Goal: Task Accomplishment & Management: Manage account settings

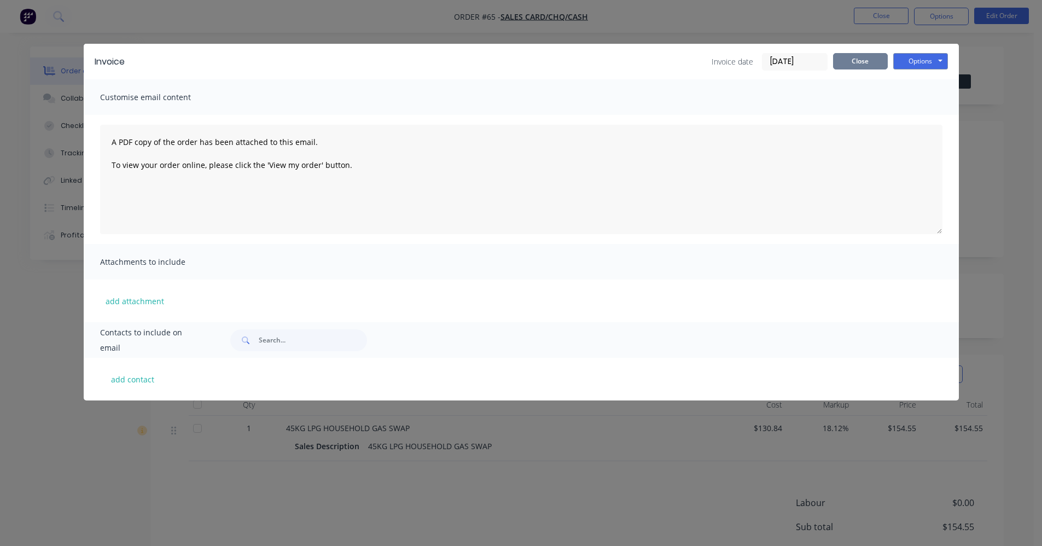
click at [868, 57] on button "Close" at bounding box center [860, 61] width 55 height 16
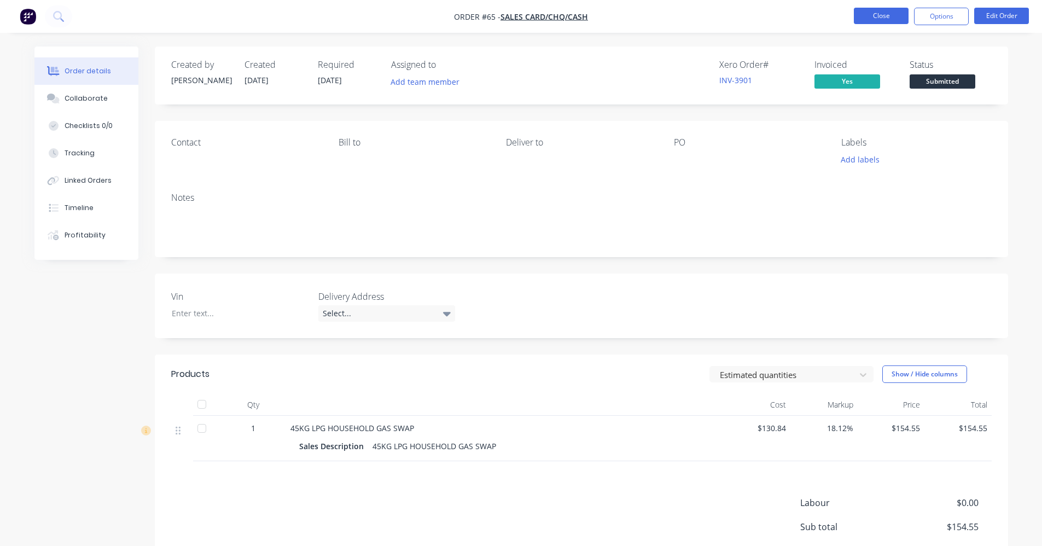
click at [879, 19] on button "Close" at bounding box center [880, 16] width 55 height 16
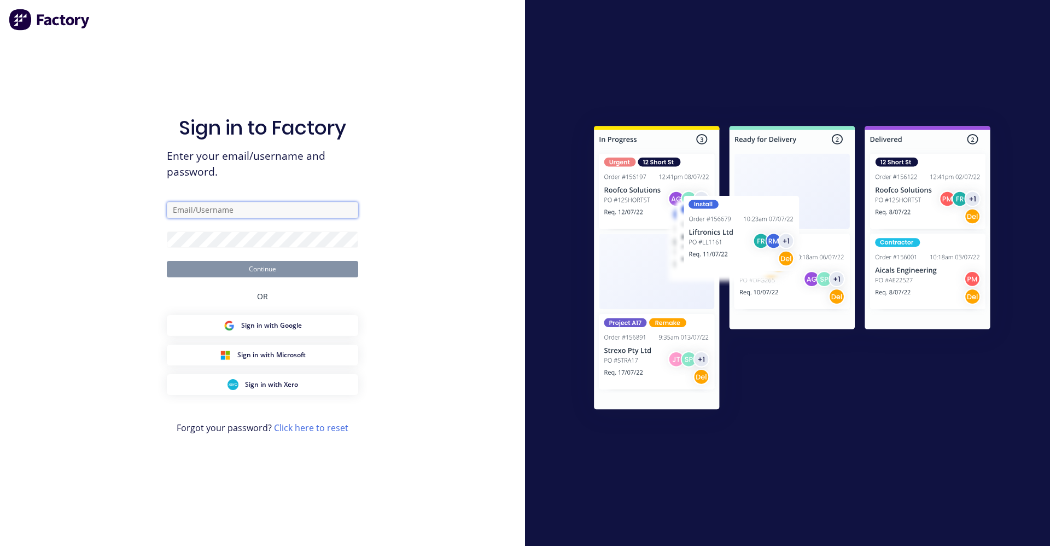
click at [264, 209] on input "text" at bounding box center [262, 210] width 191 height 16
type input "[EMAIL_ADDRESS][DOMAIN_NAME]"
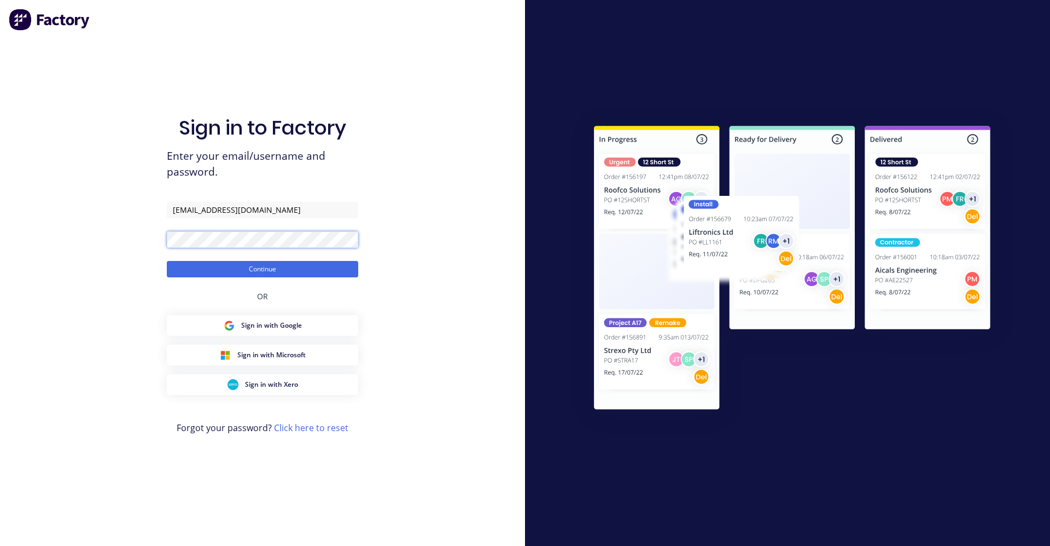
click at [167, 261] on button "Continue" at bounding box center [262, 269] width 191 height 16
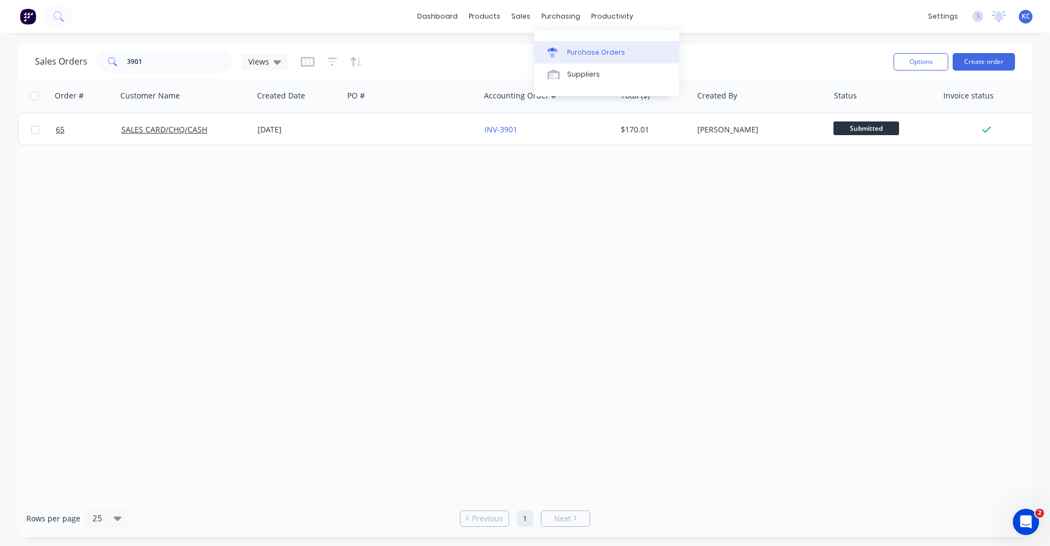
click at [583, 58] on link "Purchase Orders" at bounding box center [606, 52] width 145 height 22
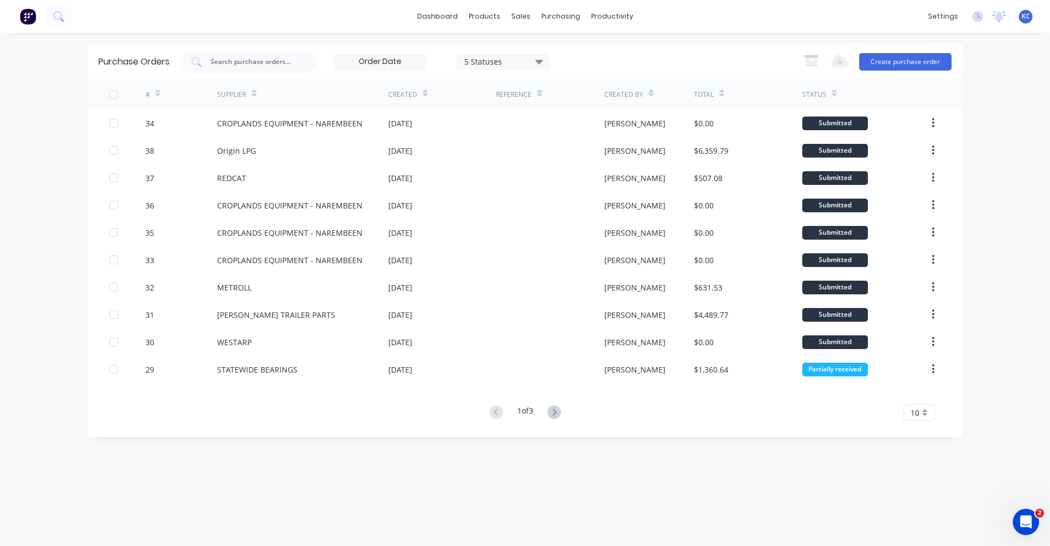
click at [926, 415] on div "10" at bounding box center [919, 412] width 32 height 16
click at [917, 395] on div "35" at bounding box center [919, 393] width 31 height 19
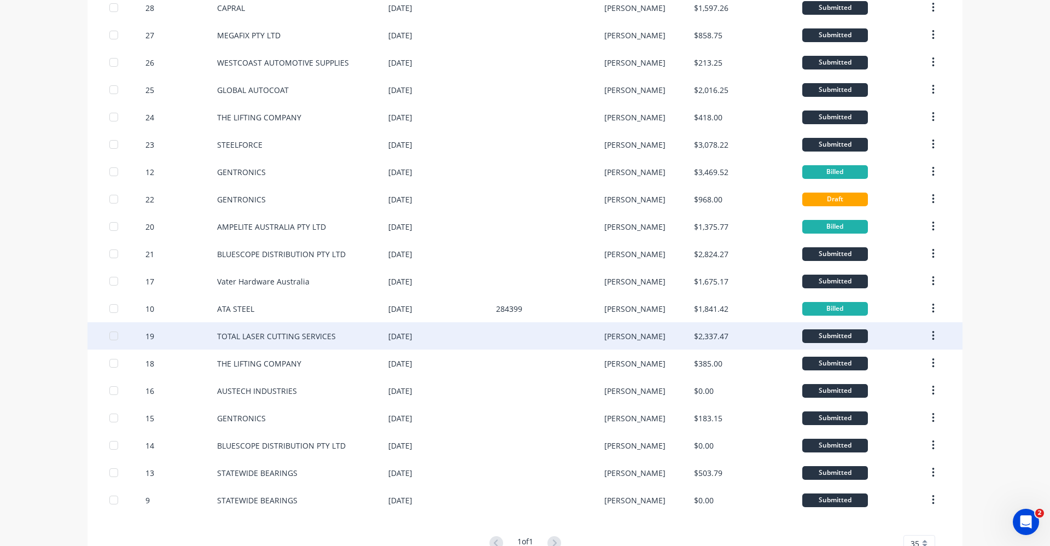
scroll to position [422, 0]
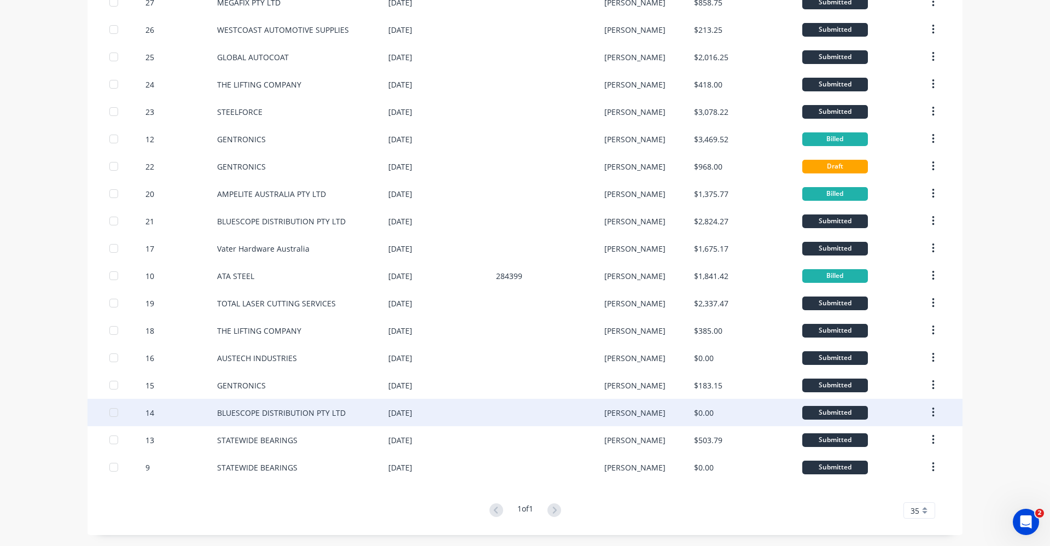
click at [338, 412] on div "BLUESCOPE DISTRIBUTION PTY LTD" at bounding box center [281, 412] width 128 height 11
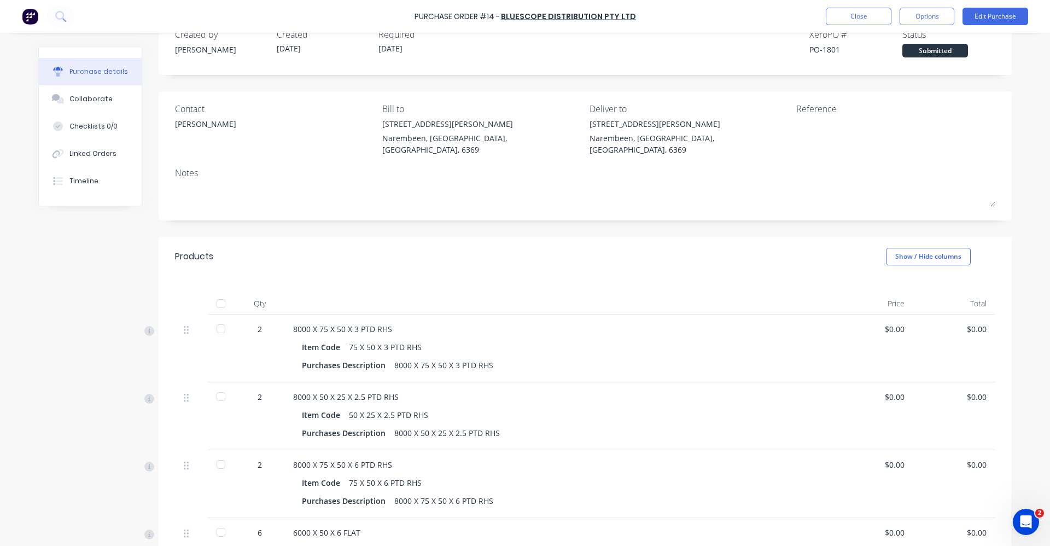
scroll to position [55, 0]
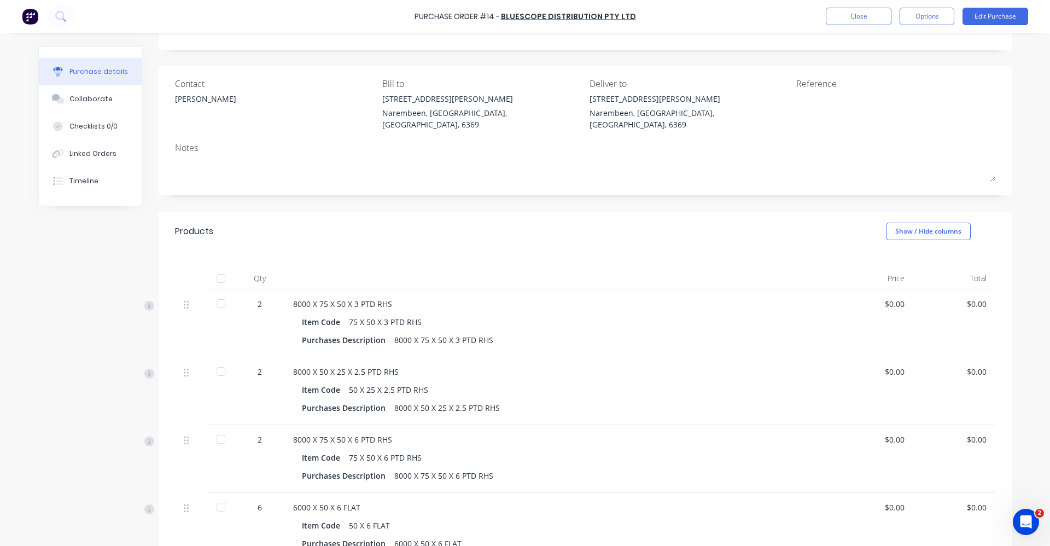
click at [893, 298] on div "$0.00" at bounding box center [872, 303] width 65 height 11
click at [899, 298] on div "$0.00" at bounding box center [872, 303] width 65 height 11
click at [1003, 7] on div "Purchase Order #14 - BLUESCOPE DISTRIBUTION PTY LTD Close Options Edit Purchase" at bounding box center [525, 16] width 1050 height 33
click at [1003, 12] on button "Edit Purchase" at bounding box center [995, 16] width 66 height 17
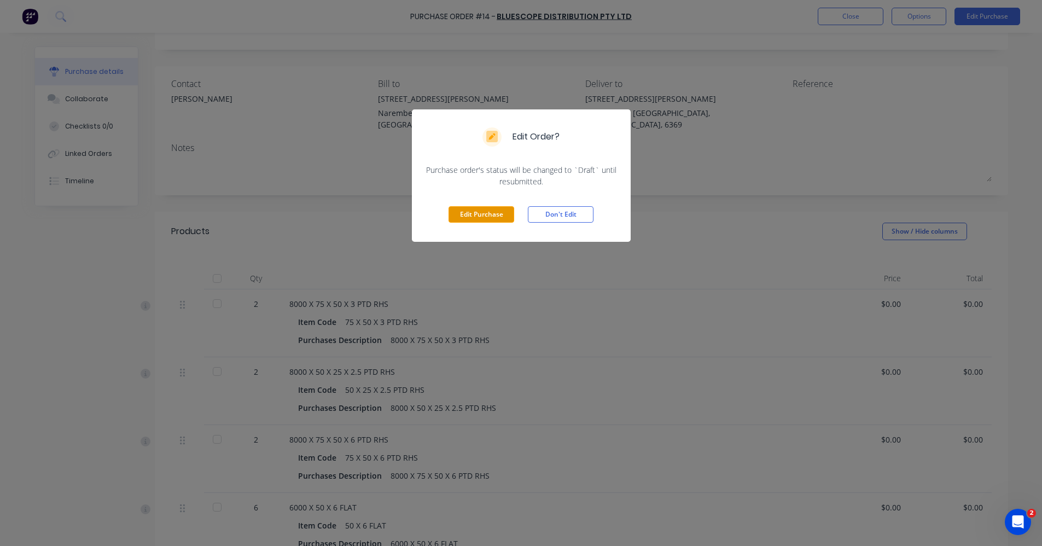
click at [477, 211] on button "Edit Purchase" at bounding box center [481, 214] width 66 height 16
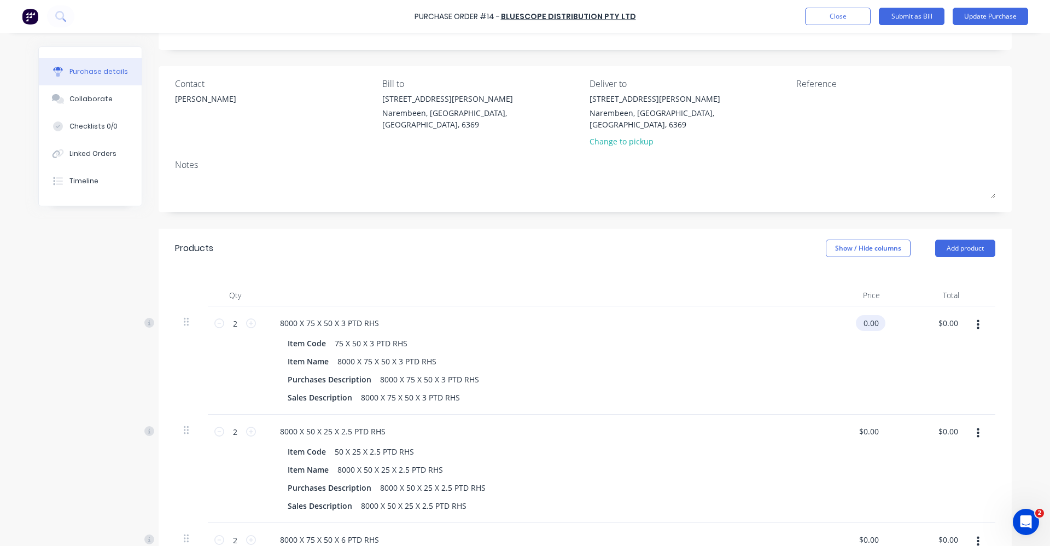
click at [870, 315] on input "0.00" at bounding box center [868, 323] width 25 height 16
type input "0"
click at [704, 315] on div "8000 X 75 X 50 X 3 PTD RHS" at bounding box center [535, 323] width 529 height 16
type input "$85.31"
type input "$170.62"
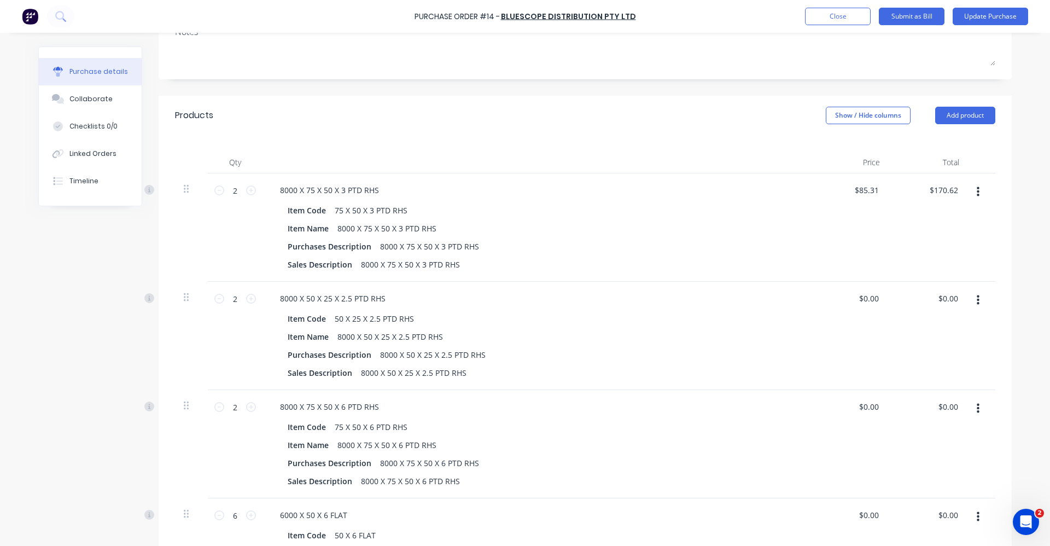
scroll to position [219, 0]
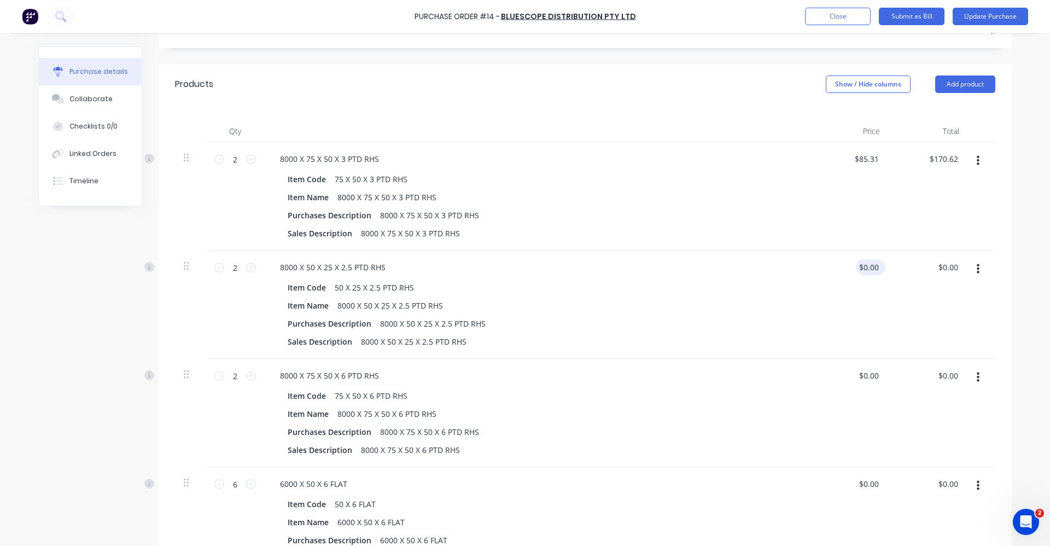
drag, startPoint x: 878, startPoint y: 255, endPoint x: 855, endPoint y: 254, distance: 22.5
click at [856, 259] on div "$0.00 $0.00" at bounding box center [871, 267] width 30 height 16
click at [864, 259] on input "0.00" at bounding box center [868, 267] width 25 height 16
click at [878, 259] on div "$0.00 0.00" at bounding box center [872, 267] width 25 height 16
click at [877, 259] on div "$0.00 $0.00" at bounding box center [871, 267] width 30 height 16
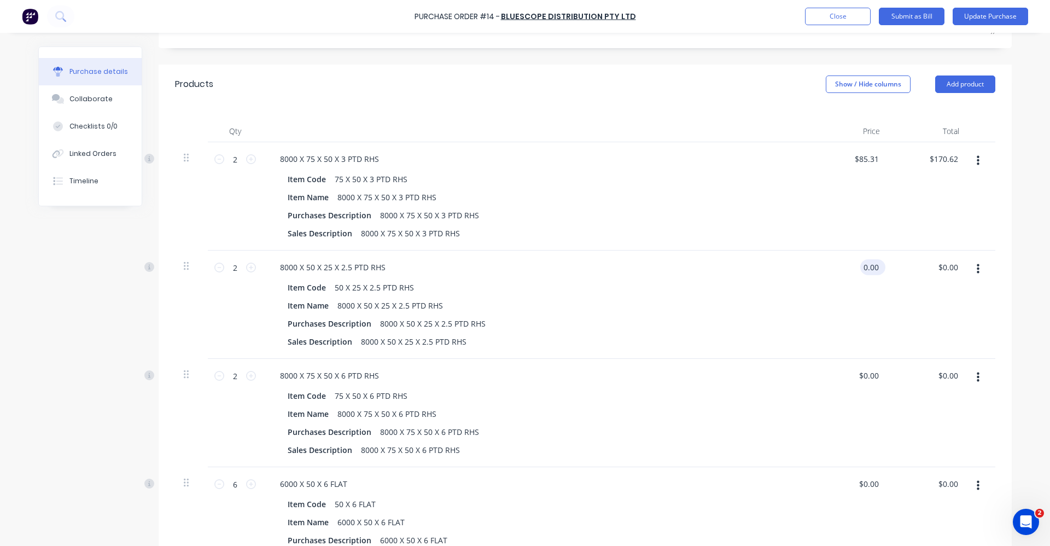
click at [875, 259] on input "0.00" at bounding box center [870, 267] width 21 height 16
type input "0"
type input "$41.19"
type input "$82.38"
drag, startPoint x: 876, startPoint y: 364, endPoint x: 857, endPoint y: 363, distance: 18.6
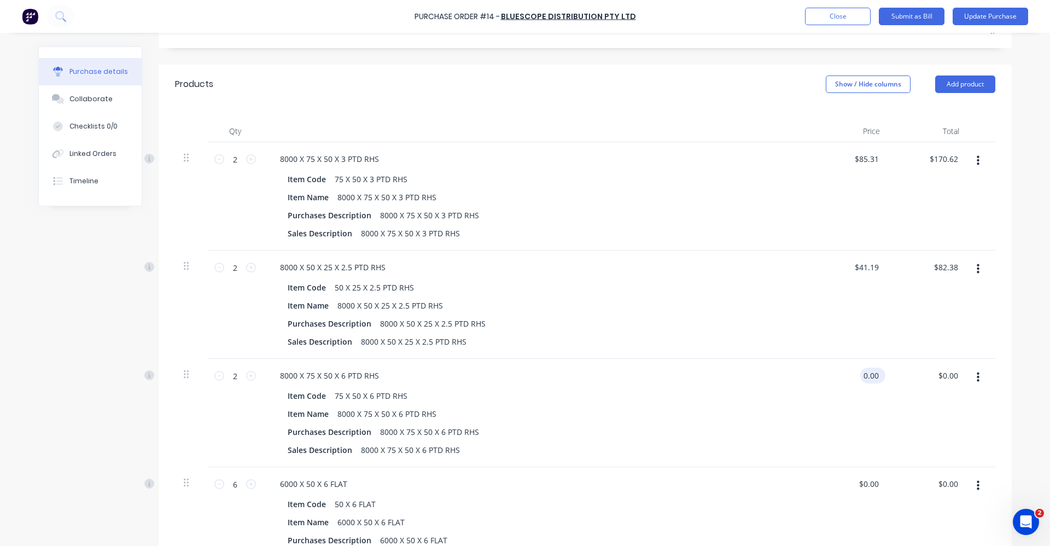
click at [860, 367] on input "0.00" at bounding box center [870, 375] width 21 height 16
click at [798, 386] on div "8000 X 75 X 50 X 6 PTD RHS Item Code 75 X 50 X 6 PTD RHS Item Name 8000 X 75 X …" at bounding box center [535, 413] width 547 height 108
type input "$151.98"
type input "$303.96"
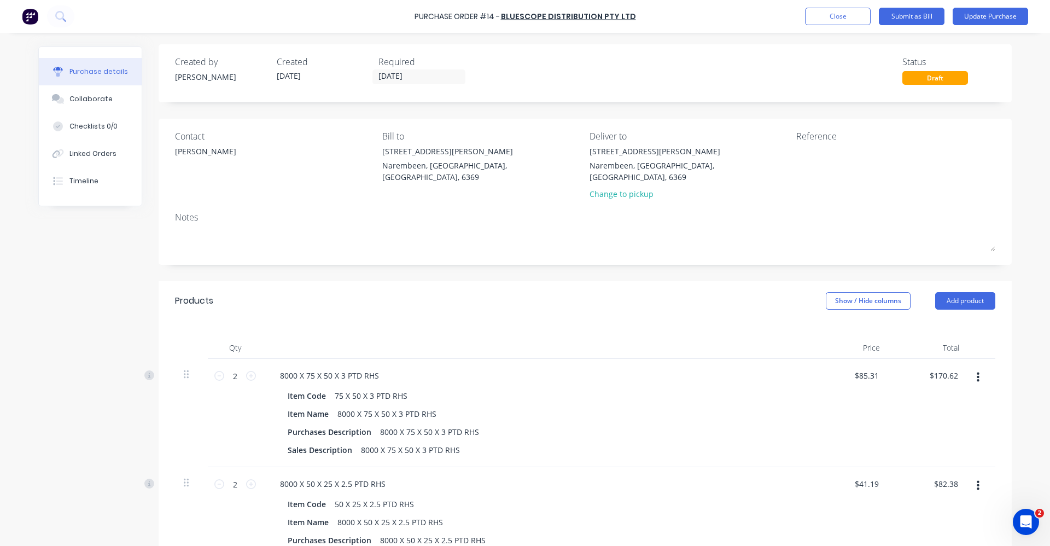
scroll to position [0, 0]
click at [1004, 16] on button "Update Purchase" at bounding box center [989, 16] width 75 height 17
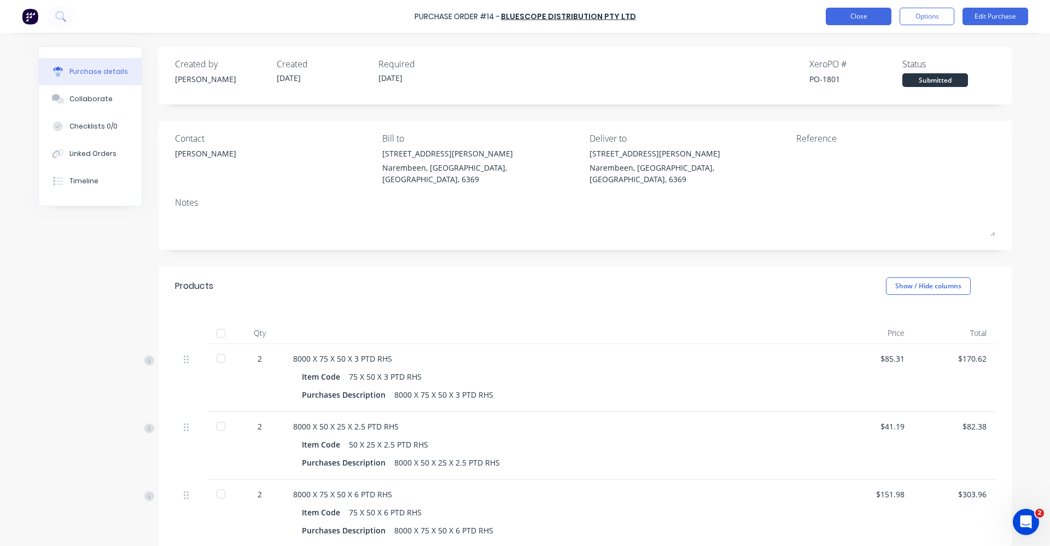
click at [852, 16] on button "Close" at bounding box center [859, 16] width 66 height 17
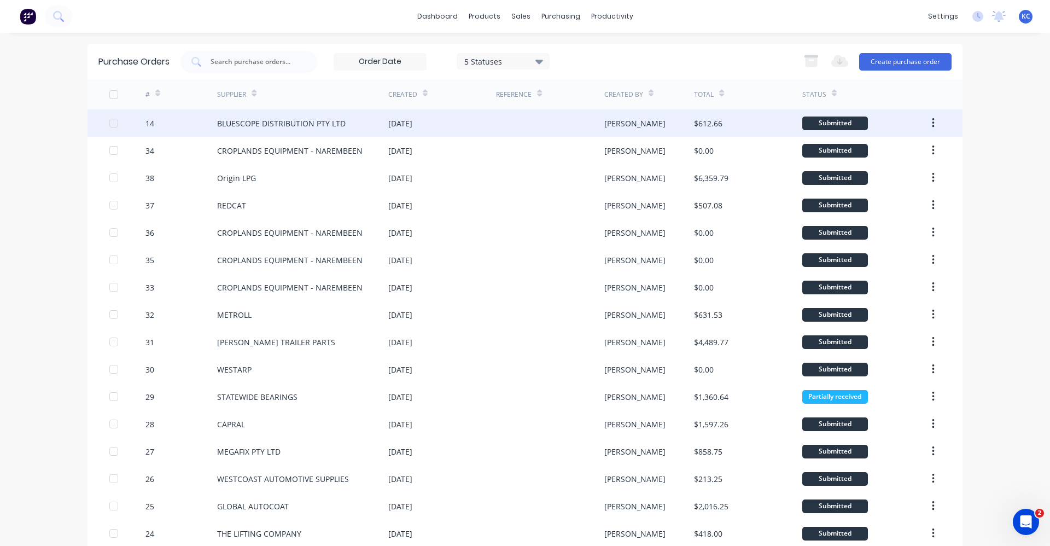
click at [467, 124] on div "[DATE]" at bounding box center [442, 122] width 108 height 27
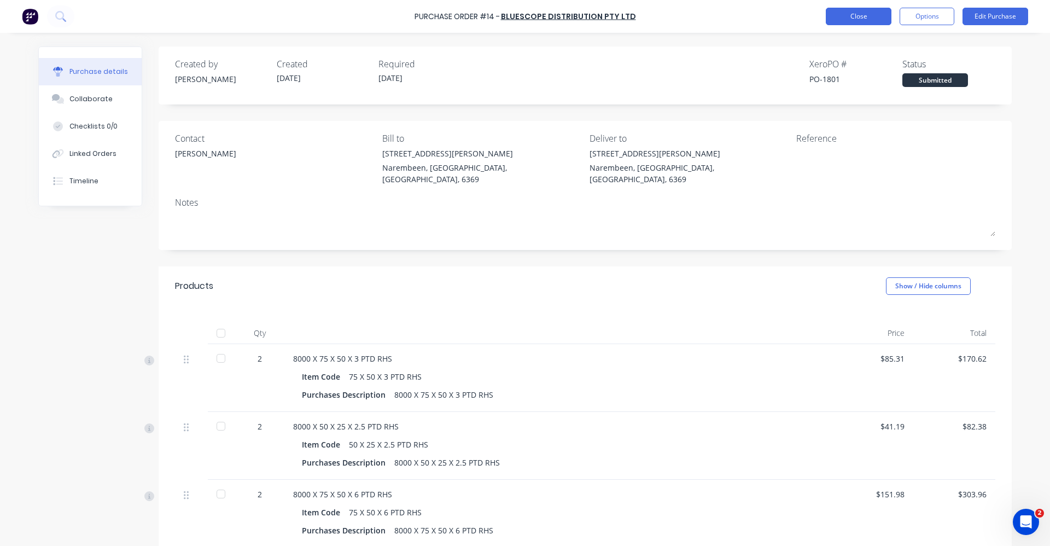
click at [880, 13] on button "Close" at bounding box center [859, 16] width 66 height 17
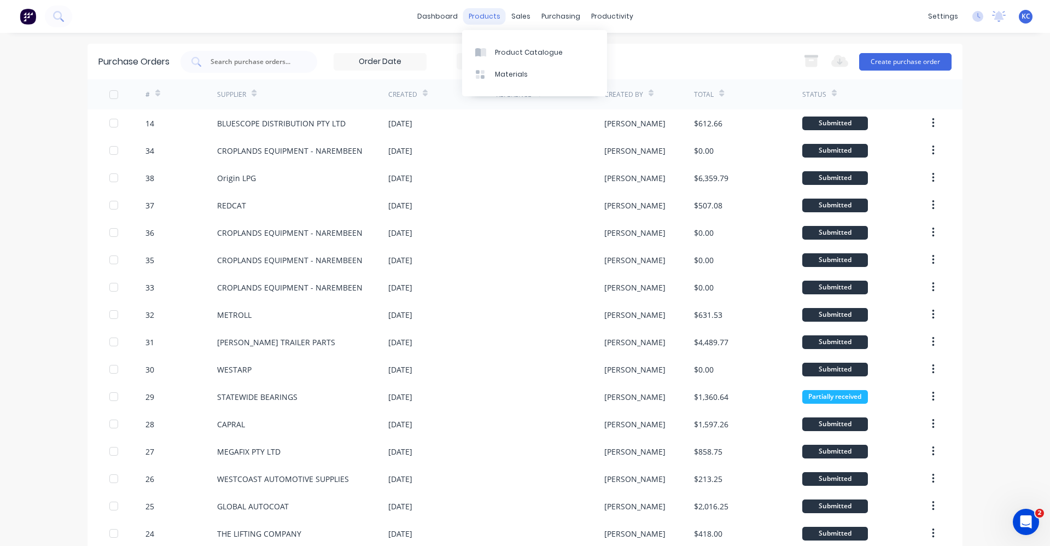
click at [492, 14] on div "products" at bounding box center [484, 16] width 43 height 16
click at [501, 52] on div "Product Catalogue" at bounding box center [529, 53] width 68 height 10
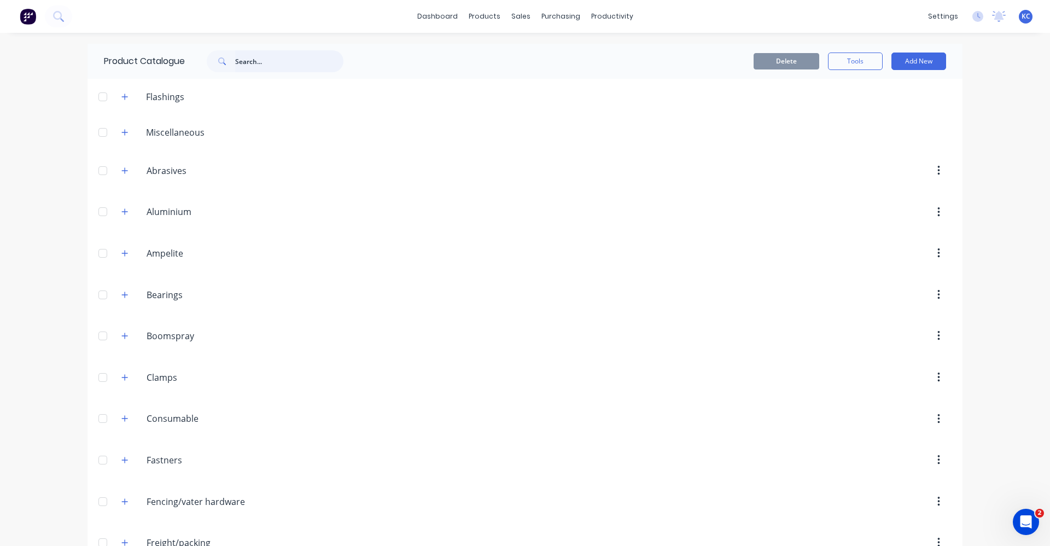
click at [272, 59] on input "text" at bounding box center [289, 61] width 108 height 22
type input "A0906"
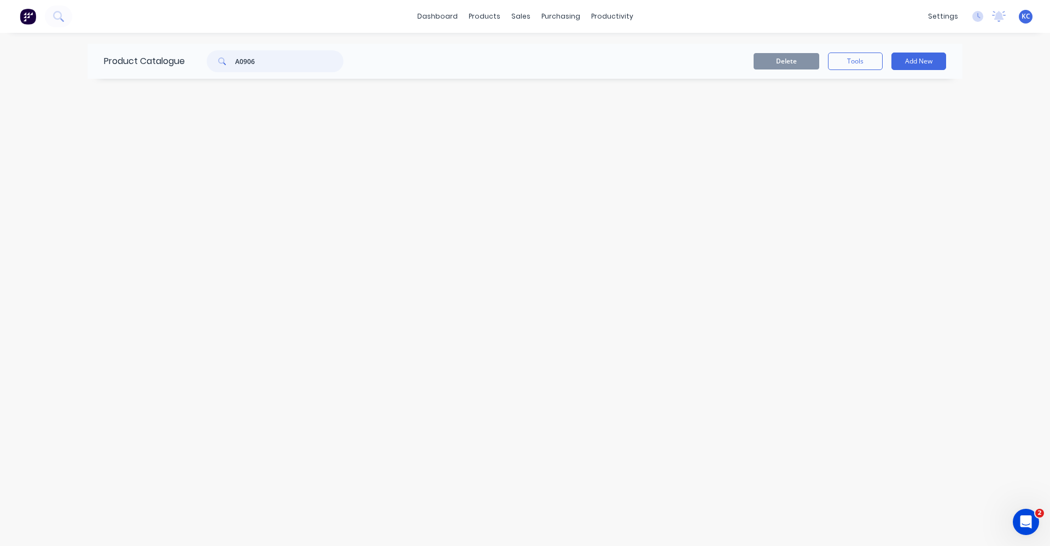
drag, startPoint x: 272, startPoint y: 59, endPoint x: 232, endPoint y: 59, distance: 39.9
click at [232, 59] on div "A0906" at bounding box center [275, 61] width 137 height 22
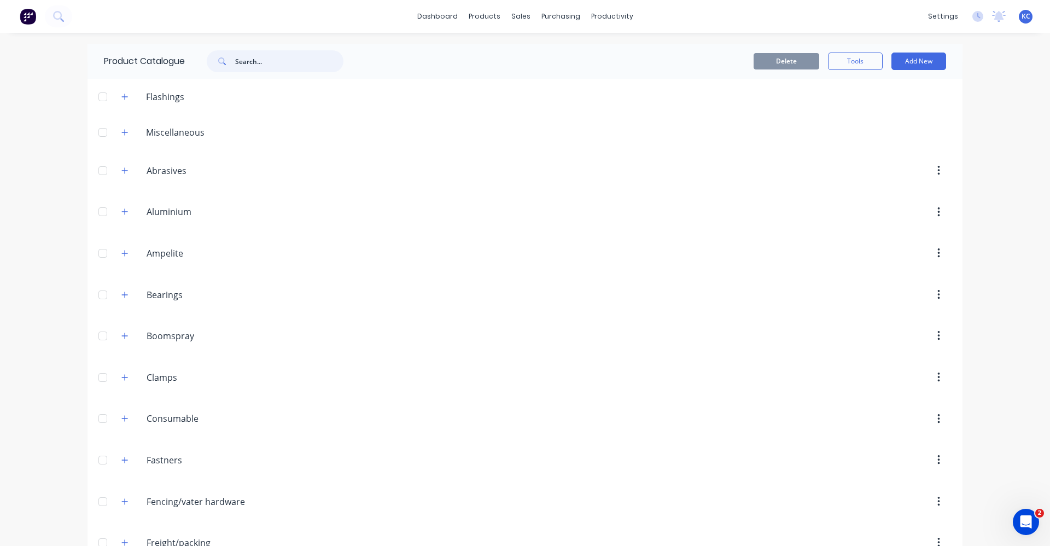
click at [259, 63] on input "text" at bounding box center [289, 61] width 108 height 22
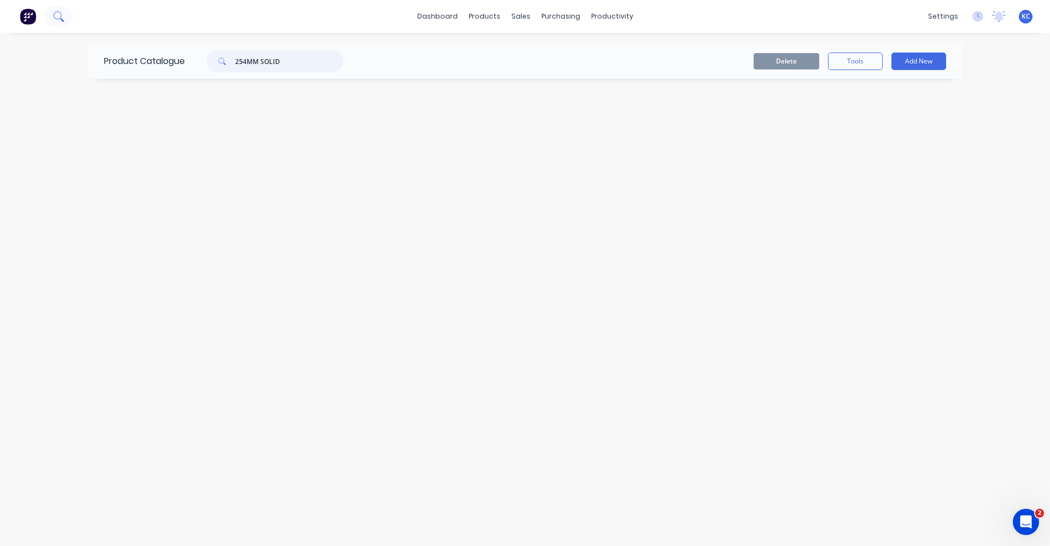
type input "254MM SOLID"
click at [63, 14] on icon at bounding box center [58, 16] width 10 height 10
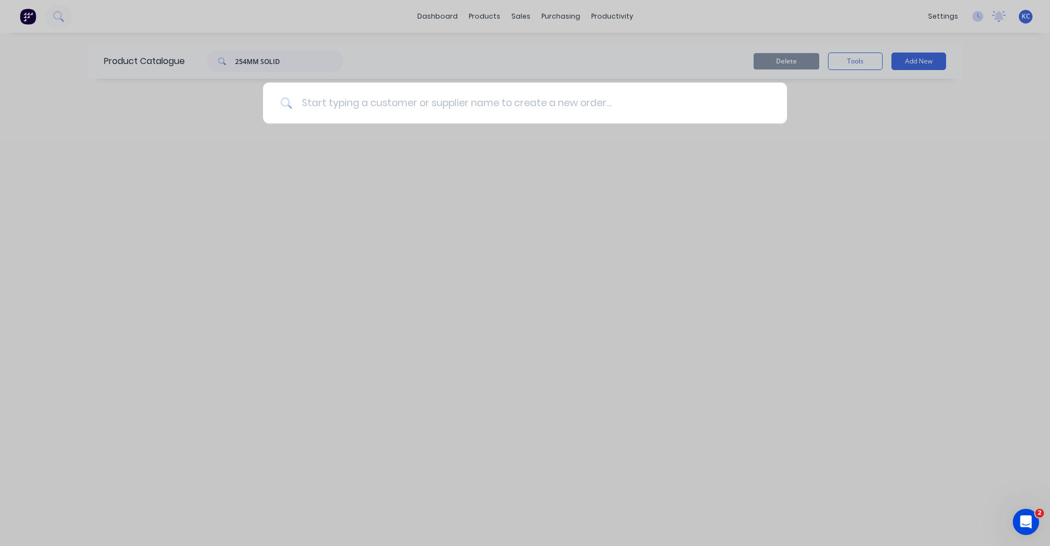
click at [420, 108] on input at bounding box center [531, 103] width 477 height 41
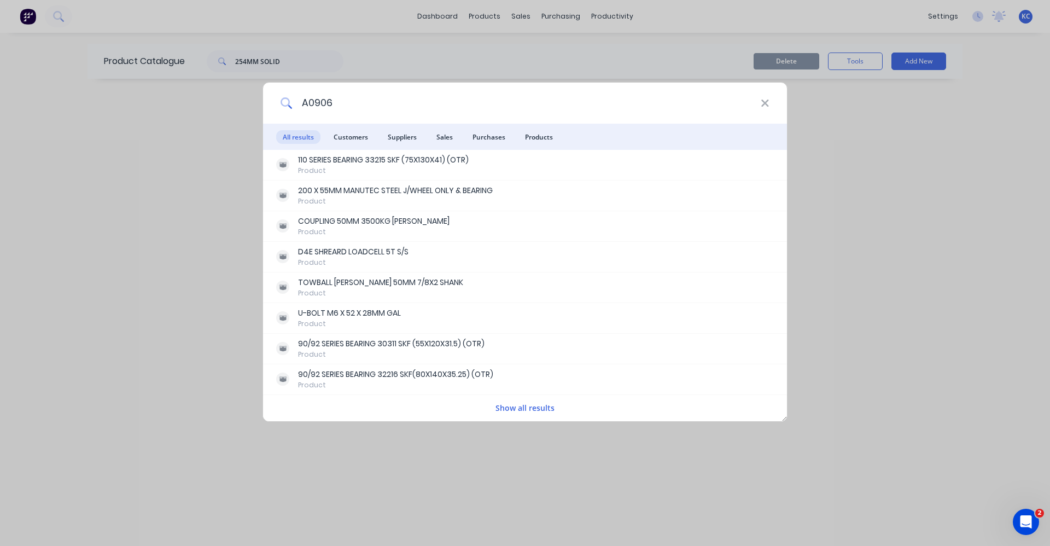
type input "A0906"
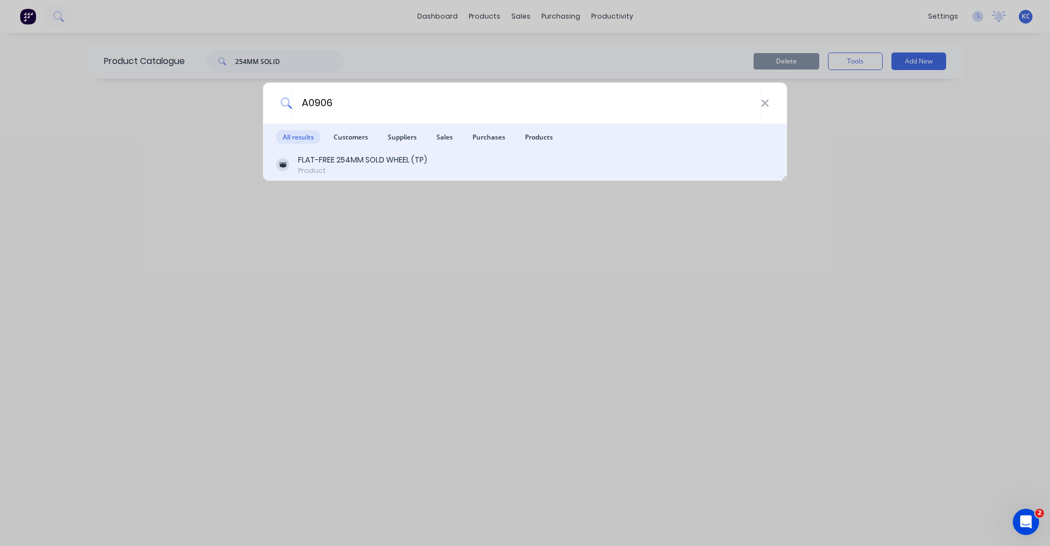
click at [419, 164] on div "FLAT-FREE 254MM SOLD WHEEL (TP)" at bounding box center [362, 159] width 129 height 11
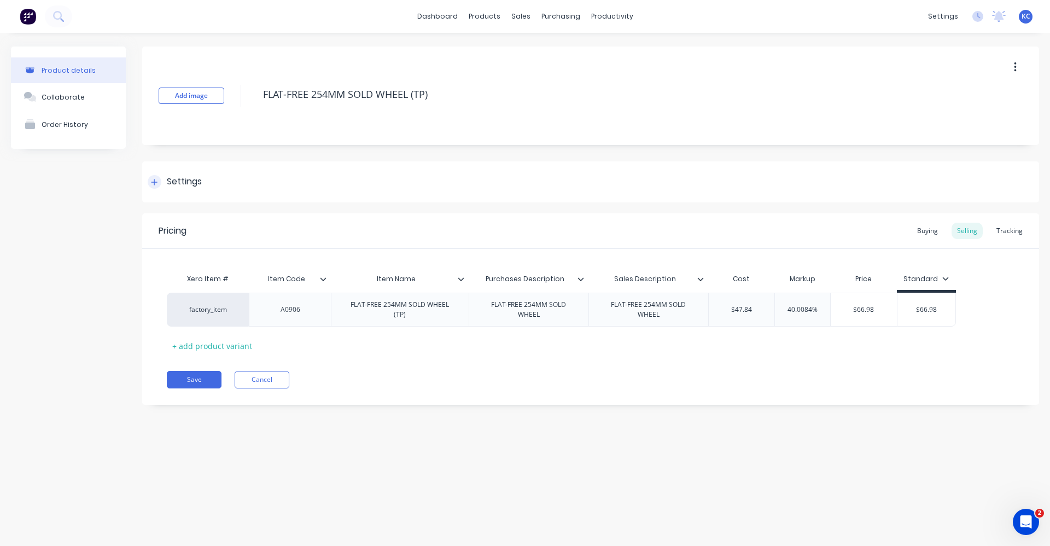
drag, startPoint x: 186, startPoint y: 184, endPoint x: 416, endPoint y: 200, distance: 230.2
click at [186, 184] on div "Settings" at bounding box center [184, 182] width 35 height 14
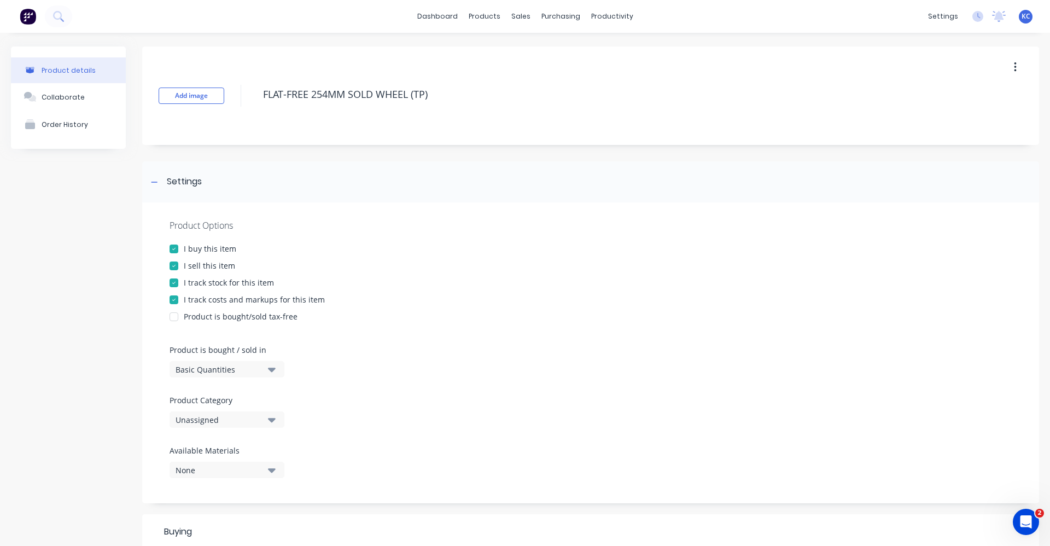
click at [279, 419] on button "Unassigned" at bounding box center [226, 419] width 115 height 16
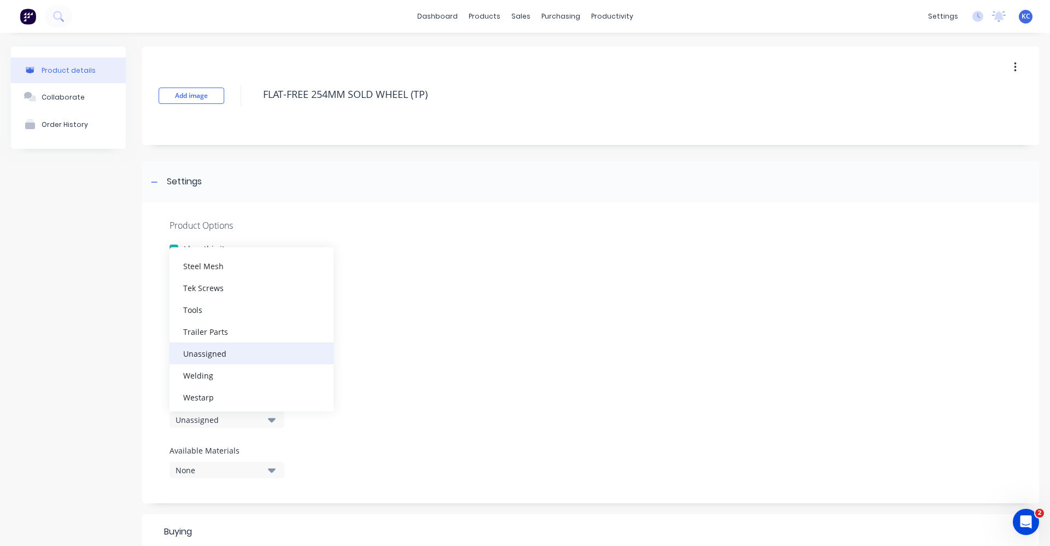
scroll to position [448, 0]
click at [268, 329] on div "Trailer Parts" at bounding box center [251, 329] width 164 height 22
type textarea "x"
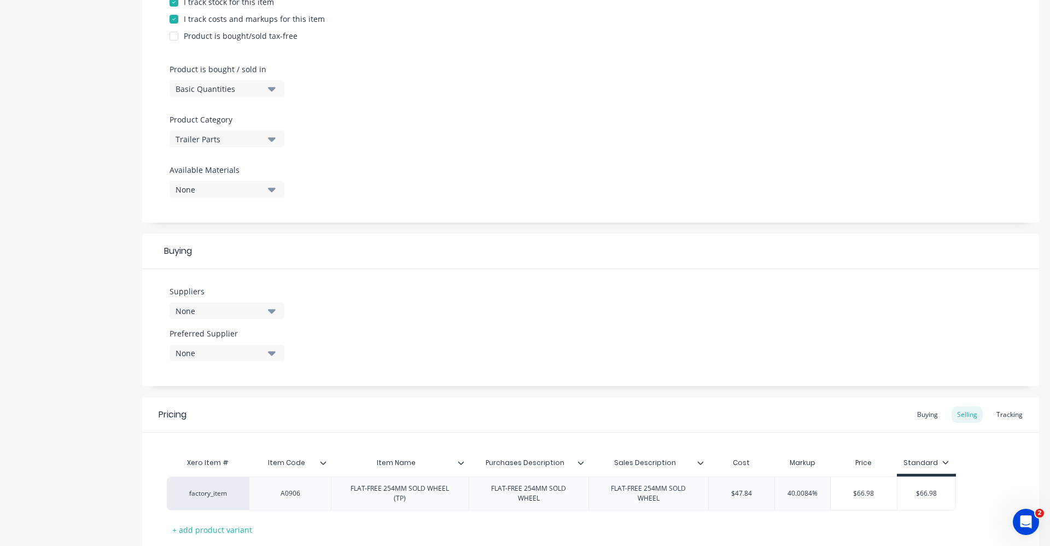
scroll to position [328, 0]
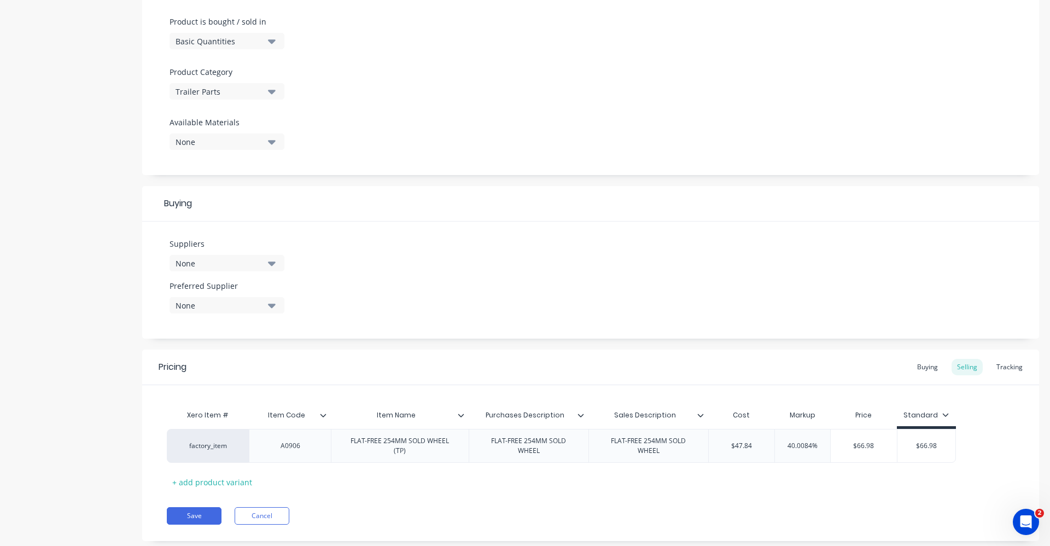
click at [268, 261] on icon "button" at bounding box center [272, 263] width 8 height 12
click at [259, 299] on input "text" at bounding box center [259, 296] width 116 height 22
type input "TRAILE"
click at [262, 348] on div "[PERSON_NAME] TRAILER PARTS" at bounding box center [257, 344] width 109 height 11
click at [428, 260] on div "Suppliers 1 suppliers selected TRAILE [PERSON_NAME] TRAILER PARTS COASTMAC TRAI…" at bounding box center [590, 279] width 897 height 117
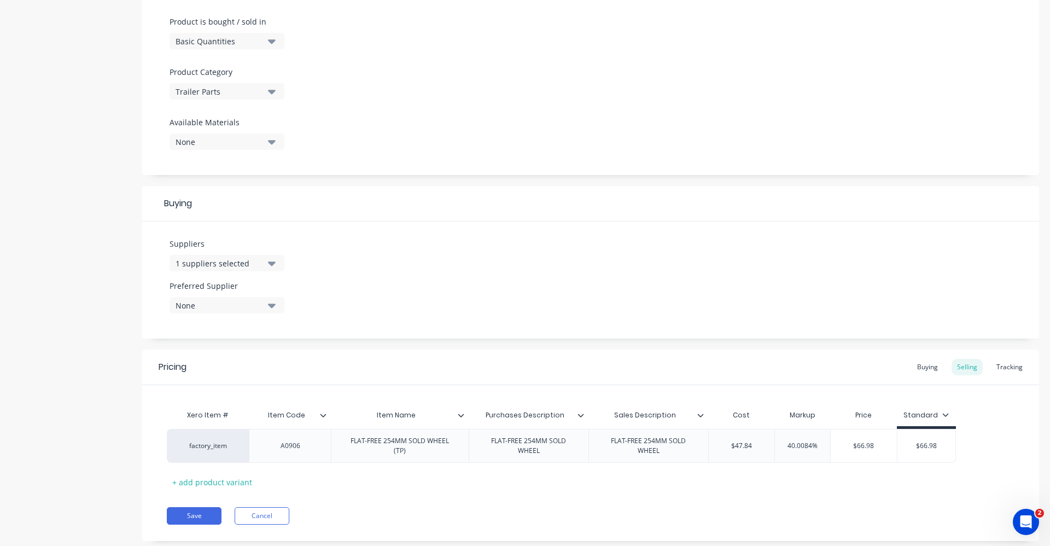
click at [269, 305] on icon "button" at bounding box center [272, 305] width 8 height 4
click at [266, 365] on div "[PERSON_NAME] TRAILER PARTS" at bounding box center [257, 364] width 109 height 11
type textarea "x"
click at [435, 245] on div "Suppliers 1 suppliers selected TRAILE Preferred Supplier [PERSON_NAME] TRAILER …" at bounding box center [590, 279] width 897 height 117
click at [414, 448] on div "FLAT-FREE 254MM SOLD WHEEL (TP)" at bounding box center [400, 446] width 128 height 24
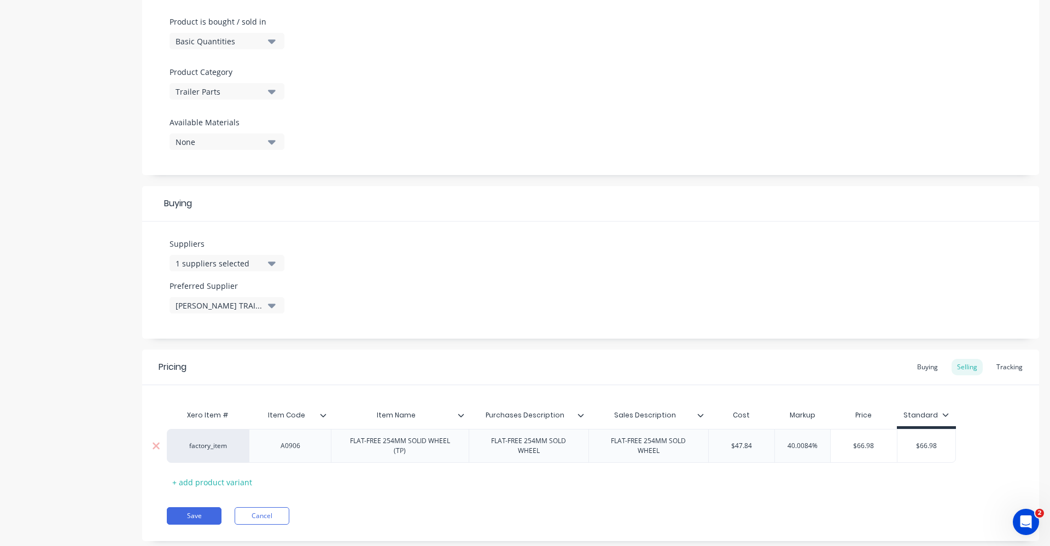
click at [561, 444] on div "FLAT-FREE 254MM SOLD WHEEL" at bounding box center [528, 446] width 110 height 24
type textarea "x"
click at [687, 443] on div "FLAT-FREE 254MM SOLD WHEEL" at bounding box center [655, 446] width 110 height 24
type textarea "x"
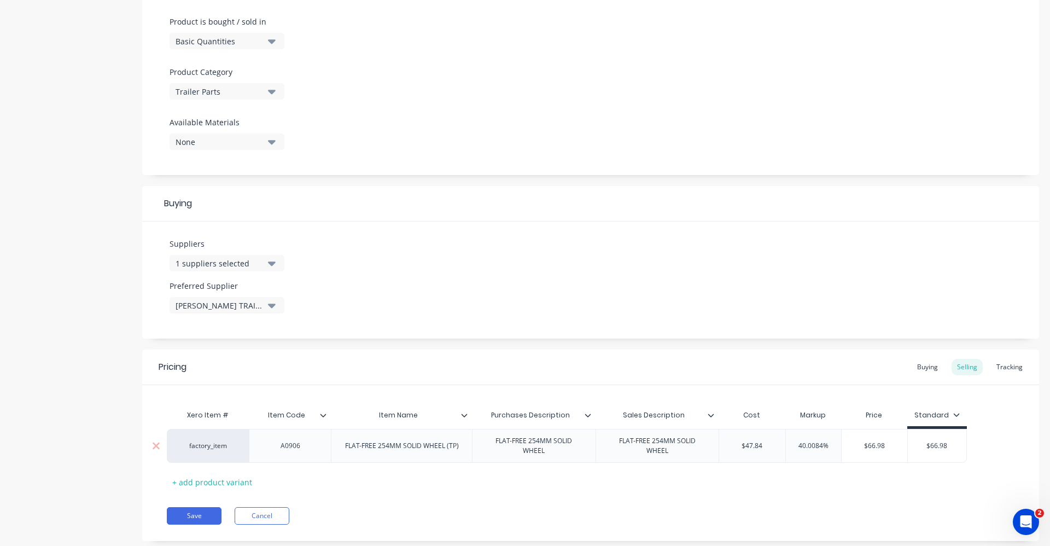
drag, startPoint x: 771, startPoint y: 442, endPoint x: 720, endPoint y: 441, distance: 51.4
click at [720, 441] on input "$47.84" at bounding box center [752, 446] width 66 height 10
type input "4"
type textarea "x"
type input "4.8"
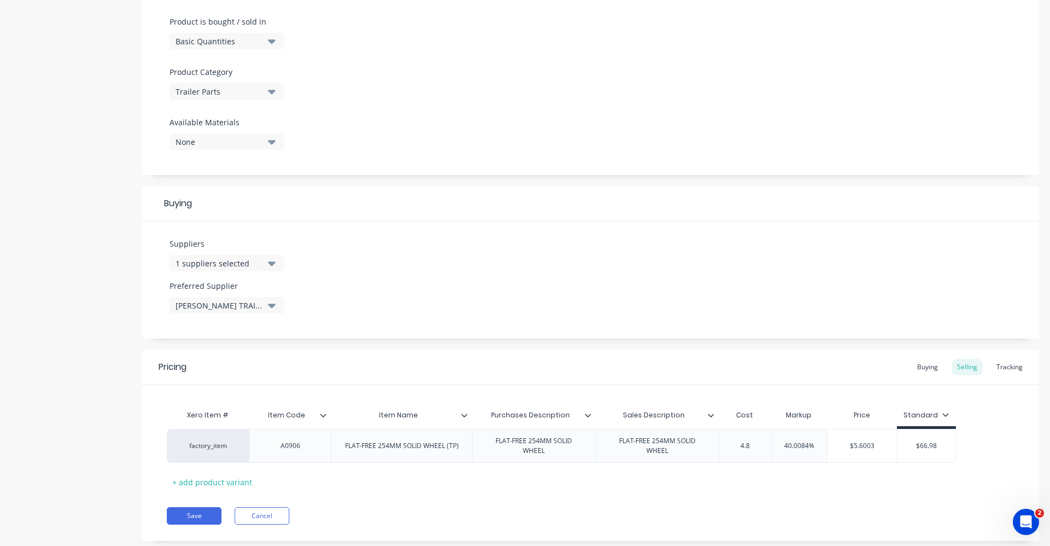
type textarea "x"
type input "4."
type textarea "x"
type input "48"
type textarea "x"
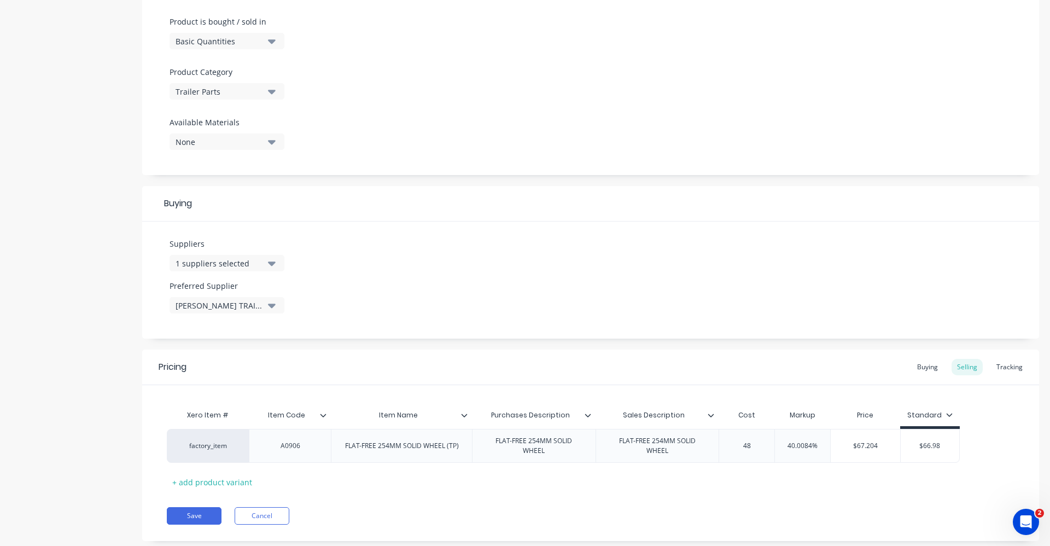
type input "48."
type textarea "x"
click at [749, 500] on div "Pricing Buying Selling Tracking Xero Item # Item Code Item Name Purchases Descr…" at bounding box center [590, 444] width 897 height 191
drag, startPoint x: 773, startPoint y: 446, endPoint x: 721, endPoint y: 443, distance: 52.6
click at [721, 443] on input "$48.80" at bounding box center [750, 446] width 62 height 10
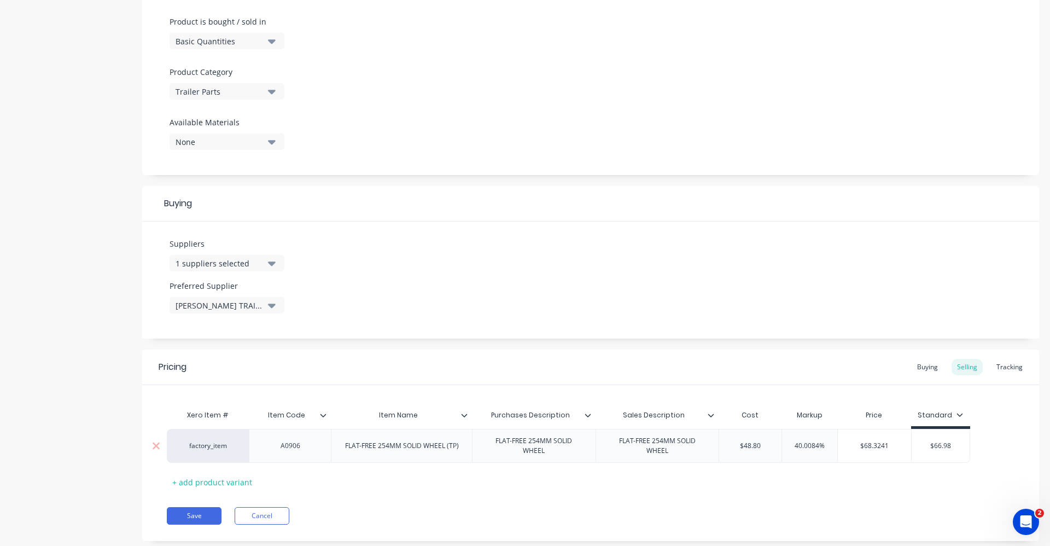
type input "4"
type textarea "x"
type input "47"
type textarea "x"
click at [764, 517] on div "Save Cancel" at bounding box center [603, 515] width 872 height 17
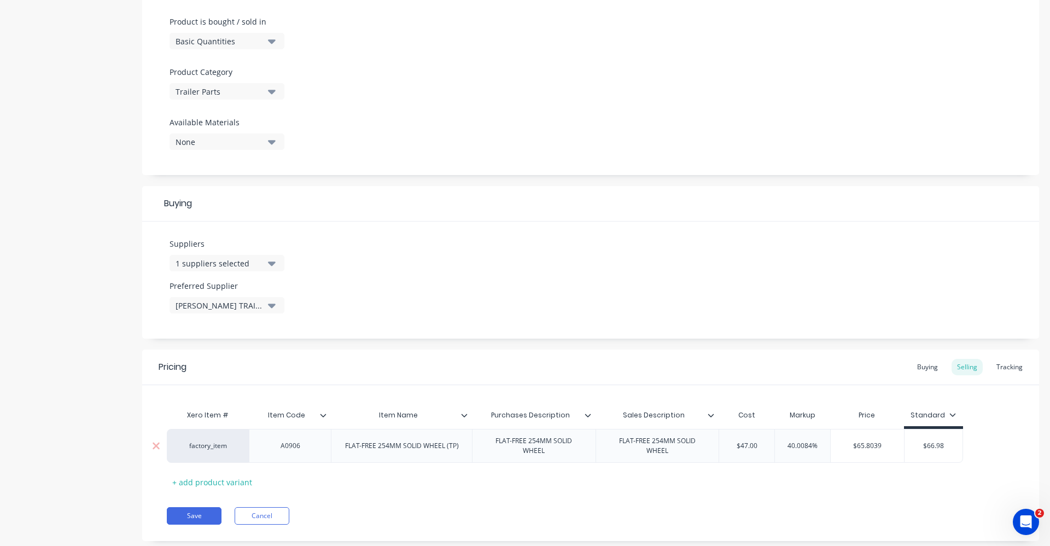
drag, startPoint x: 761, startPoint y: 445, endPoint x: 717, endPoint y: 442, distance: 43.9
click at [717, 442] on div "factory_item A0906 FLAT-FREE 254MM SOLID WHEEL (TP) FLAT-FREE 254MM SOLID WHEEL…" at bounding box center [565, 446] width 796 height 34
type input "4"
type textarea "x"
type input "48"
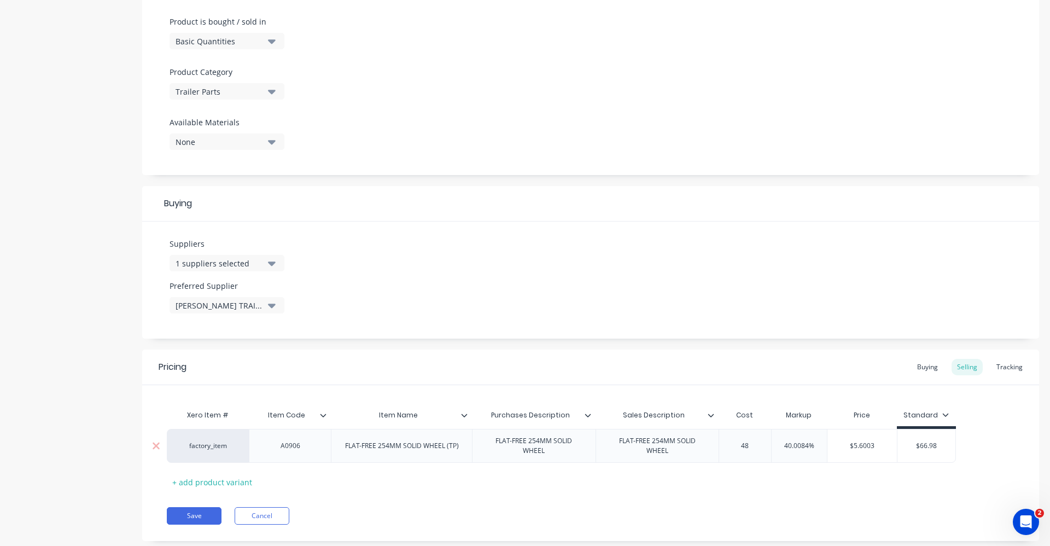
type textarea "x"
type input "48."
type textarea "x"
type input "48.80"
click at [765, 504] on div "Pricing Buying Selling Tracking Xero Item # Item Code Item Name Purchases Descr…" at bounding box center [590, 444] width 897 height 191
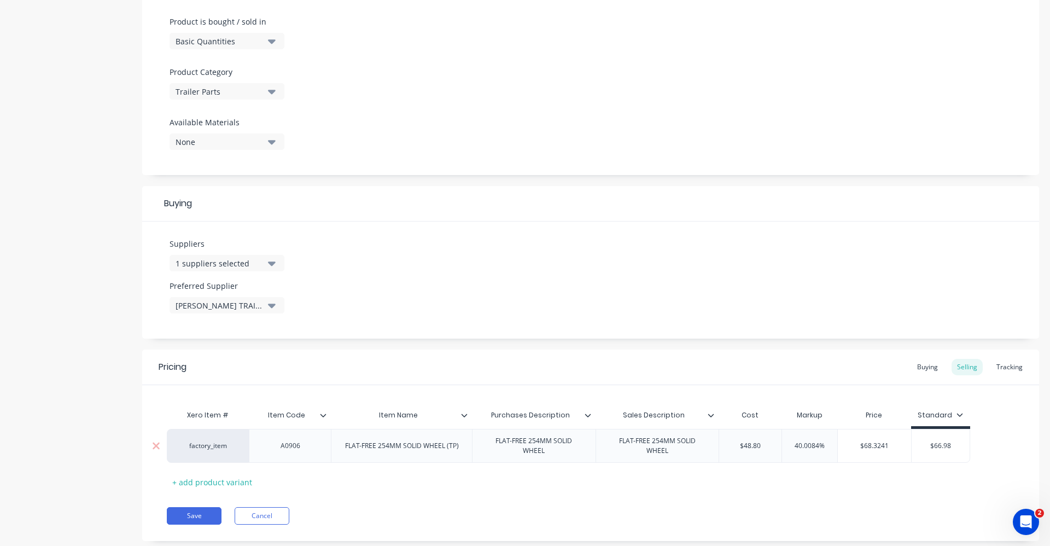
type input "$66.98"
drag, startPoint x: 956, startPoint y: 442, endPoint x: 913, endPoint y: 446, distance: 43.3
click at [913, 446] on input "$66.98" at bounding box center [940, 446] width 59 height 10
type textarea "x"
click at [927, 365] on div "Buying" at bounding box center [927, 367] width 32 height 16
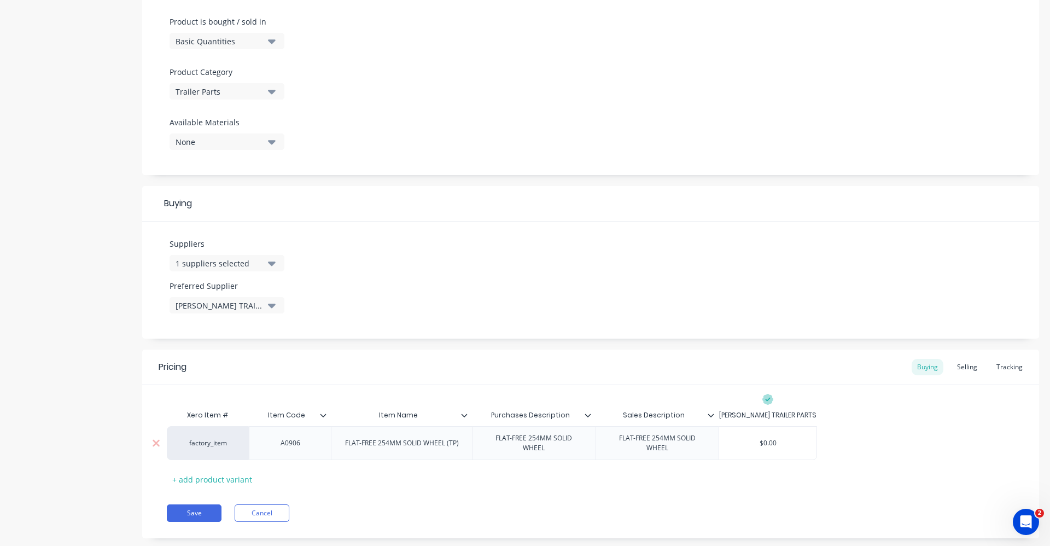
type input "$0.00"
click at [804, 445] on input "$0.00" at bounding box center [767, 443] width 97 height 10
type textarea "x"
type input "4"
type textarea "x"
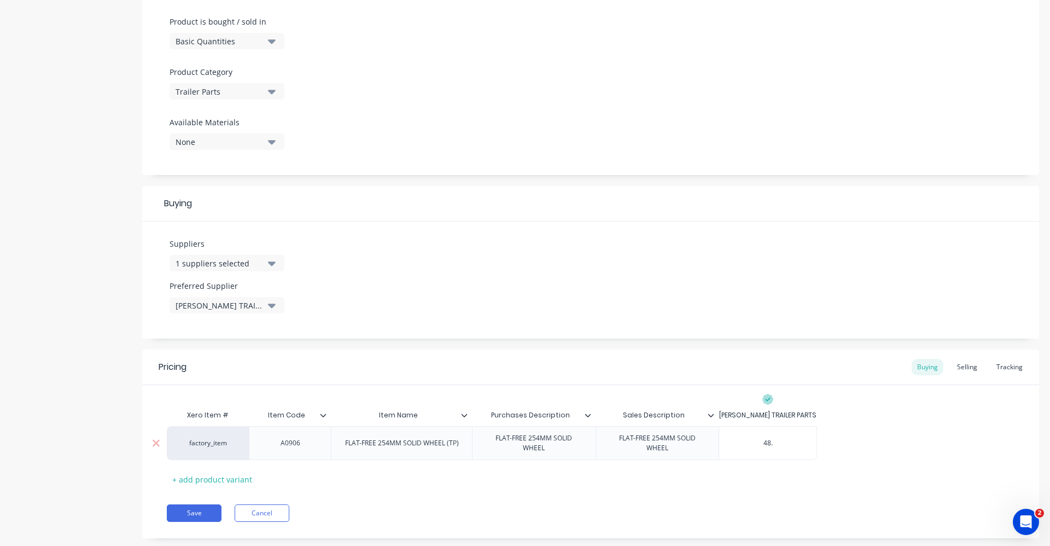
type input "48.8"
type textarea "x"
type input "48.80"
type textarea "x"
type input "48.80"
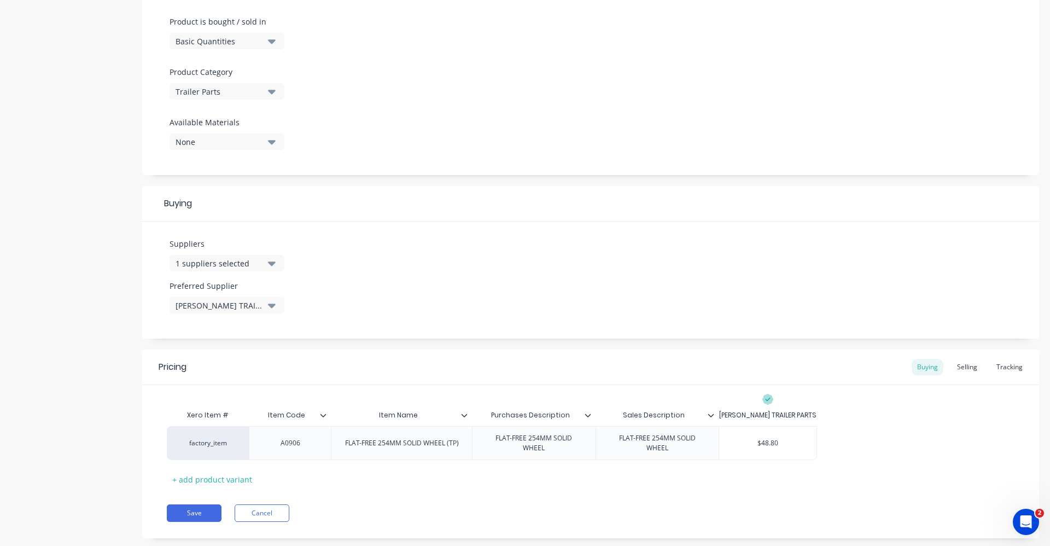
click at [851, 437] on div "factory_item A0906 FLAT-FREE 254MM SOLID WHEEL (TP) FLAT-FREE 254MM SOLID WHEEL…" at bounding box center [590, 443] width 847 height 34
click at [972, 362] on div "Selling" at bounding box center [966, 367] width 31 height 16
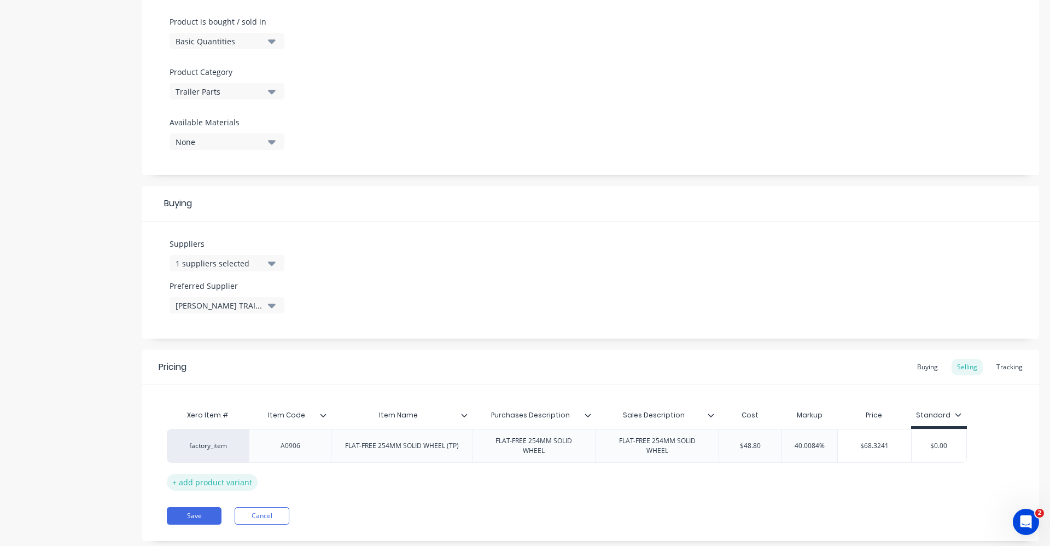
click at [192, 520] on button "Save" at bounding box center [194, 515] width 55 height 17
type textarea "x"
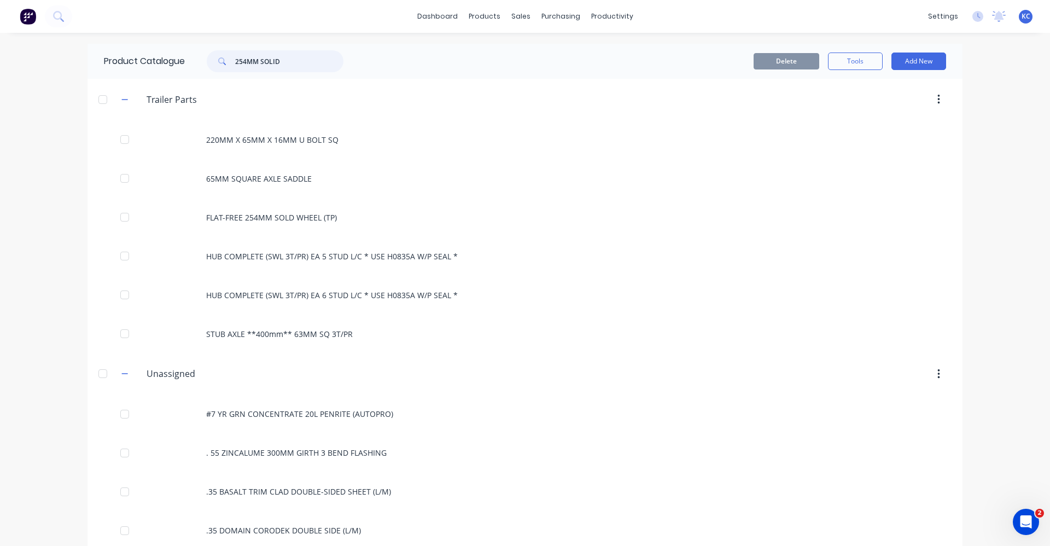
drag, startPoint x: 245, startPoint y: 56, endPoint x: 501, endPoint y: 1, distance: 261.8
click at [223, 60] on div "254MM SOLID" at bounding box center [275, 61] width 137 height 22
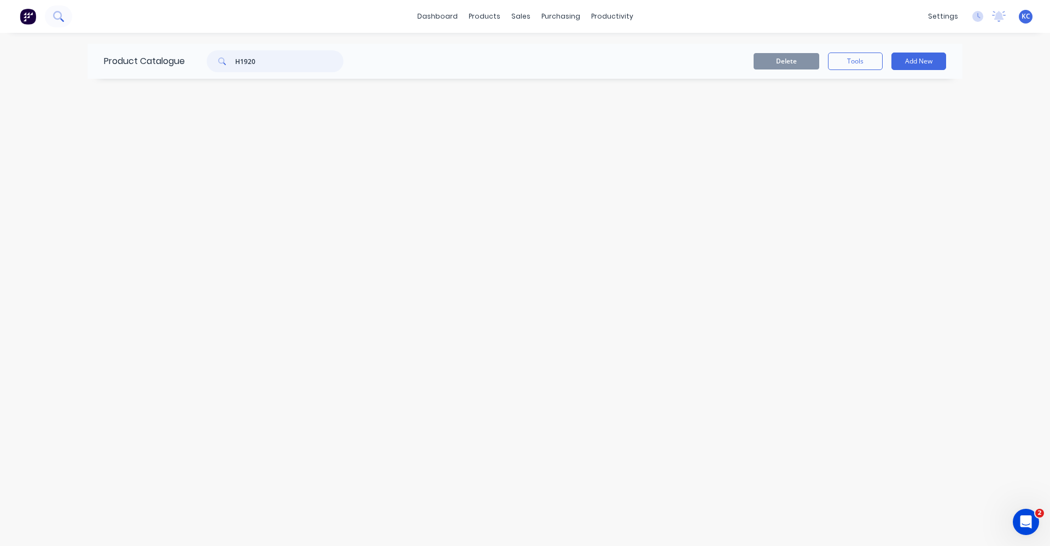
type input "H1920"
click at [57, 19] on icon at bounding box center [58, 16] width 10 height 10
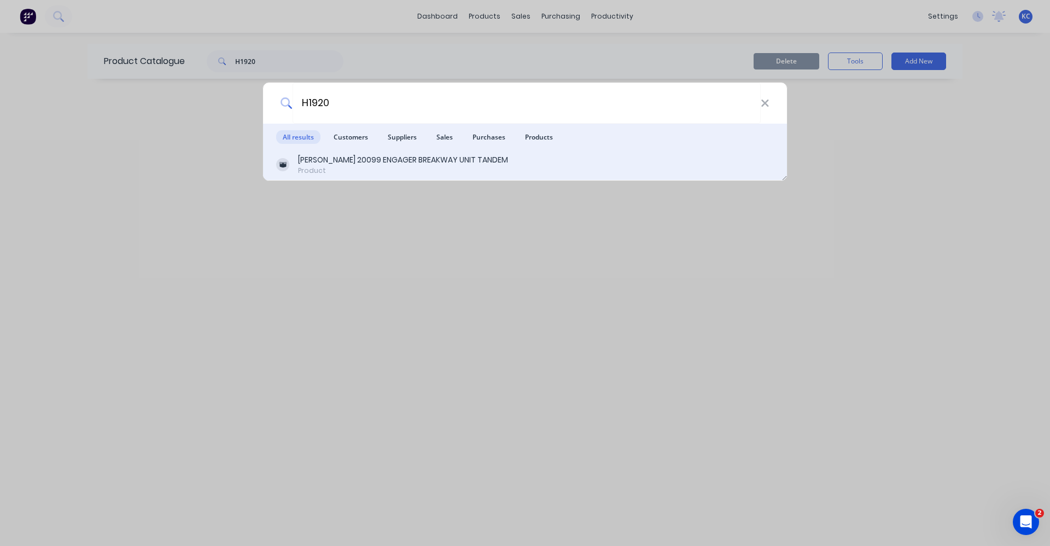
type input "H1920"
click at [356, 161] on div "[PERSON_NAME] 20099 ENGAGER BREAKWAY UNIT TANDEM" at bounding box center [403, 159] width 210 height 11
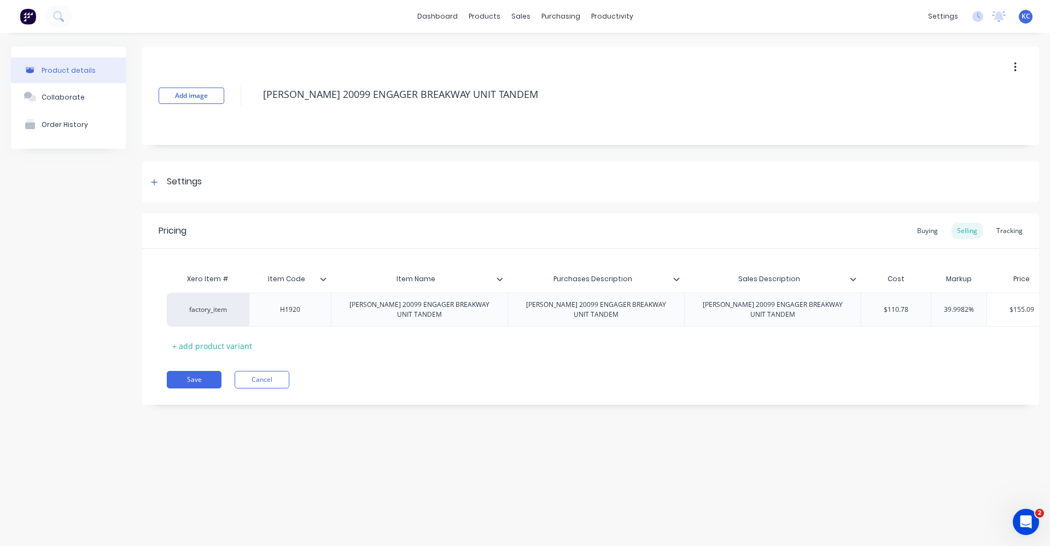
type textarea "x"
type input "$110.78"
drag, startPoint x: 879, startPoint y: 308, endPoint x: 937, endPoint y: 307, distance: 57.4
click at [937, 307] on div "factory_item H1920 [PERSON_NAME] 20099 ENGAGER BREAKWAY UNIT TANDEM [PERSON_NAM…" at bounding box center [643, 310] width 952 height 34
type textarea "x"
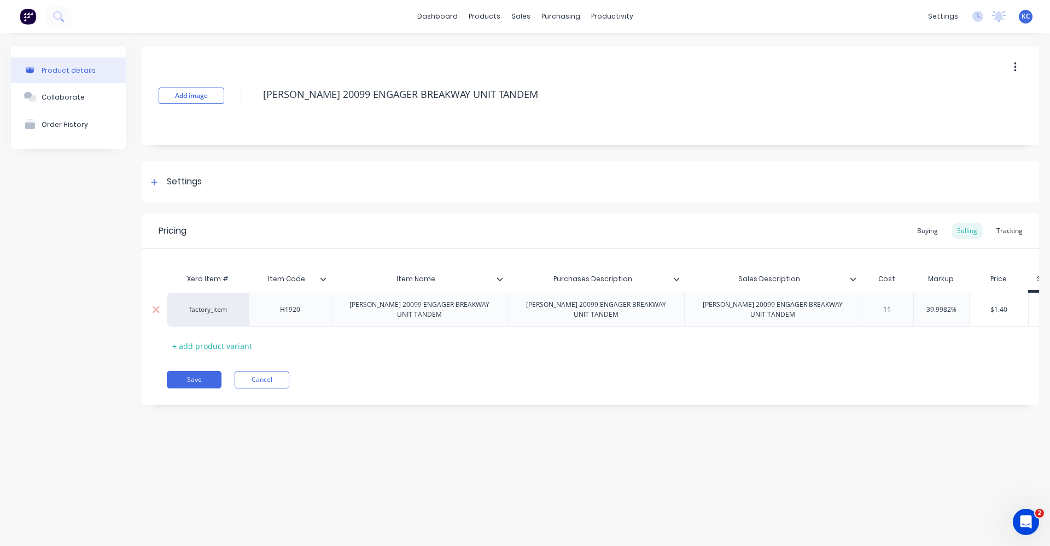
type input "115"
type textarea "x"
type input "115."
type textarea "x"
type input "115.26"
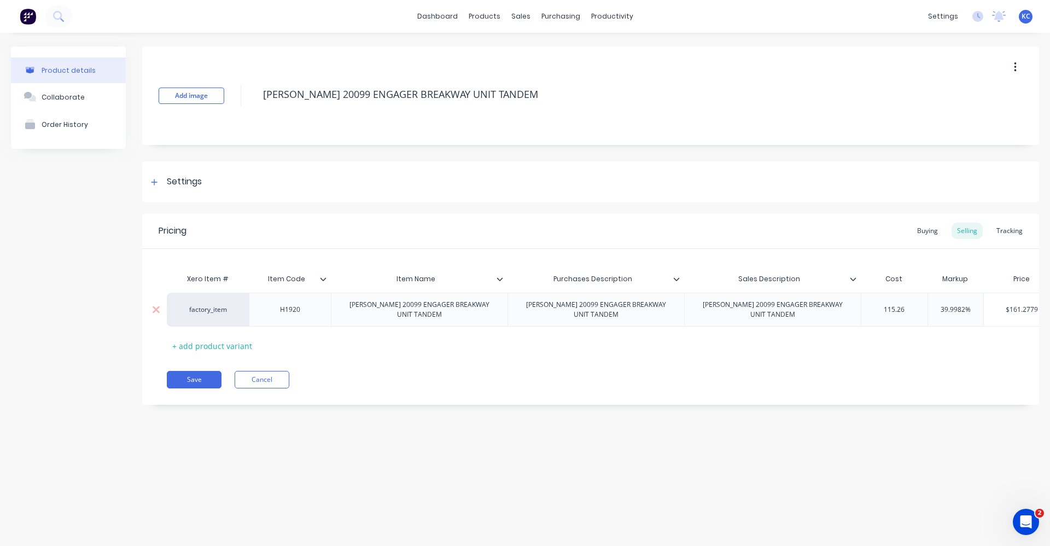
type textarea "x"
click at [1009, 320] on div "$161.3619" at bounding box center [1025, 309] width 77 height 27
type input "115.26"
type input "$161.3619"
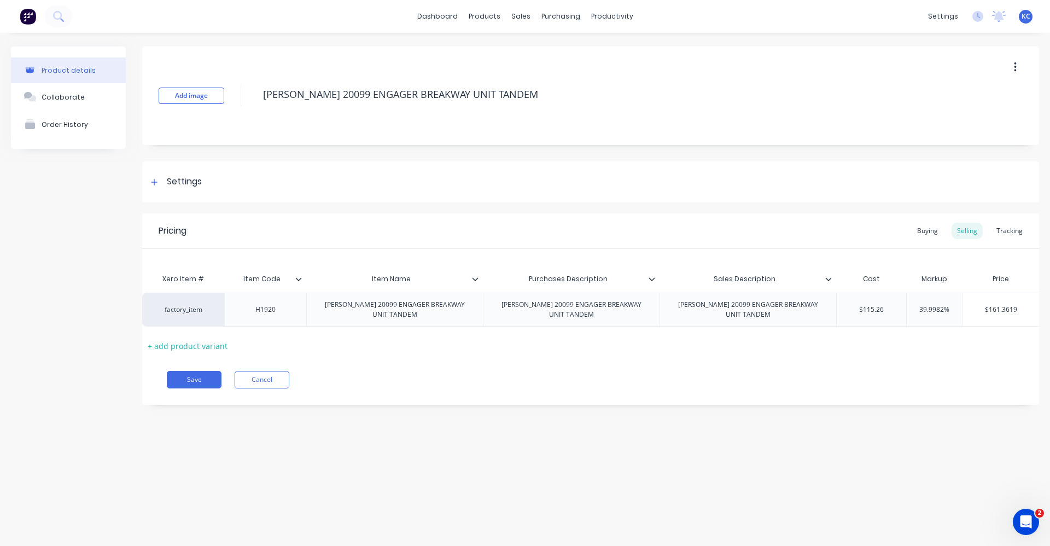
type input "39.9982%"
drag, startPoint x: 952, startPoint y: 310, endPoint x: 900, endPoint y: 306, distance: 52.6
click at [900, 306] on div "factory_item H1920 [PERSON_NAME] 20099 ENGAGER BREAKWAY UNIT TANDEM [PERSON_NAM…" at bounding box center [622, 310] width 960 height 34
type textarea "x"
type input "40"
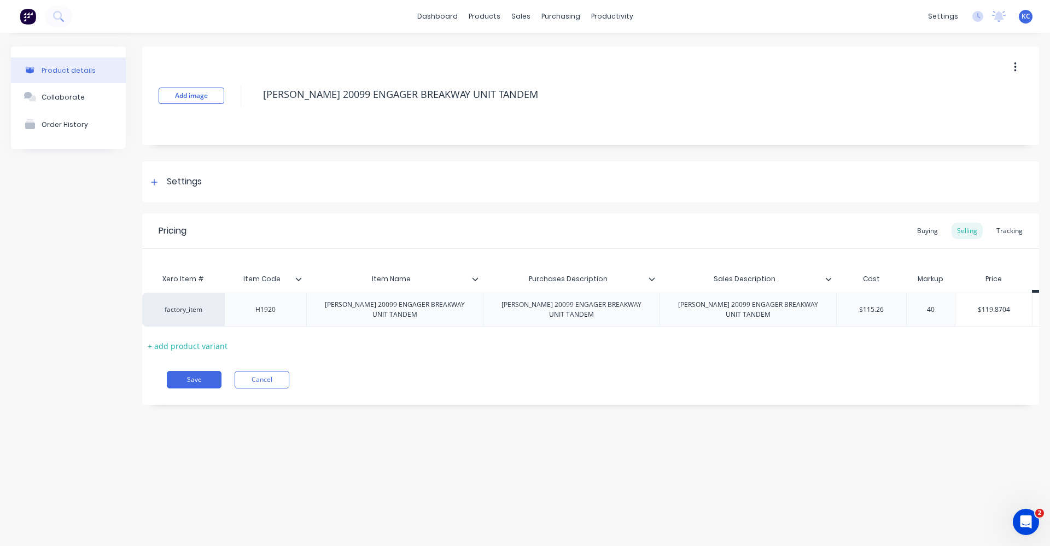
type textarea "x"
type input "40"
click at [837, 469] on div "Product details Collaborate Order History Add image [PERSON_NAME] 20099 ENGAGER…" at bounding box center [525, 278] width 1050 height 491
click at [934, 233] on div "Buying" at bounding box center [927, 231] width 32 height 16
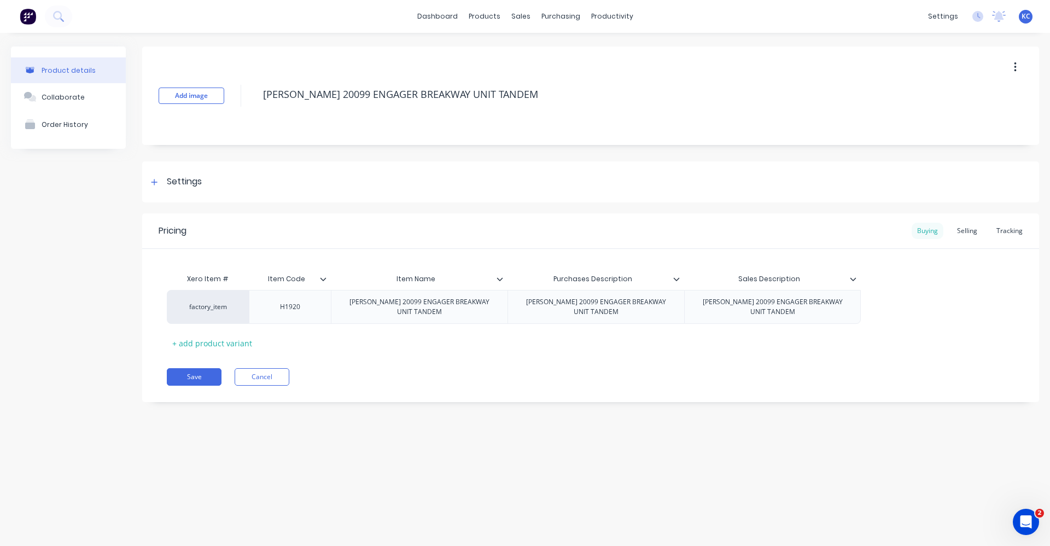
scroll to position [0, 0]
click at [201, 180] on div "Settings" at bounding box center [184, 182] width 35 height 14
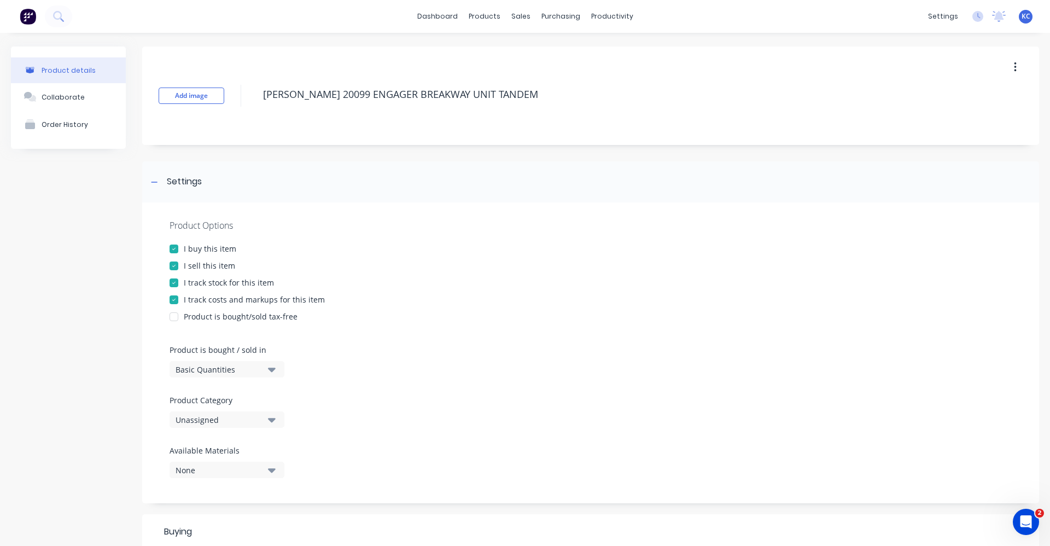
click at [267, 420] on button "Unassigned" at bounding box center [226, 419] width 115 height 16
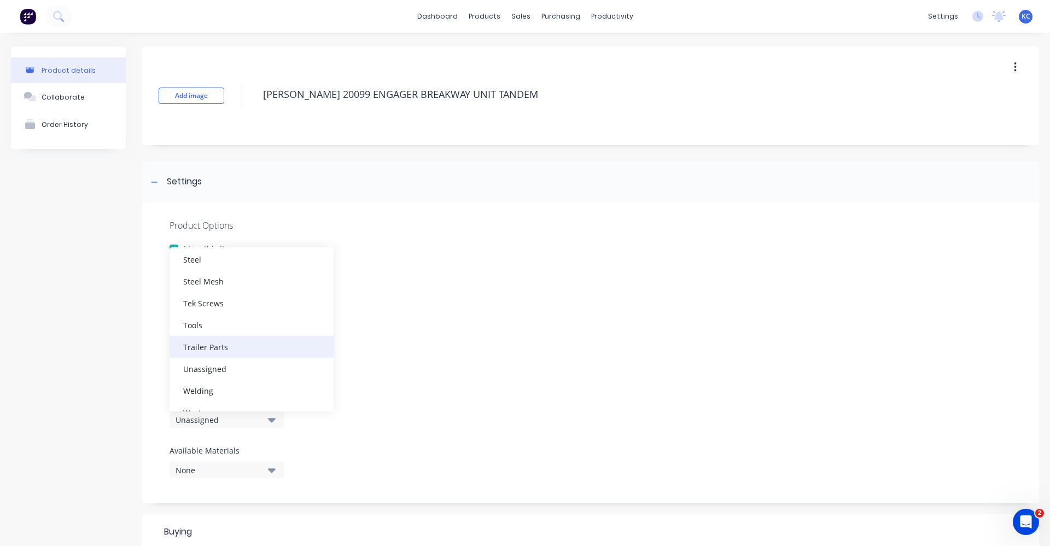
scroll to position [448, 0]
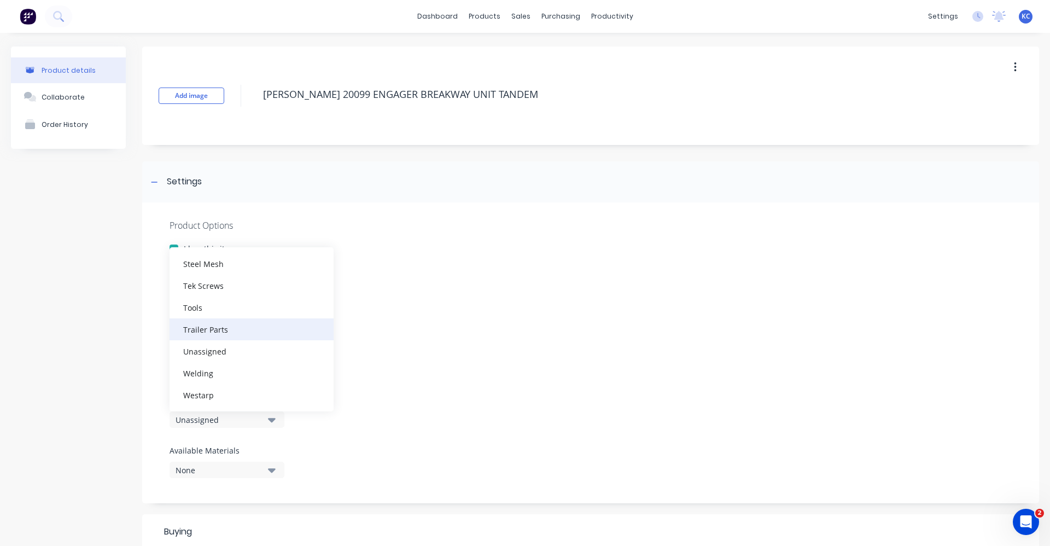
click at [243, 328] on div "Trailer Parts" at bounding box center [251, 329] width 164 height 22
type textarea "x"
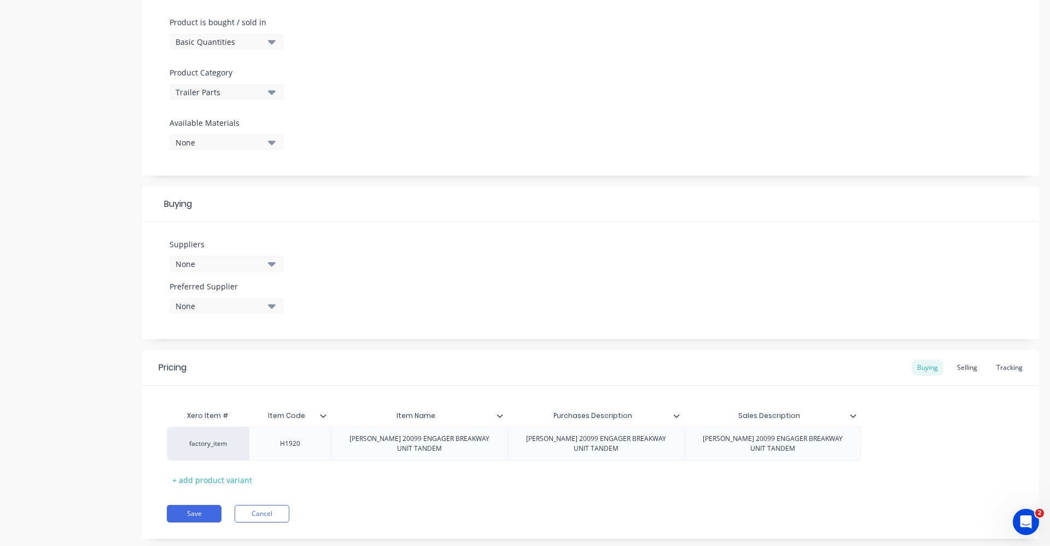
scroll to position [328, 0]
click at [276, 265] on button "None" at bounding box center [226, 263] width 115 height 16
click at [271, 293] on input "text" at bounding box center [259, 296] width 116 height 22
type input "TRAILER"
click at [261, 346] on div "[PERSON_NAME] TRAILER PARTS" at bounding box center [257, 344] width 109 height 11
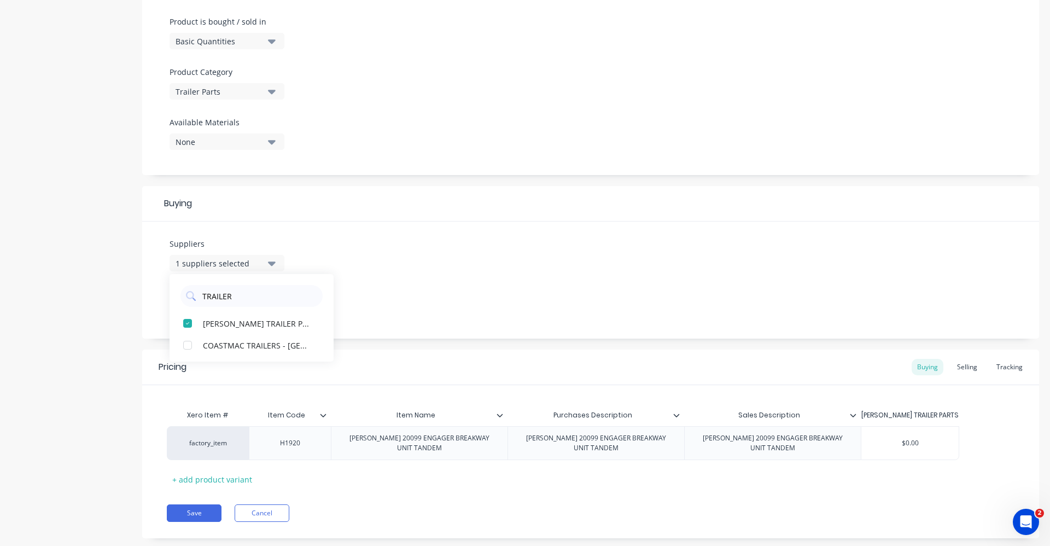
click at [385, 285] on div "Suppliers 1 suppliers selected TRAILER [PERSON_NAME] TRAILER PARTS COASTMAC TRA…" at bounding box center [590, 279] width 897 height 117
click at [257, 305] on div "None" at bounding box center [219, 305] width 87 height 11
click at [267, 364] on div "[PERSON_NAME] TRAILER PARTS" at bounding box center [257, 364] width 109 height 11
type textarea "x"
drag, startPoint x: 383, startPoint y: 288, endPoint x: 815, endPoint y: 399, distance: 446.4
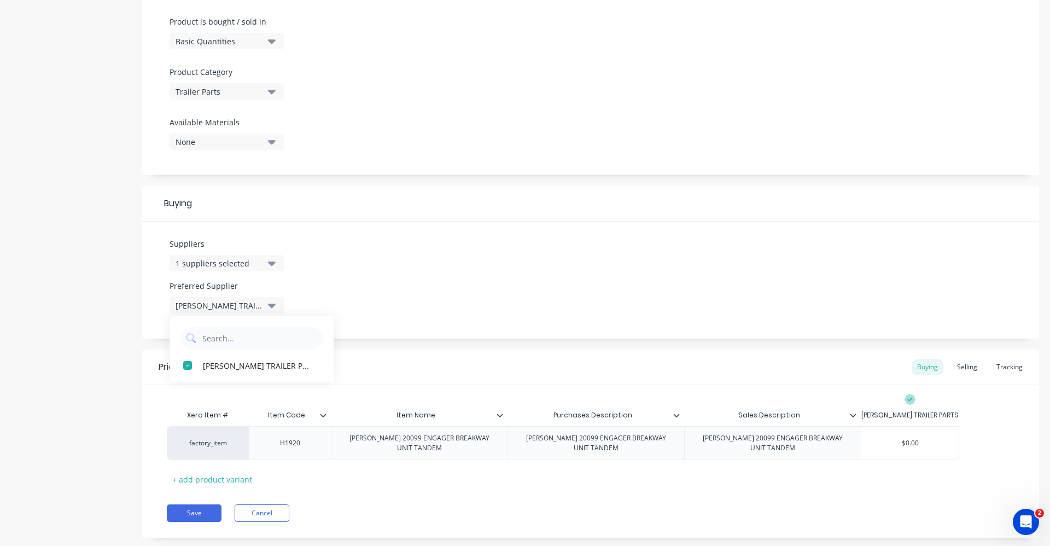
click at [383, 288] on div "Suppliers 1 suppliers selected TRAILER Preferred Supplier [PERSON_NAME] TRAILER…" at bounding box center [590, 279] width 897 height 117
type input "$0.00"
drag, startPoint x: 893, startPoint y: 441, endPoint x: 949, endPoint y: 439, distance: 56.4
click at [949, 439] on input "$0.00" at bounding box center [909, 443] width 97 height 10
type textarea "x"
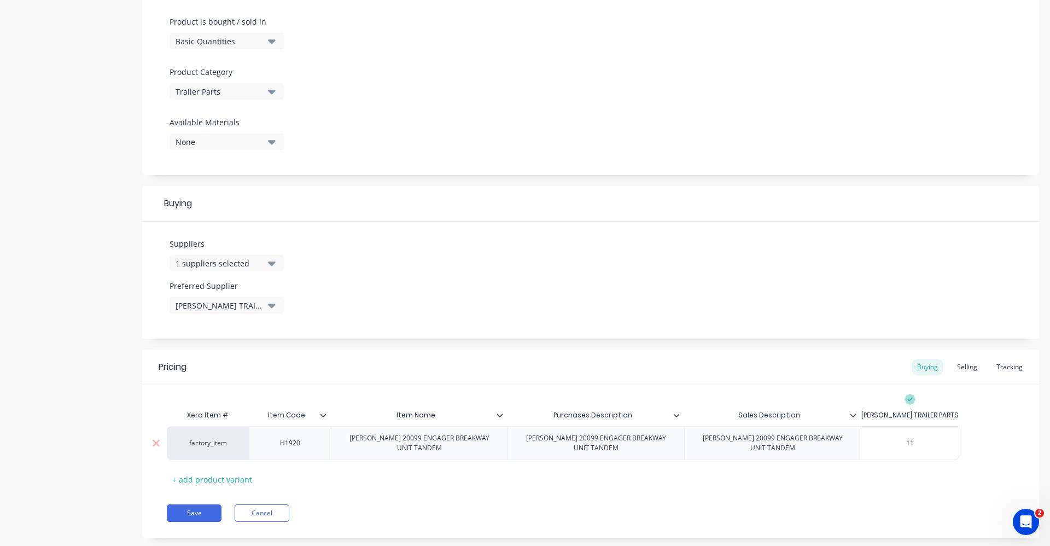
type input "115"
type textarea "x"
type input "115.26"
type textarea "x"
type input "115.26"
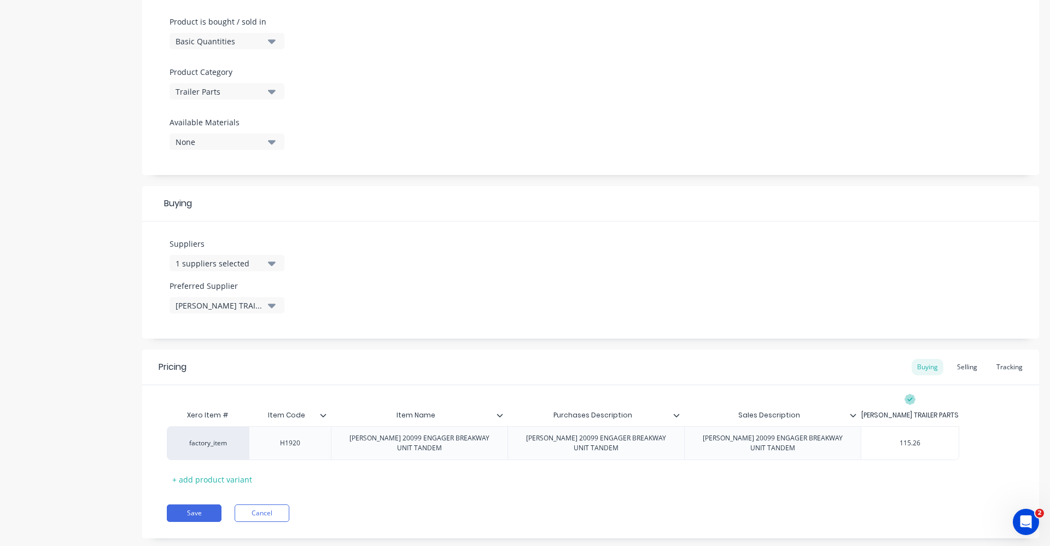
click at [810, 482] on div "Xero Item # Item Code Item Name Purchases Description Sales Description [PERSON…" at bounding box center [590, 446] width 847 height 84
click at [962, 367] on div "Selling" at bounding box center [966, 367] width 31 height 16
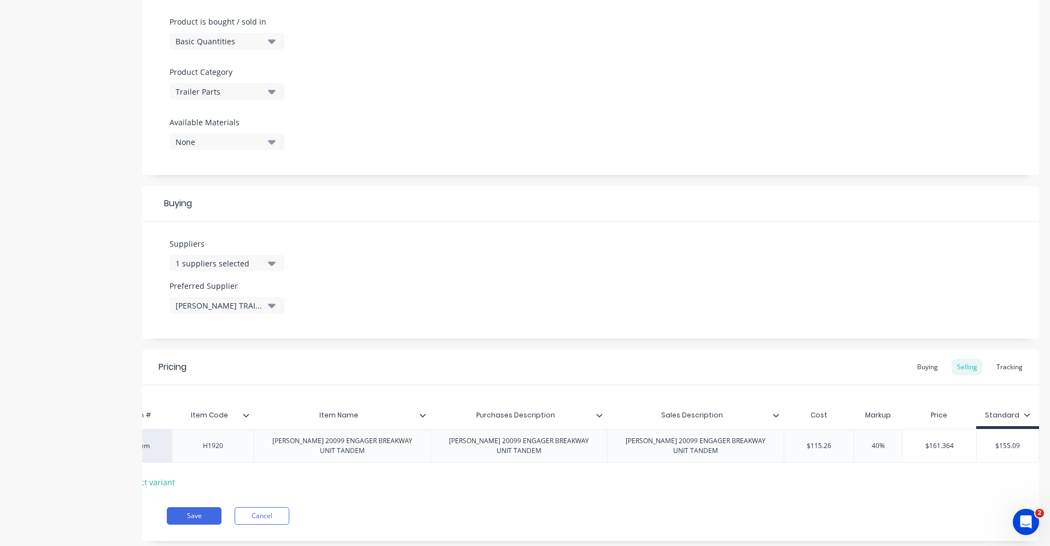
scroll to position [0, 85]
type input "$155.09"
drag, startPoint x: 1019, startPoint y: 443, endPoint x: 986, endPoint y: 452, distance: 34.0
click at [986, 452] on div "$155.09 $155.09" at bounding box center [1008, 445] width 62 height 27
type textarea "x"
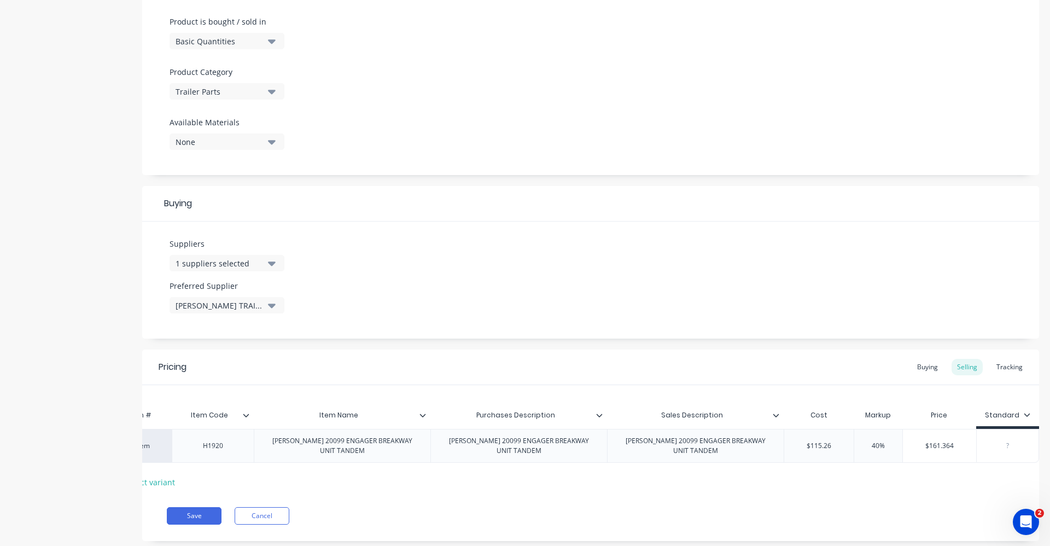
scroll to position [0, 78]
click at [877, 519] on div "Save Cancel" at bounding box center [603, 515] width 872 height 17
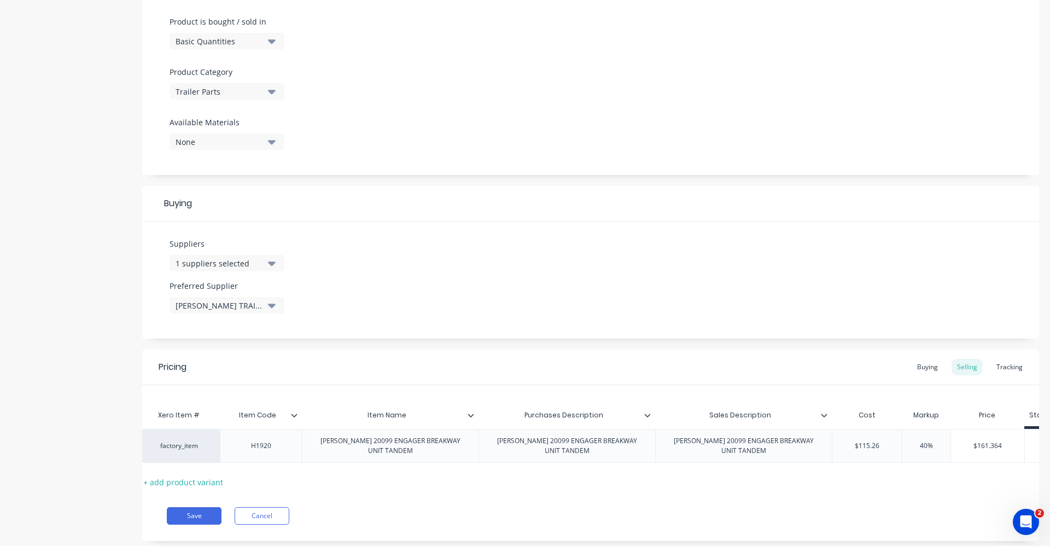
scroll to position [0, 0]
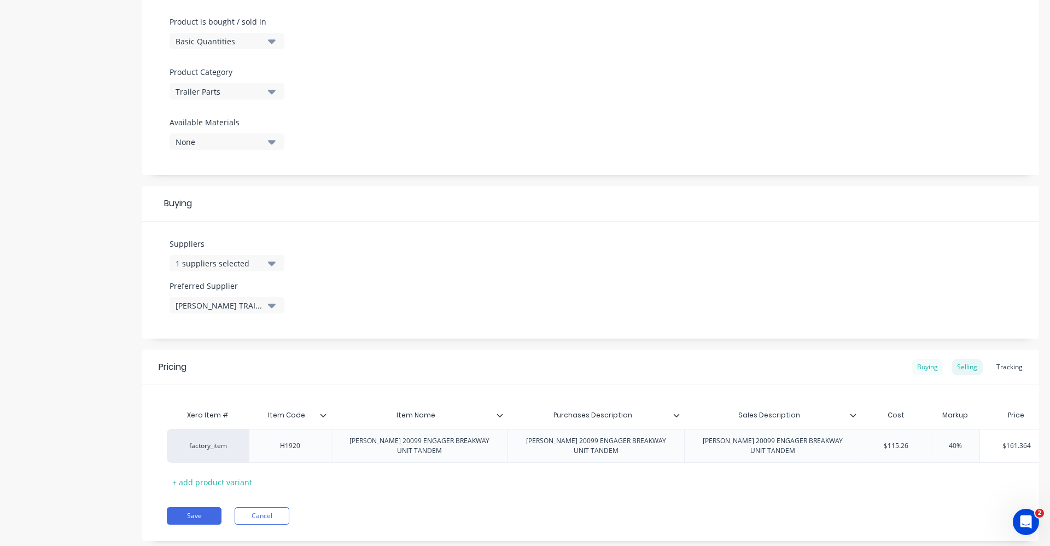
click at [921, 363] on div "Buying" at bounding box center [927, 367] width 32 height 16
click at [191, 513] on button "Save" at bounding box center [194, 512] width 55 height 17
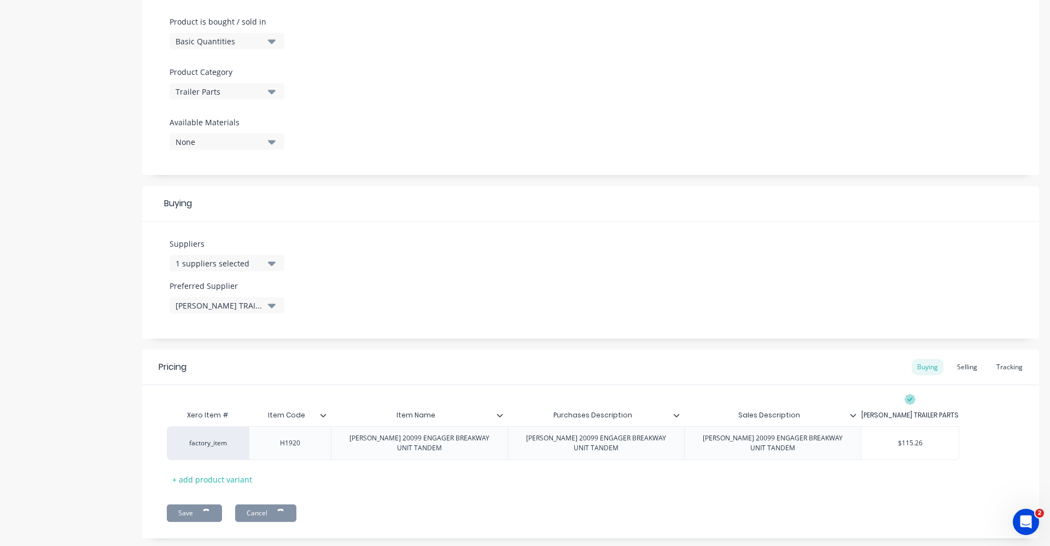
type textarea "x"
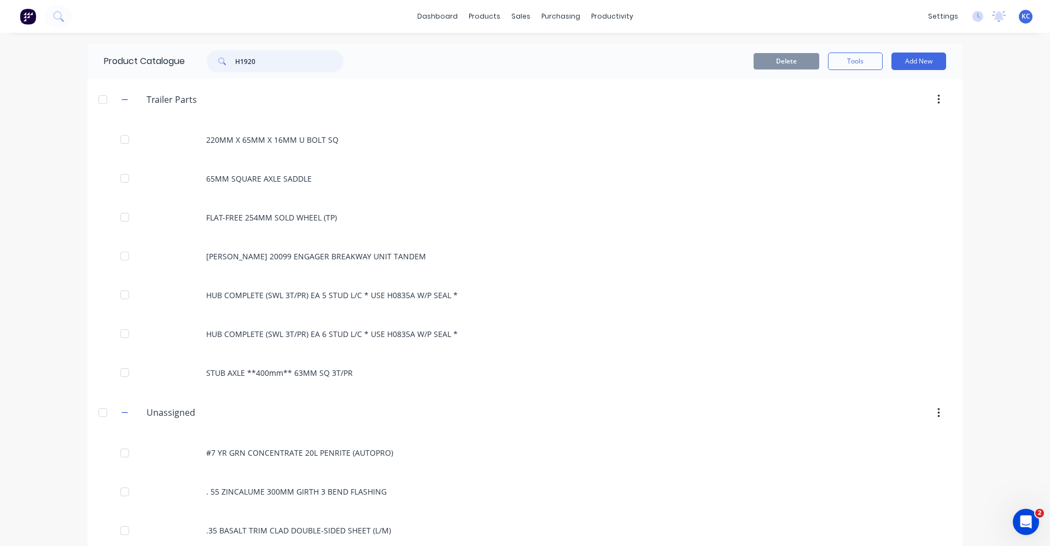
click at [185, 57] on div "H1920" at bounding box center [272, 61] width 175 height 22
click at [62, 17] on icon at bounding box center [58, 16] width 10 height 10
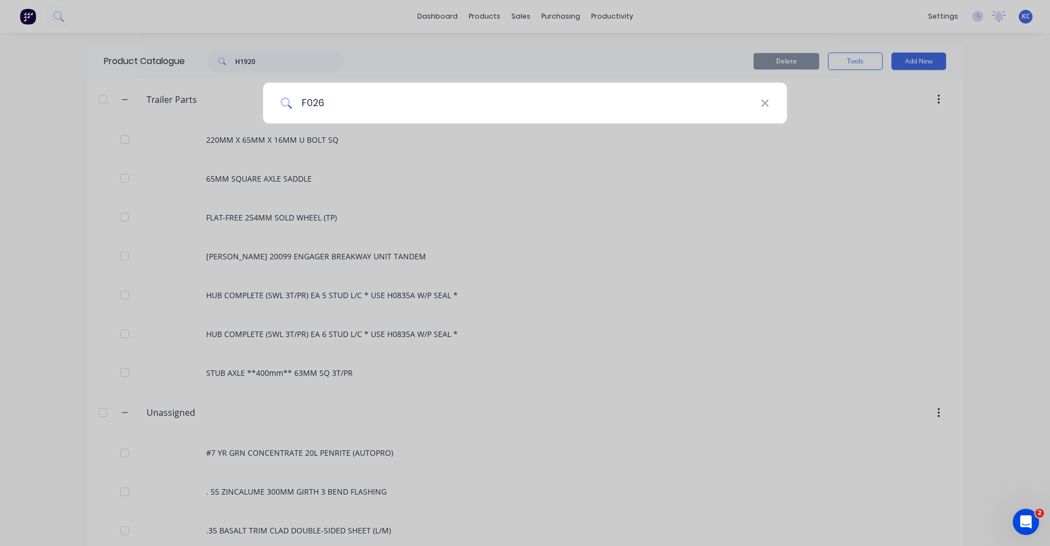
type input "F0261"
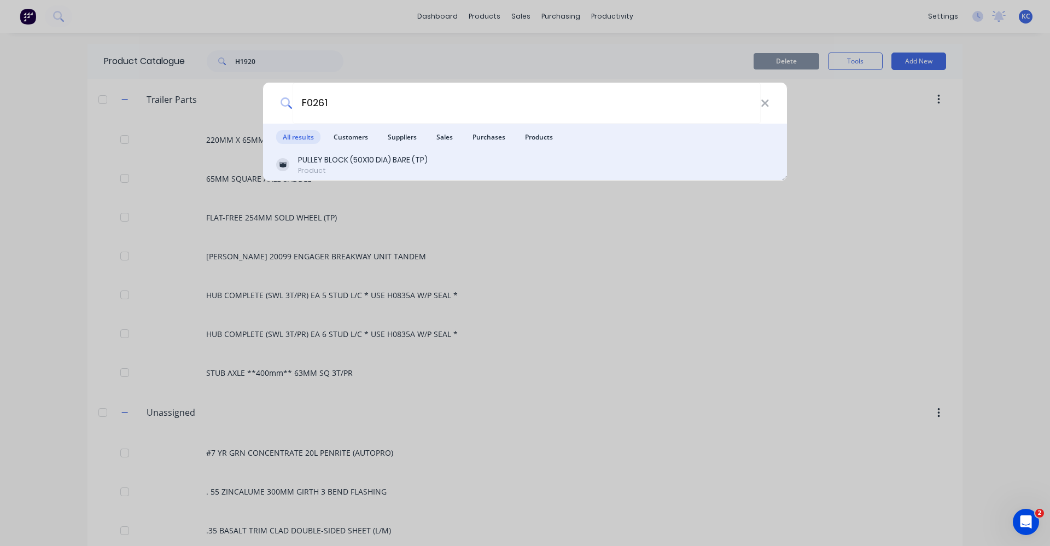
click at [343, 166] on div "Product" at bounding box center [363, 171] width 130 height 10
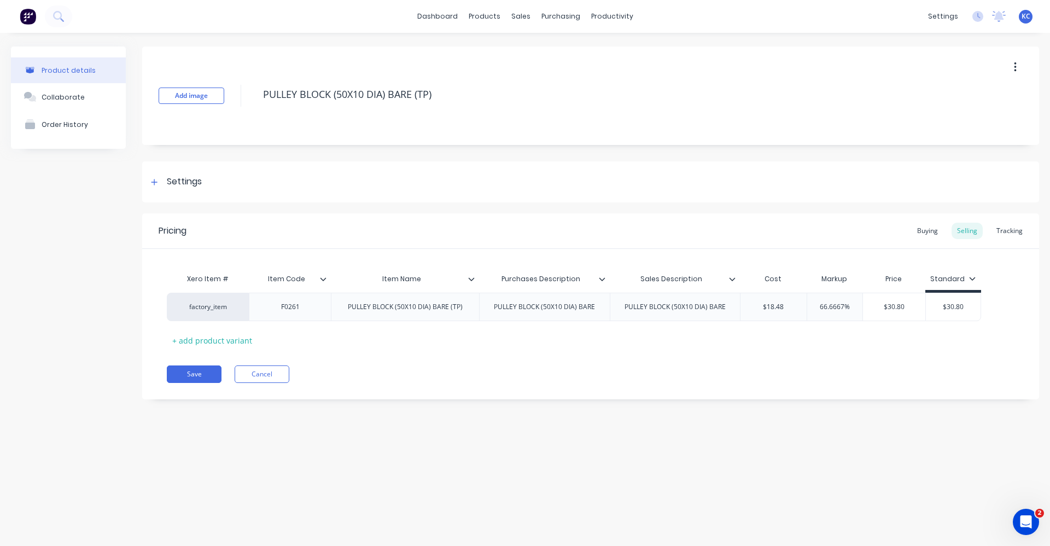
type textarea "x"
type input "$18.48"
drag, startPoint x: 793, startPoint y: 307, endPoint x: 714, endPoint y: 315, distance: 79.6
click at [714, 315] on div "factory_item F0261 PULLEY BLOCK (50X10 DIA) BARE (TP) PULLEY BLOCK (50X10 DIA) …" at bounding box center [574, 307] width 814 height 28
type textarea "x"
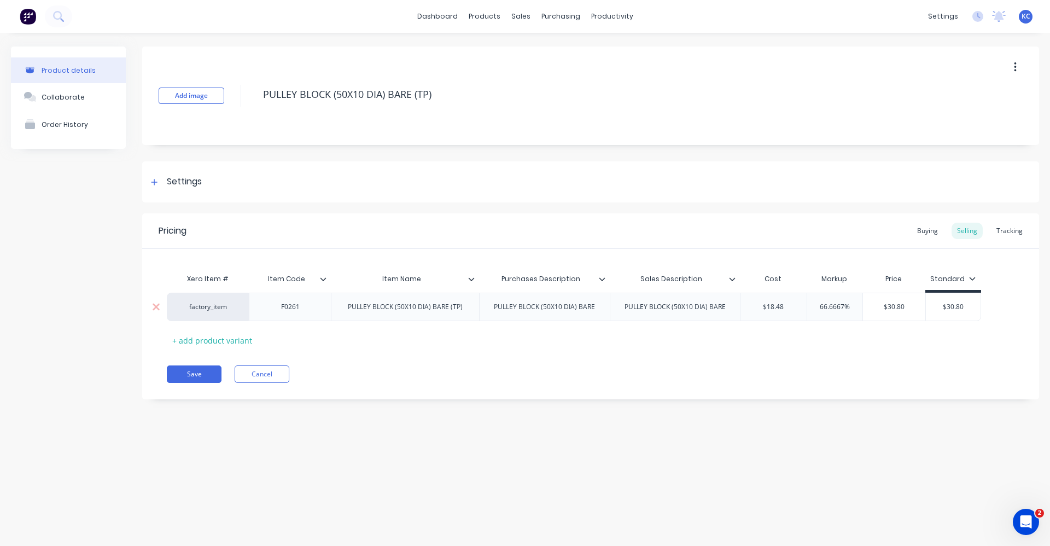
type input "1"
type textarea "x"
type input "19.2"
type textarea "x"
type input "19.23"
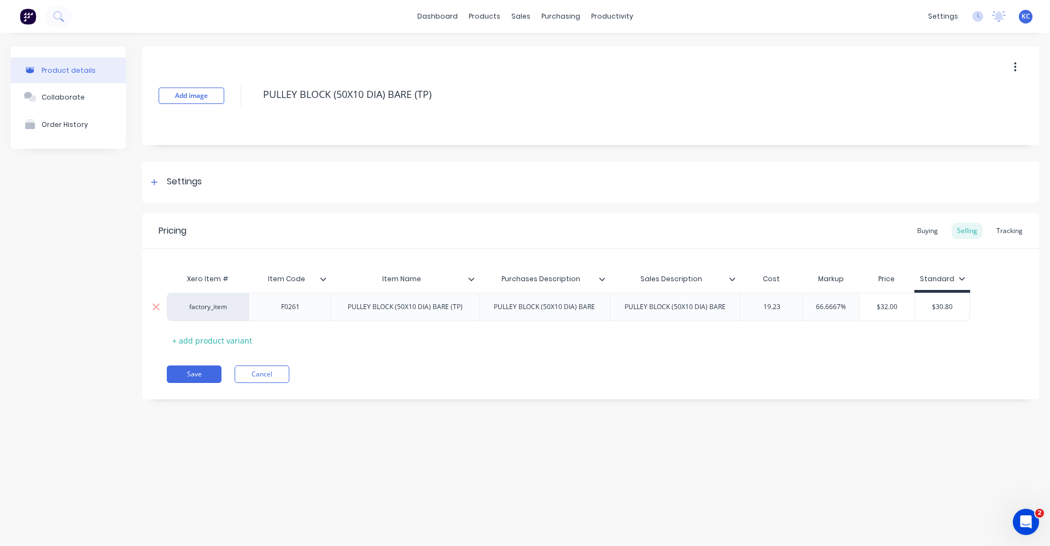
type textarea "x"
type input "19.23"
click at [778, 378] on div "Save Cancel" at bounding box center [603, 373] width 872 height 17
drag, startPoint x: 854, startPoint y: 303, endPoint x: 815, endPoint y: 309, distance: 39.9
click at [815, 309] on input "66.6667%" at bounding box center [834, 307] width 55 height 10
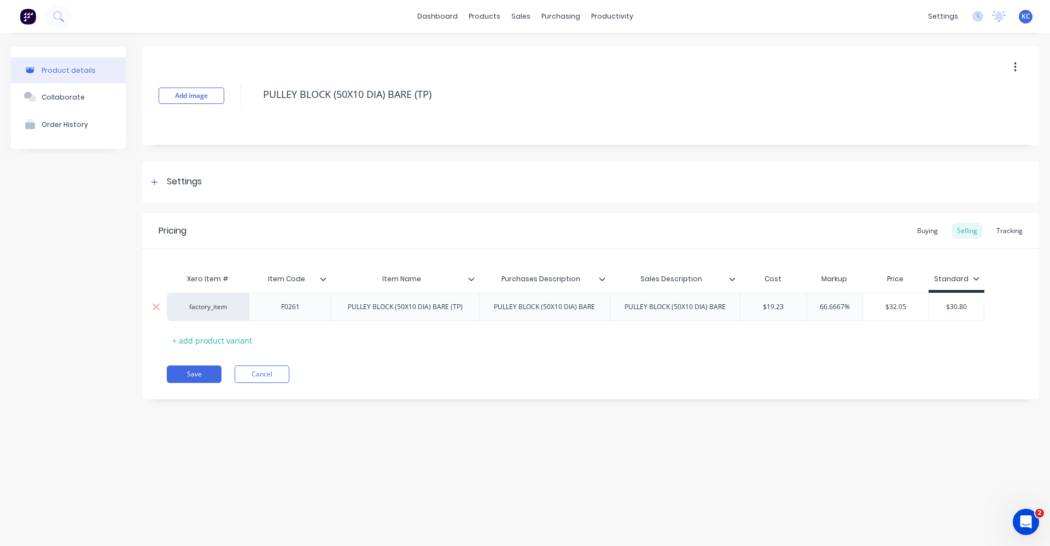
type input "4"
type textarea "x"
type input "40"
type textarea "x"
type input "40"
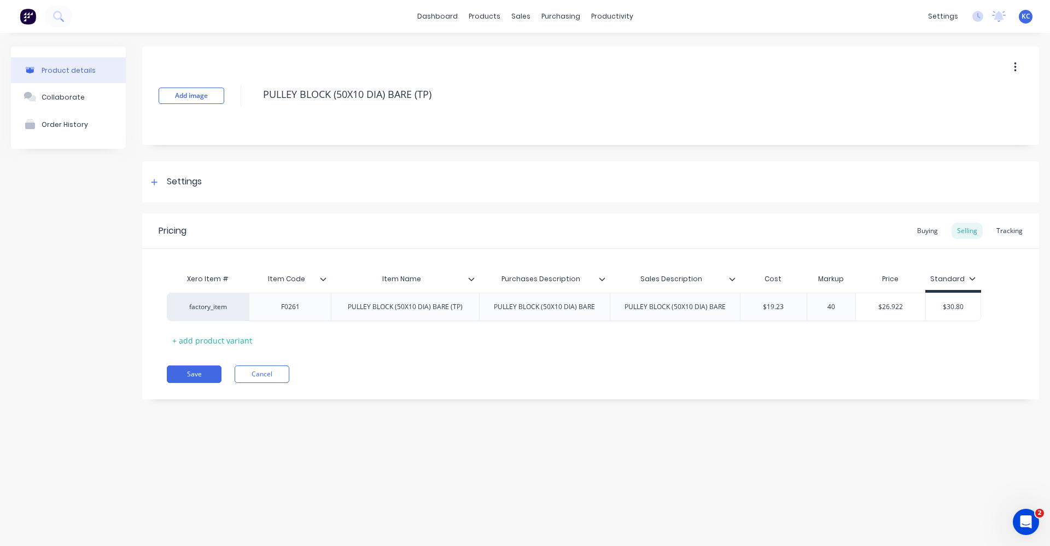
click at [826, 350] on div "Pricing Buying Selling Tracking Xero Item # Item Code Item Name Purchases Descr…" at bounding box center [590, 306] width 897 height 186
drag, startPoint x: 942, startPoint y: 307, endPoint x: 981, endPoint y: 301, distance: 39.4
click at [981, 301] on div "factory_item F0261 PULLEY BLOCK (50X10 DIA) BARE (TP) PULLEY BLOCK (50X10 DIA) …" at bounding box center [590, 307] width 847 height 28
type input ".80"
type textarea "x"
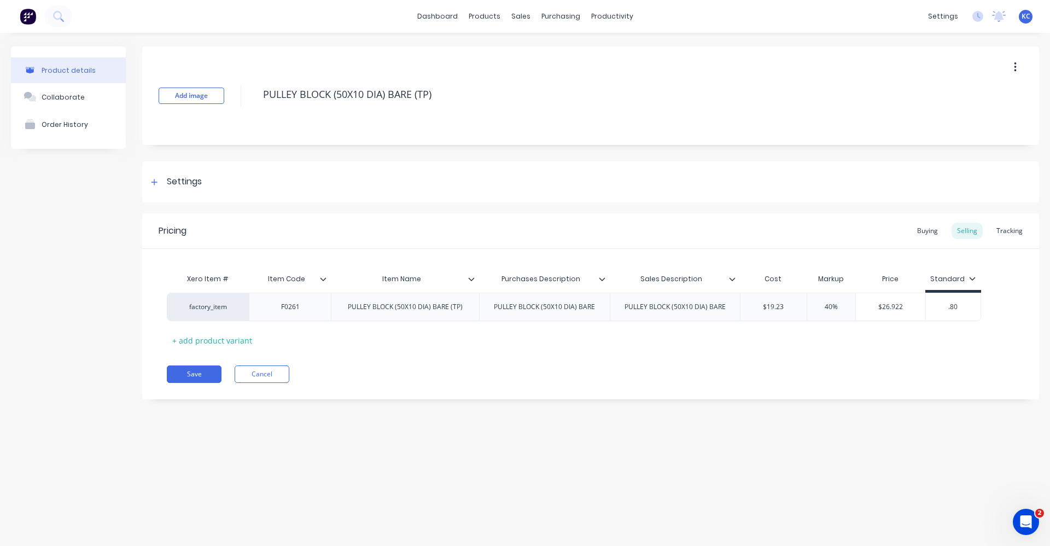
type input "80"
type textarea "x"
type input "0"
type textarea "x"
click at [920, 348] on div "Xero Item # Item Code Item Name Purchases Description Sales Description Cost Ma…" at bounding box center [590, 308] width 847 height 81
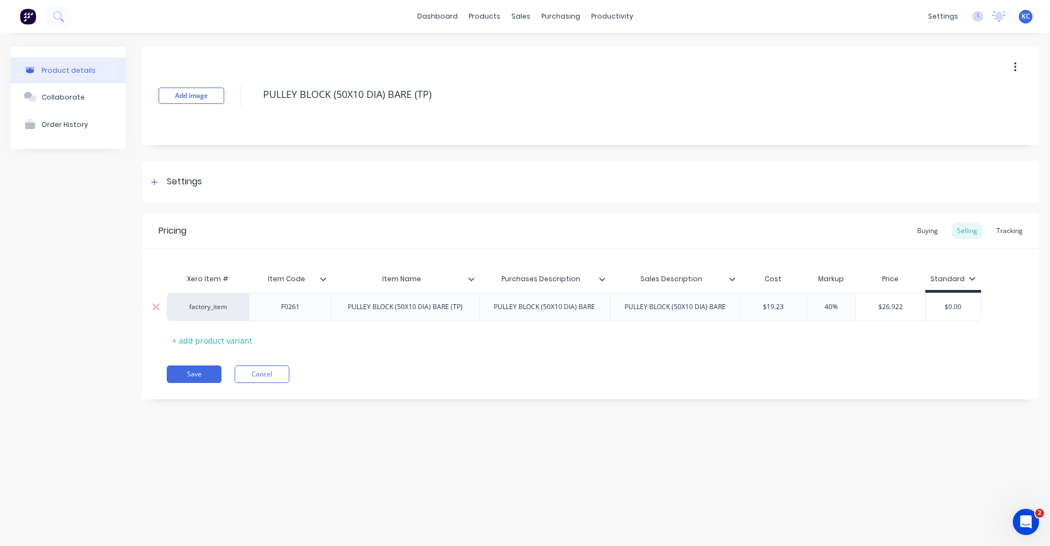
click at [832, 309] on input "40%" at bounding box center [831, 307] width 55 height 10
type input "4%"
type textarea "x"
type input "45%"
type textarea "x"
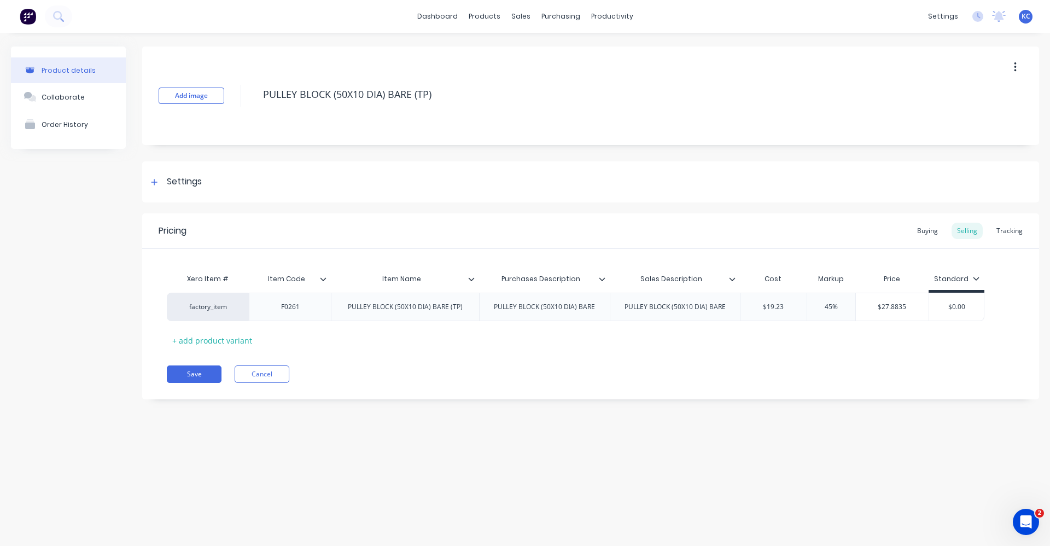
type input "45%"
click at [856, 371] on div "Save Cancel" at bounding box center [603, 373] width 872 height 17
drag, startPoint x: 840, startPoint y: 311, endPoint x: 818, endPoint y: 306, distance: 23.0
click at [818, 306] on input "45%" at bounding box center [831, 307] width 55 height 10
type textarea "x"
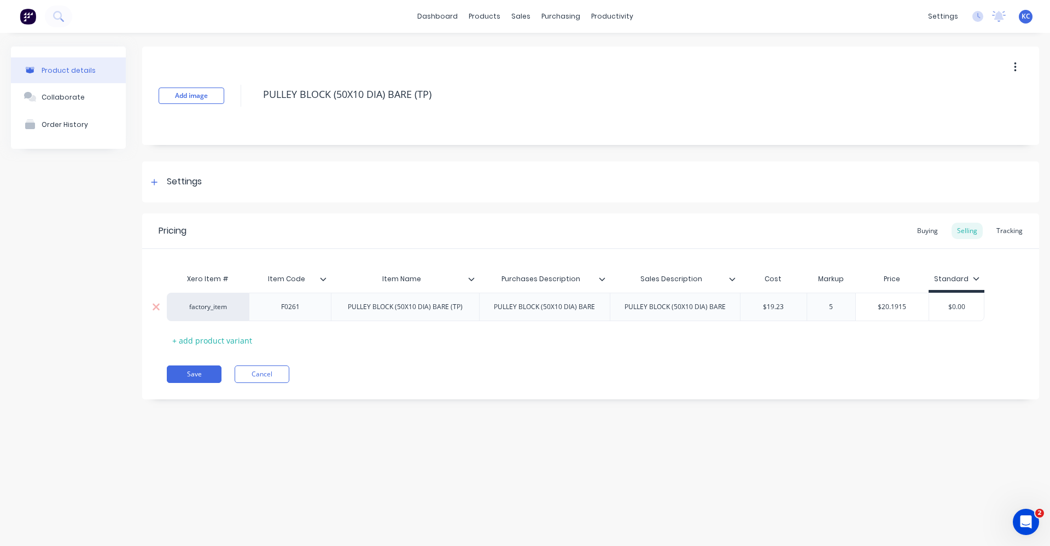
type input "50"
type textarea "x"
click at [793, 337] on div "Xero Item # Item Code Item Name Purchases Description Sales Description Cost Ma…" at bounding box center [590, 308] width 847 height 81
drag, startPoint x: 843, startPoint y: 304, endPoint x: 811, endPoint y: 305, distance: 32.3
click at [811, 305] on input "50%" at bounding box center [831, 307] width 55 height 10
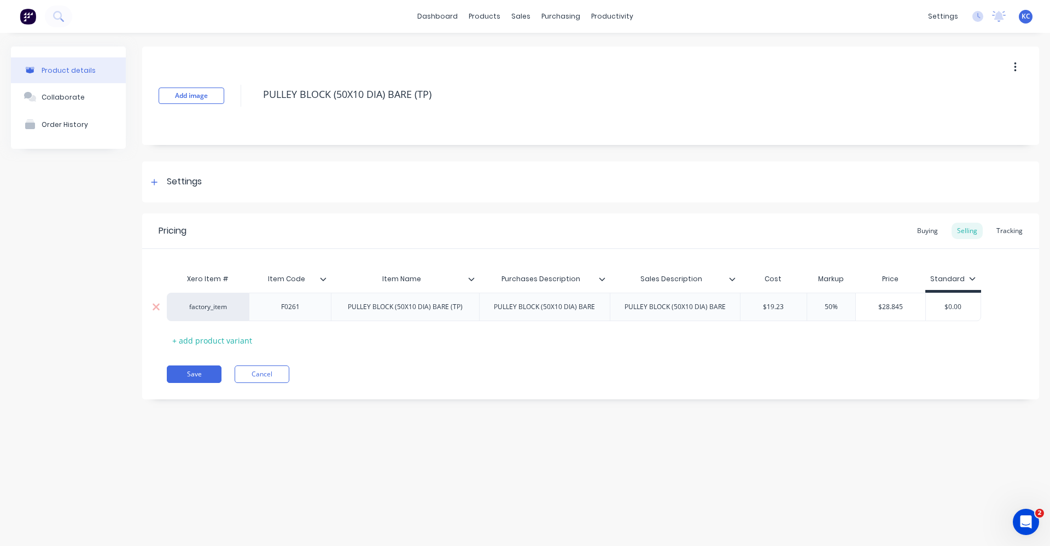
type input "4"
type textarea "x"
type input "40"
type textarea "x"
type input "40"
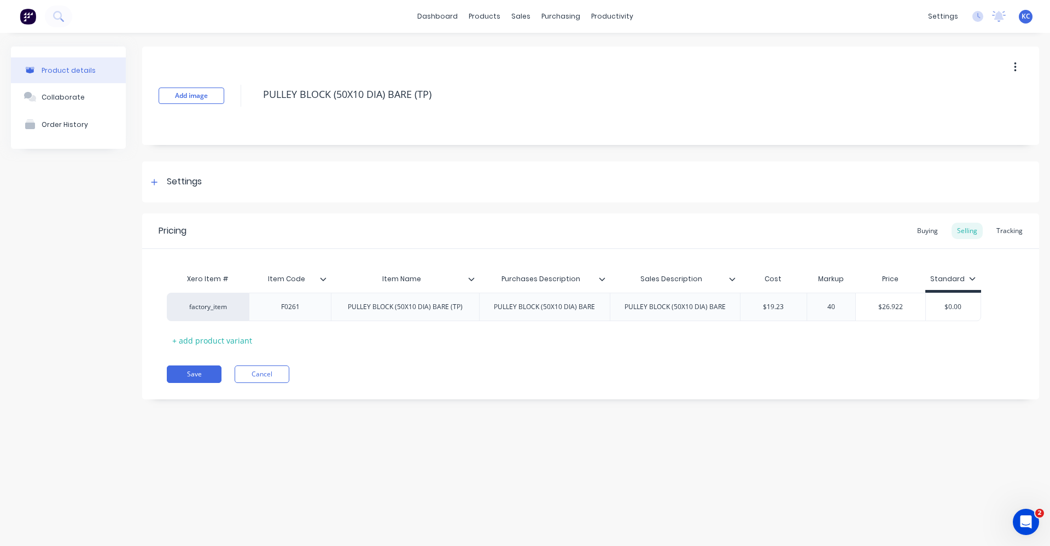
click at [855, 370] on div "Save Cancel" at bounding box center [603, 373] width 872 height 17
click at [931, 230] on div "Buying" at bounding box center [927, 231] width 32 height 16
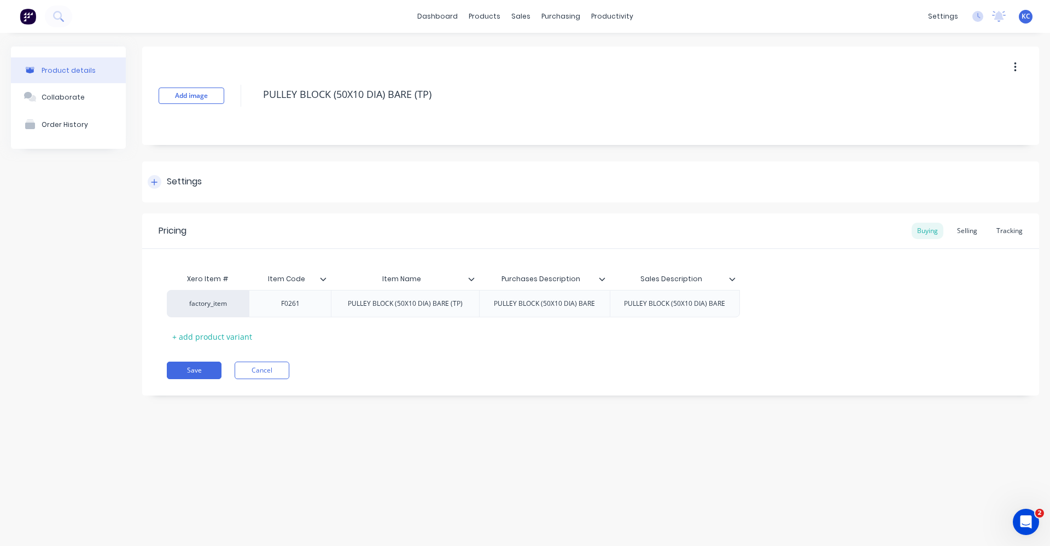
click at [184, 183] on div "Settings" at bounding box center [184, 182] width 35 height 14
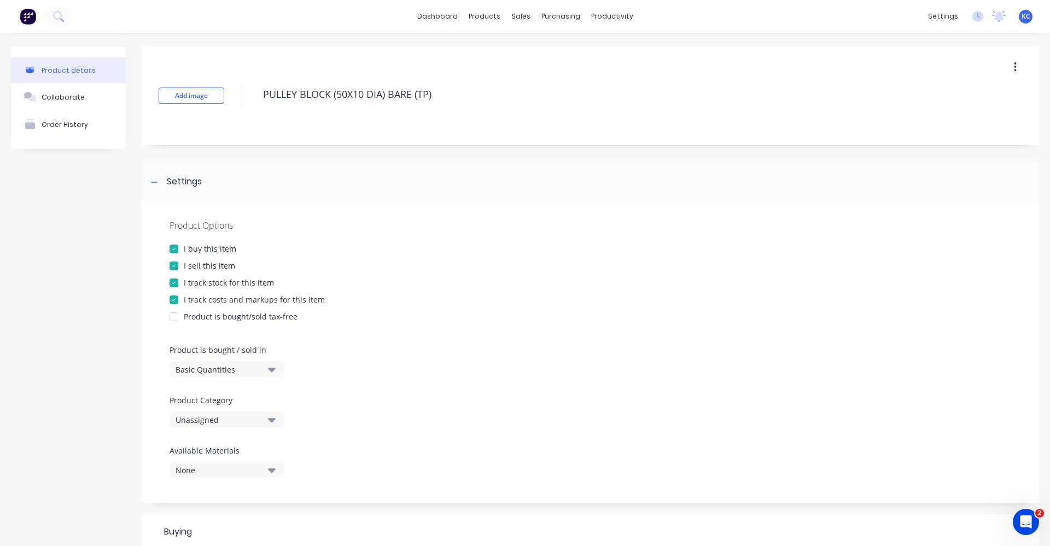
click at [271, 417] on icon "button" at bounding box center [272, 419] width 8 height 12
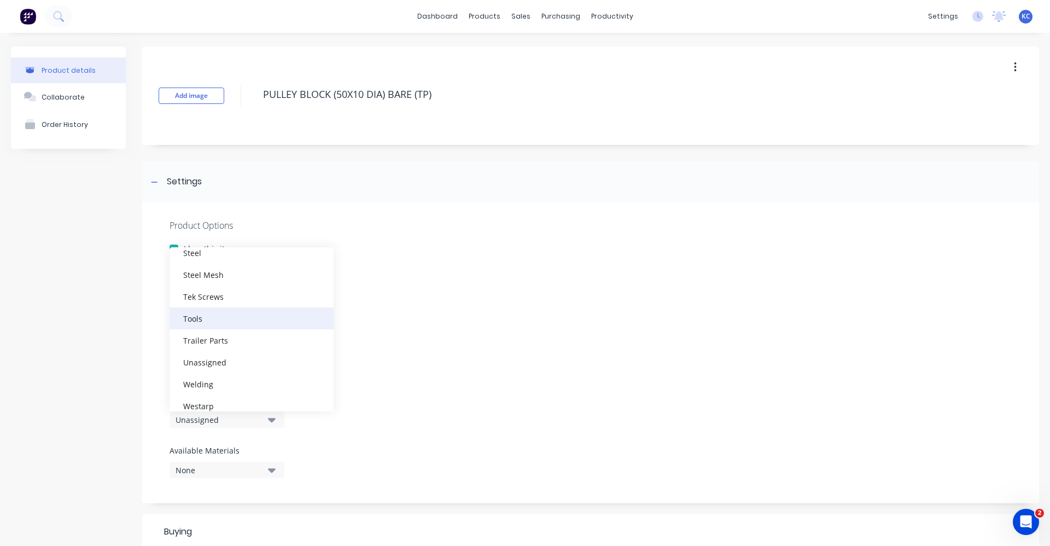
scroll to position [448, 0]
click at [251, 335] on div "Trailer Parts" at bounding box center [251, 329] width 164 height 22
type textarea "x"
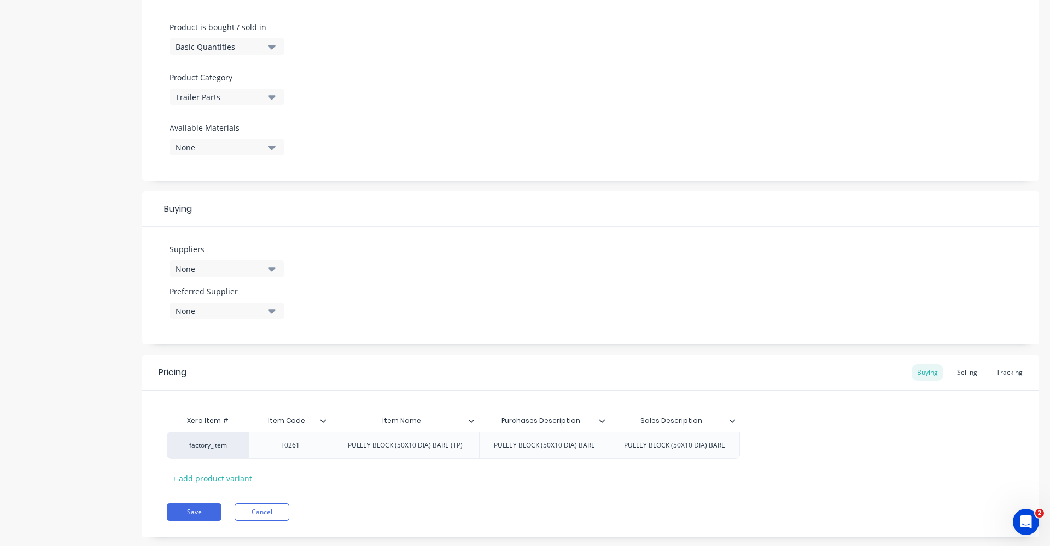
scroll to position [328, 0]
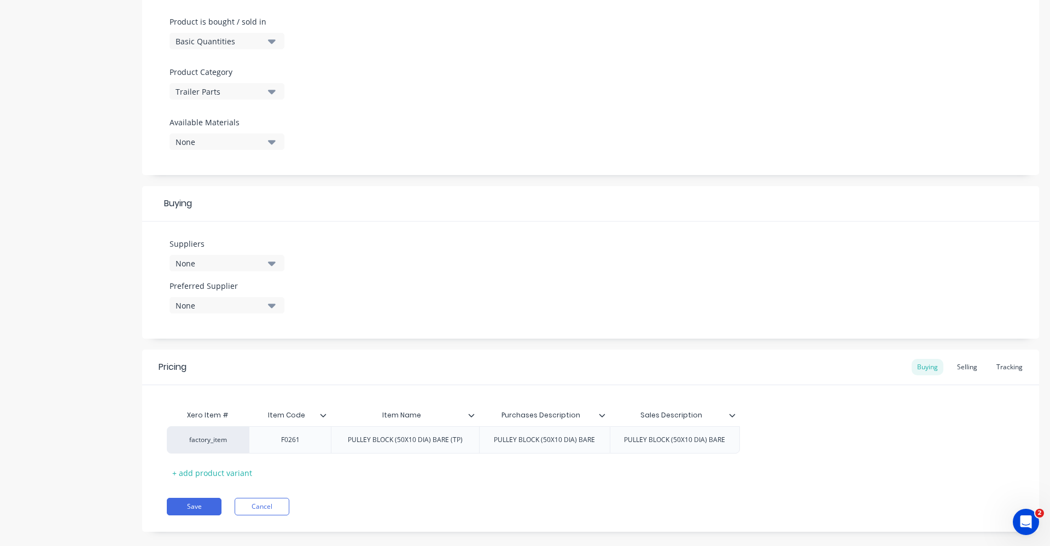
click at [270, 260] on icon "button" at bounding box center [272, 263] width 8 height 12
click at [267, 296] on input "text" at bounding box center [259, 296] width 116 height 22
type input "TRAILER"
click at [280, 349] on div "[PERSON_NAME] TRAILER PARTS" at bounding box center [257, 344] width 109 height 11
click at [365, 280] on div "Suppliers 1 suppliers selected TRAILER [PERSON_NAME] TRAILER PARTS COASTMAC TRA…" at bounding box center [590, 279] width 897 height 117
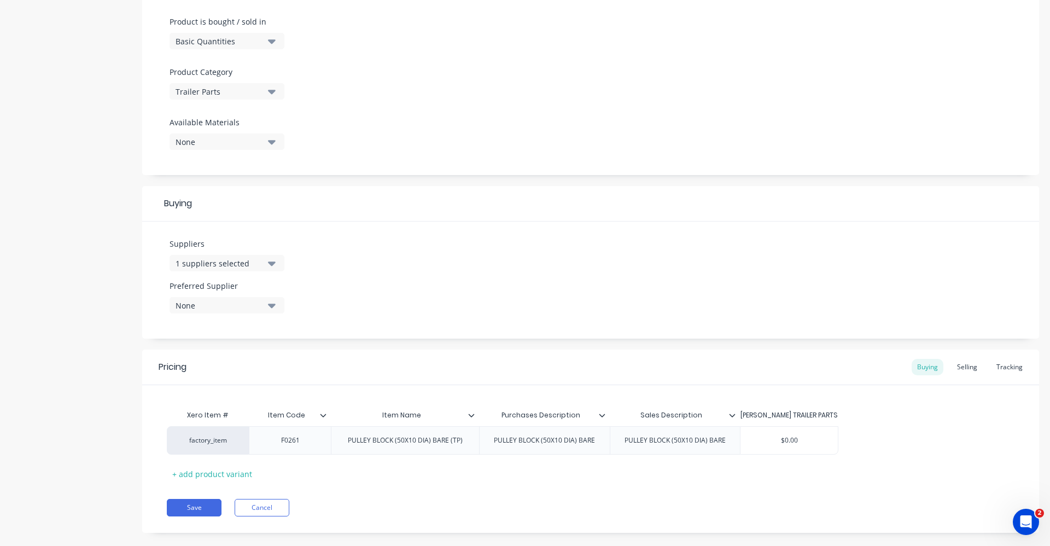
click at [274, 306] on icon "button" at bounding box center [272, 305] width 8 height 12
click at [249, 365] on div "[PERSON_NAME] TRAILER PARTS" at bounding box center [257, 364] width 109 height 11
type textarea "x"
click at [334, 290] on div "Suppliers 1 suppliers selected TRAILER Preferred Supplier [PERSON_NAME] TRAILER…" at bounding box center [590, 279] width 897 height 117
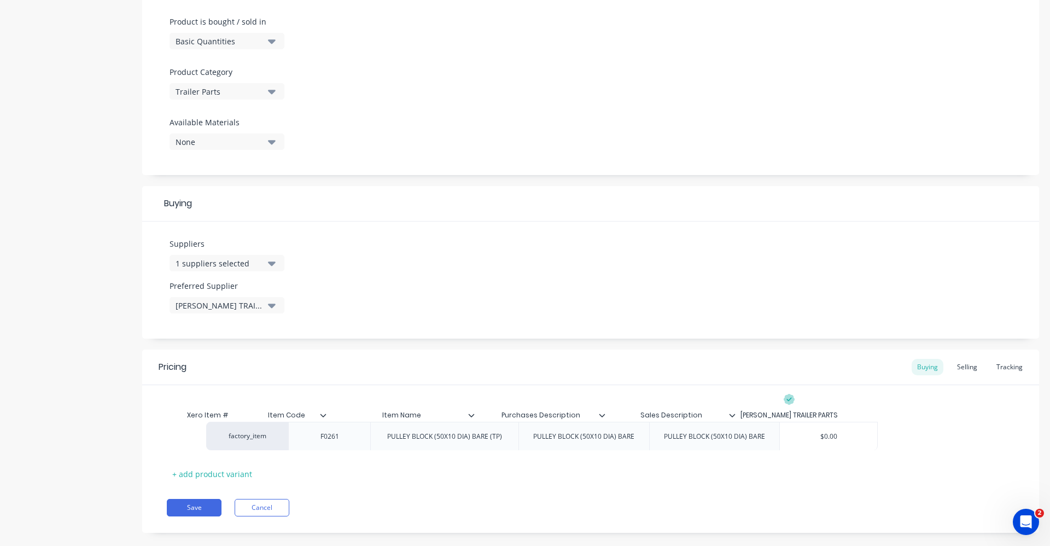
drag, startPoint x: 774, startPoint y: 447, endPoint x: 817, endPoint y: 440, distance: 44.4
click at [817, 440] on div "factory_item F0261 PULLEY BLOCK (50X10 DIA) BARE (TP) PULLEY BLOCK (50X10 DIA) …" at bounding box center [590, 440] width 847 height 28
type input "$0.00"
drag, startPoint x: 818, startPoint y: 440, endPoint x: 767, endPoint y: 436, distance: 51.5
click at [767, 436] on input "$0.00" at bounding box center [788, 440] width 97 height 10
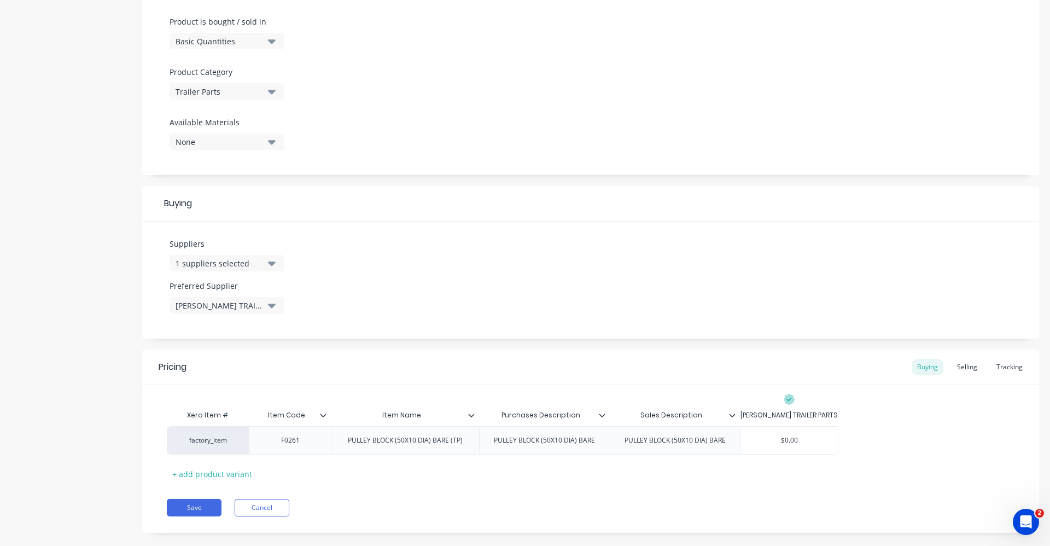
type textarea "x"
type input "1"
type textarea "x"
type input "19."
type textarea "x"
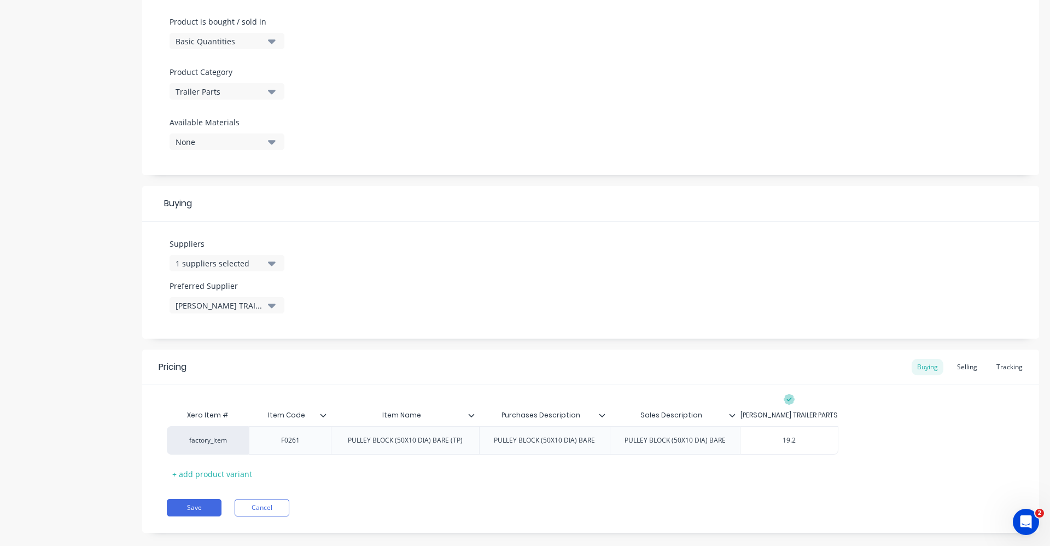
type input "19.23"
type textarea "x"
type input "19.23"
click at [774, 485] on div "Pricing Buying Selling Tracking Xero Item # Item Code Item Name Purchases Descr…" at bounding box center [590, 440] width 897 height 183
click at [972, 368] on div "Selling" at bounding box center [966, 367] width 31 height 16
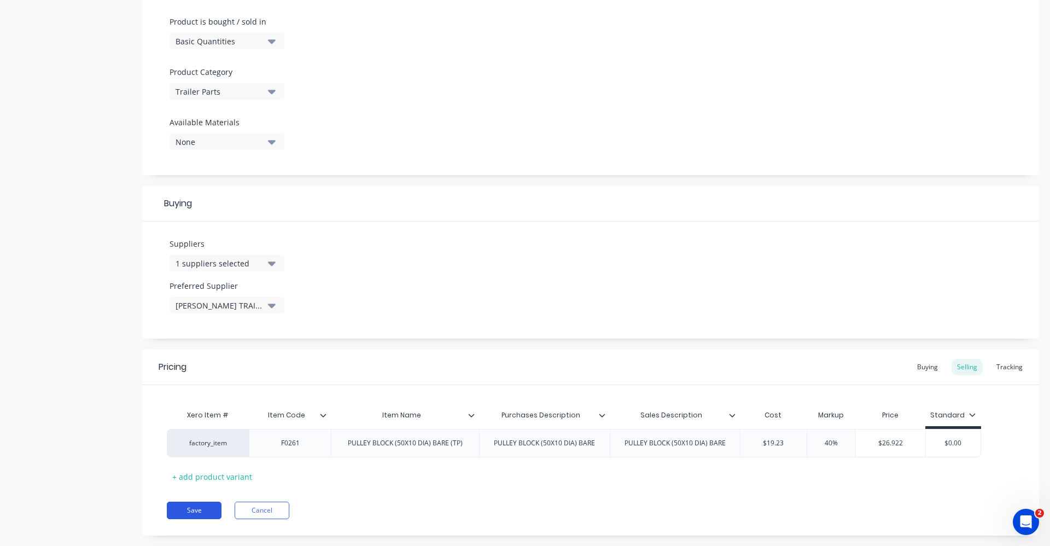
click at [203, 507] on button "Save" at bounding box center [194, 509] width 55 height 17
type textarea "x"
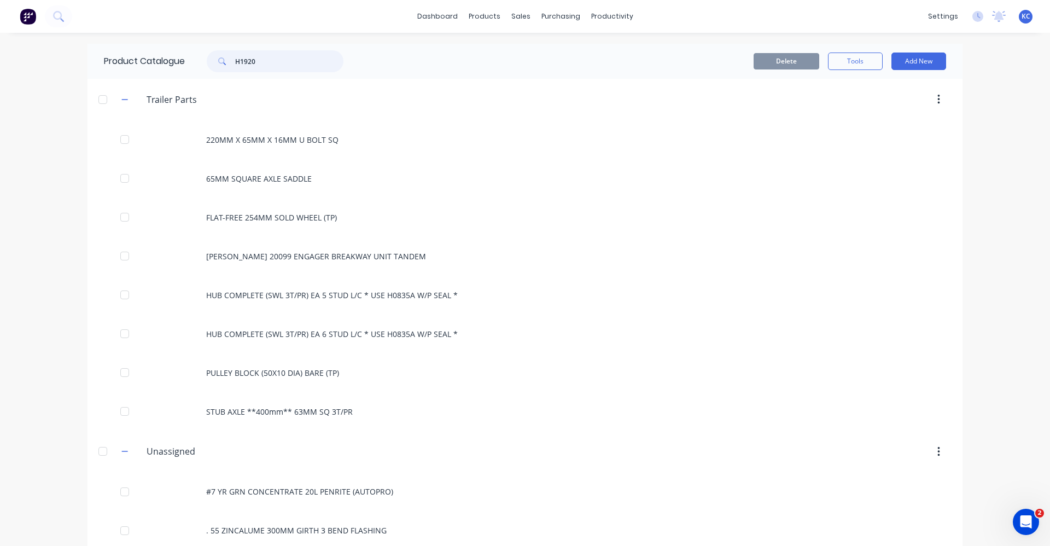
click at [160, 54] on div "Product Catalogue H1920" at bounding box center [228, 61] width 283 height 35
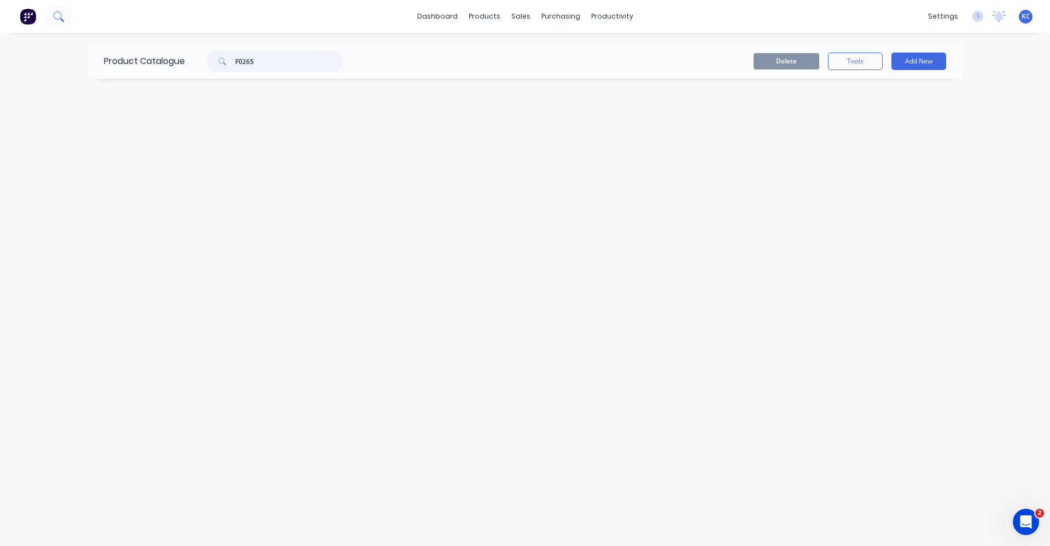
type input "F0265"
click at [56, 16] on icon at bounding box center [58, 16] width 10 height 10
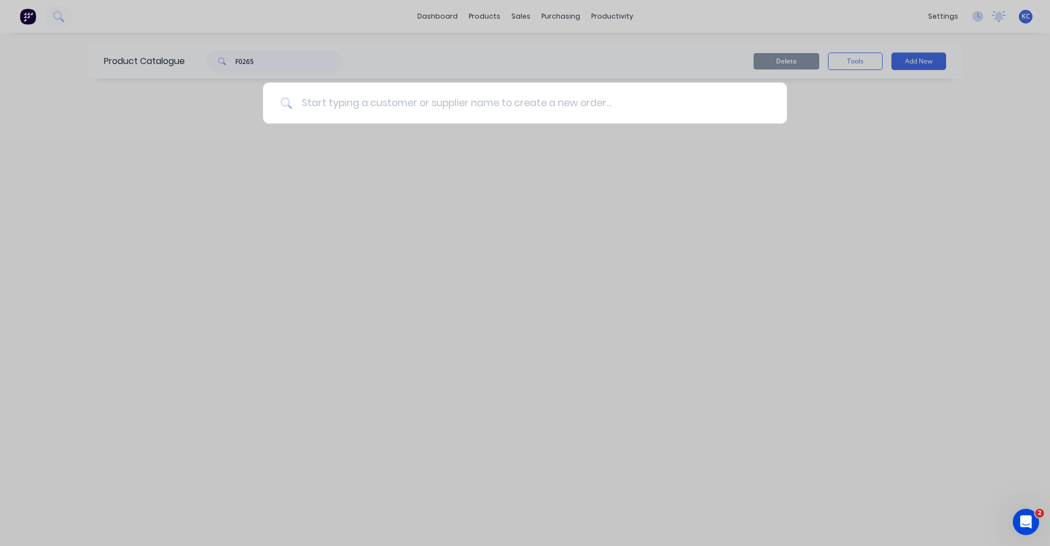
click at [318, 107] on input at bounding box center [531, 103] width 477 height 41
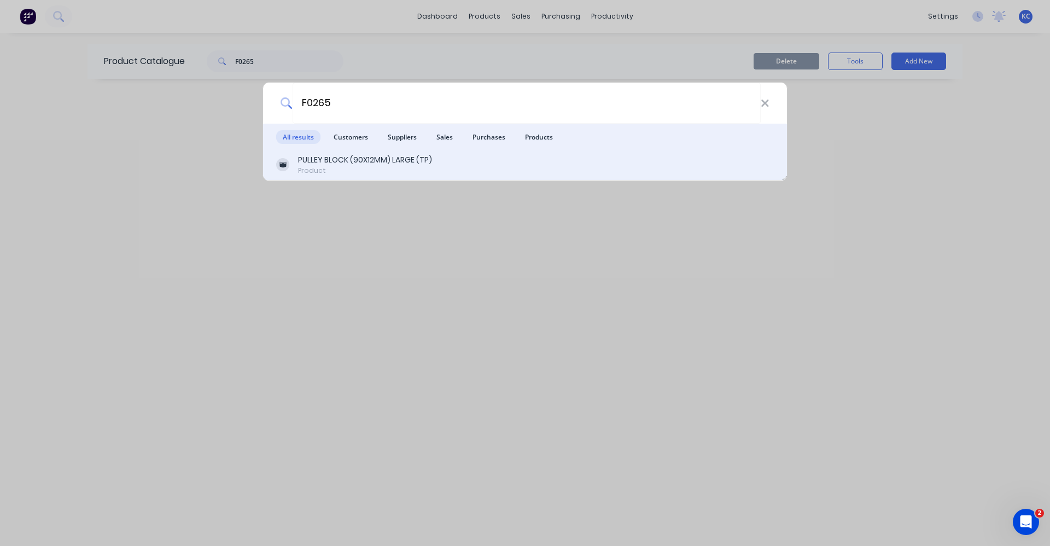
type input "F0265"
click at [363, 173] on div "Product" at bounding box center [365, 171] width 134 height 10
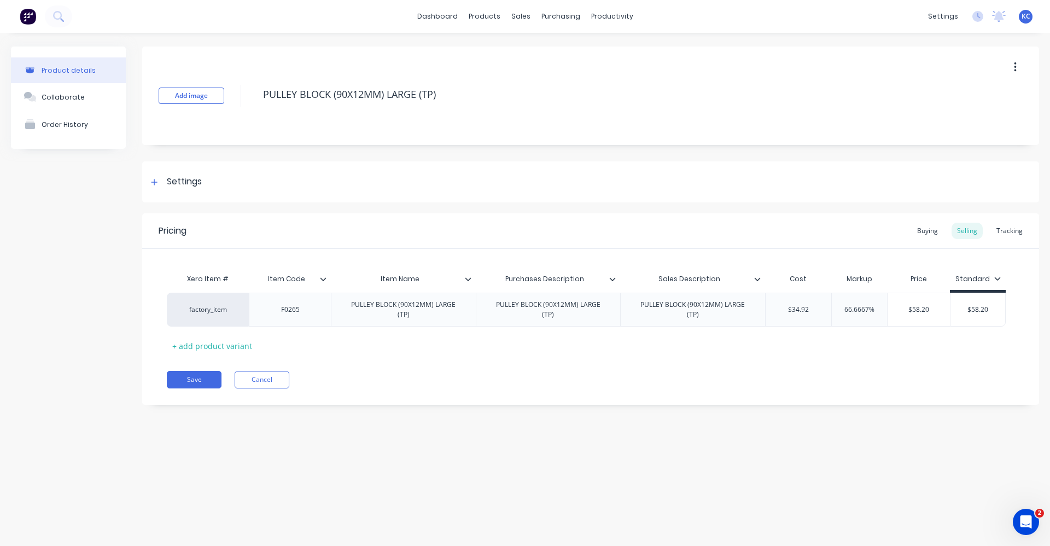
type textarea "x"
drag, startPoint x: 819, startPoint y: 305, endPoint x: 780, endPoint y: 310, distance: 38.7
click at [780, 310] on input "$34.92" at bounding box center [798, 310] width 66 height 10
type input "3"
type textarea "x"
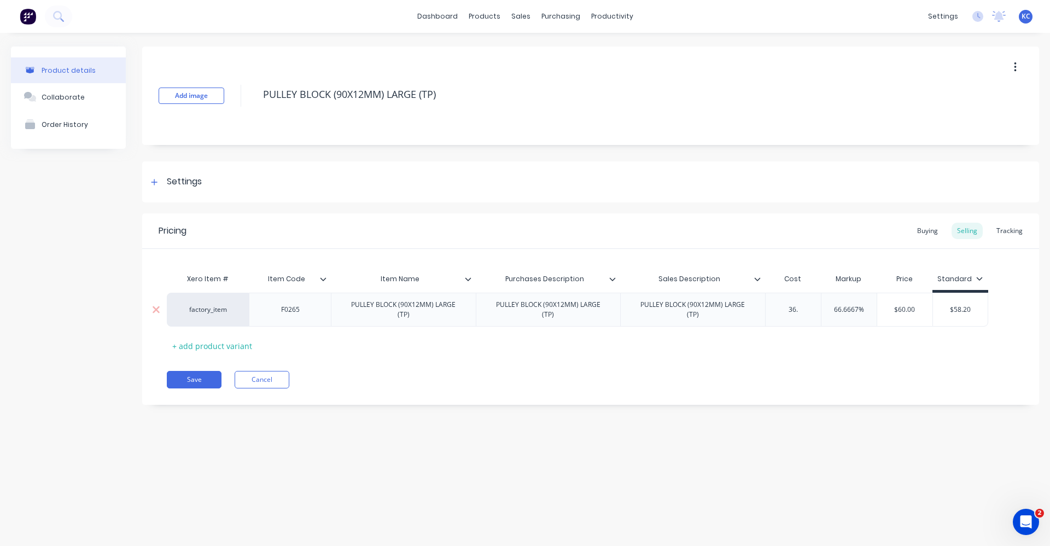
type input "36.3"
type textarea "x"
type input "36.33"
type textarea "x"
type input "36.33"
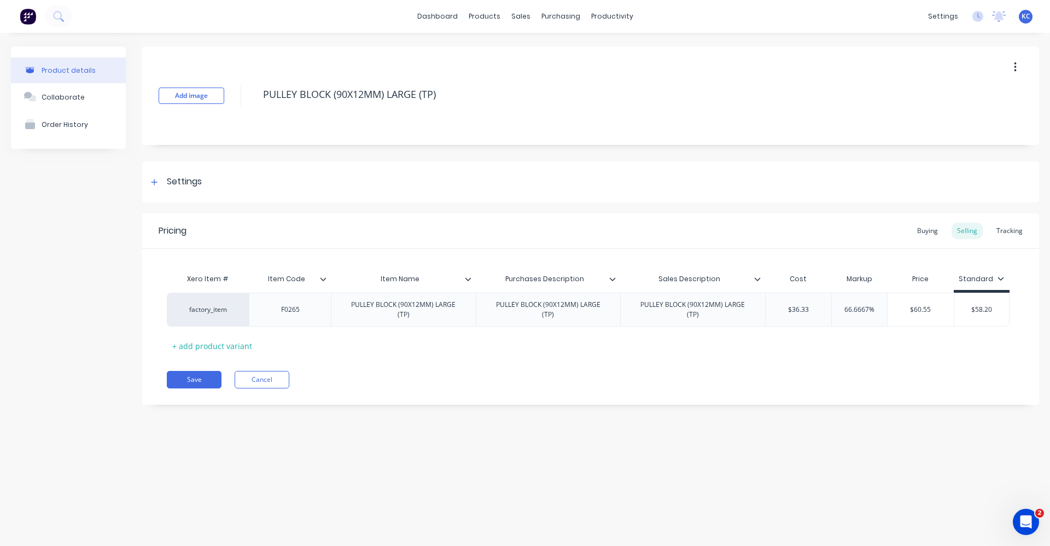
click at [789, 371] on div "Save Cancel" at bounding box center [603, 379] width 872 height 17
drag, startPoint x: 969, startPoint y: 307, endPoint x: 1014, endPoint y: 304, distance: 44.9
click at [1014, 304] on div "Xero Item # Item Code Item Name Purchases Description Sales Description Cost Ma…" at bounding box center [590, 302] width 897 height 106
type input "0"
type textarea "x"
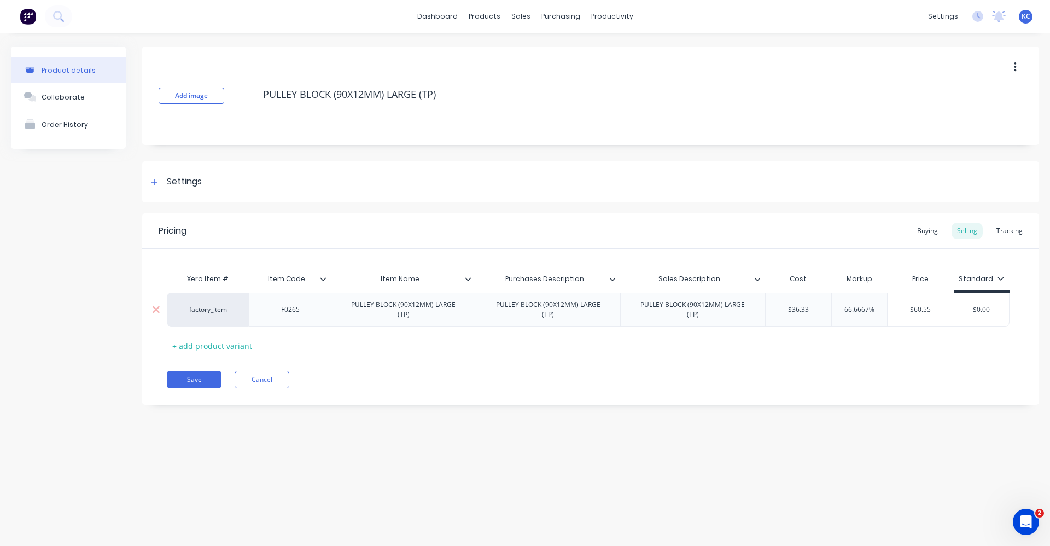
drag, startPoint x: 879, startPoint y: 307, endPoint x: 779, endPoint y: 303, distance: 100.7
click at [784, 306] on div "factory_item F0265 PULLEY BLOCK (90X12MM) LARGE (TP) PULLEY BLOCK (90X12MM) LAR…" at bounding box center [588, 310] width 843 height 34
type input "4"
type textarea "x"
click at [790, 360] on div "Pricing Buying Selling Tracking Xero Item # Item Code Item Name Purchases Descr…" at bounding box center [590, 308] width 897 height 191
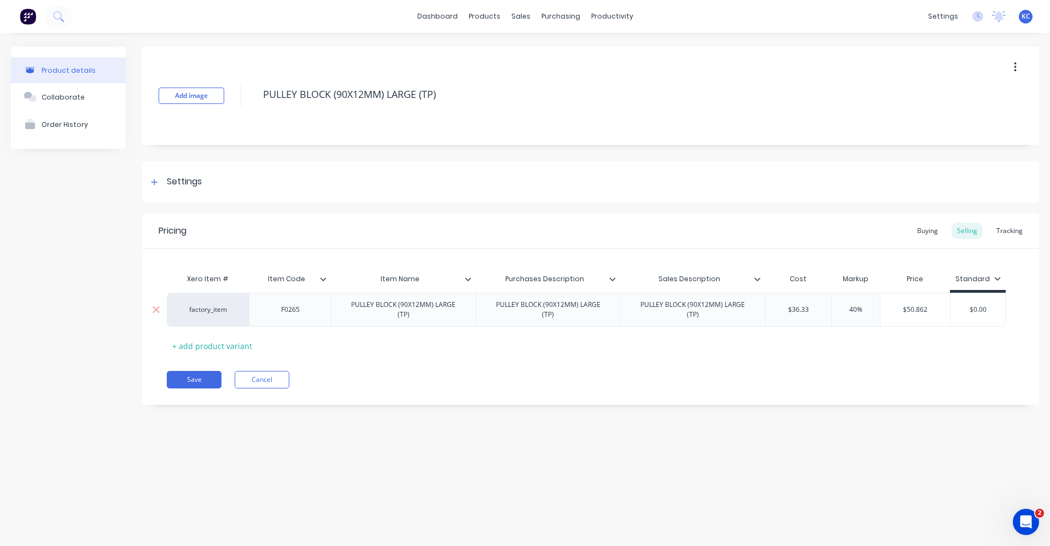
drag, startPoint x: 874, startPoint y: 306, endPoint x: 846, endPoint y: 305, distance: 28.5
click at [846, 305] on input "40%" at bounding box center [855, 310] width 55 height 10
type input "60"
type textarea "x"
click at [857, 371] on div "Save Cancel" at bounding box center [603, 379] width 872 height 17
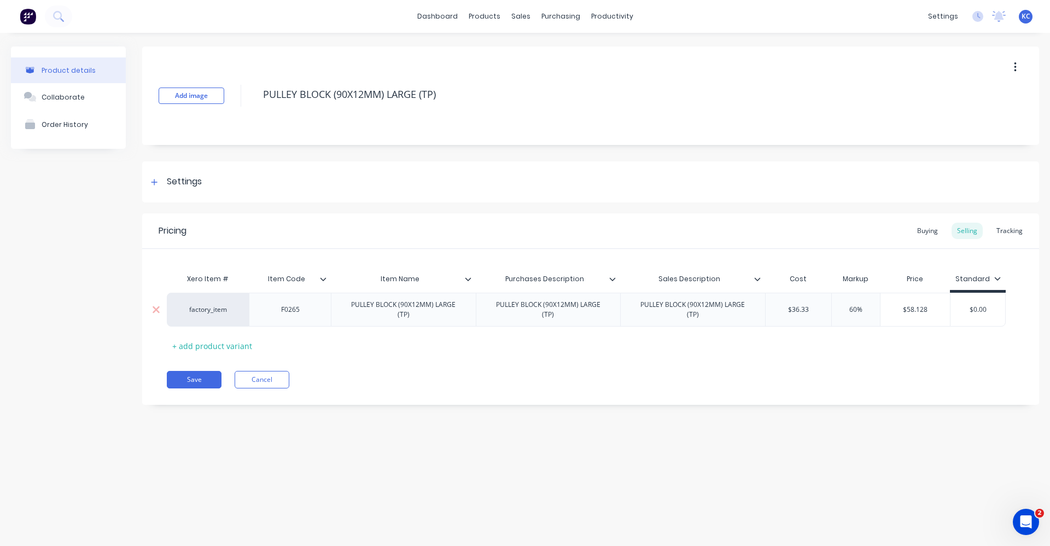
type input "60%"
drag, startPoint x: 861, startPoint y: 304, endPoint x: 839, endPoint y: 305, distance: 21.4
click at [839, 305] on input "60%" at bounding box center [855, 310] width 55 height 10
type textarea "x"
type input "4"
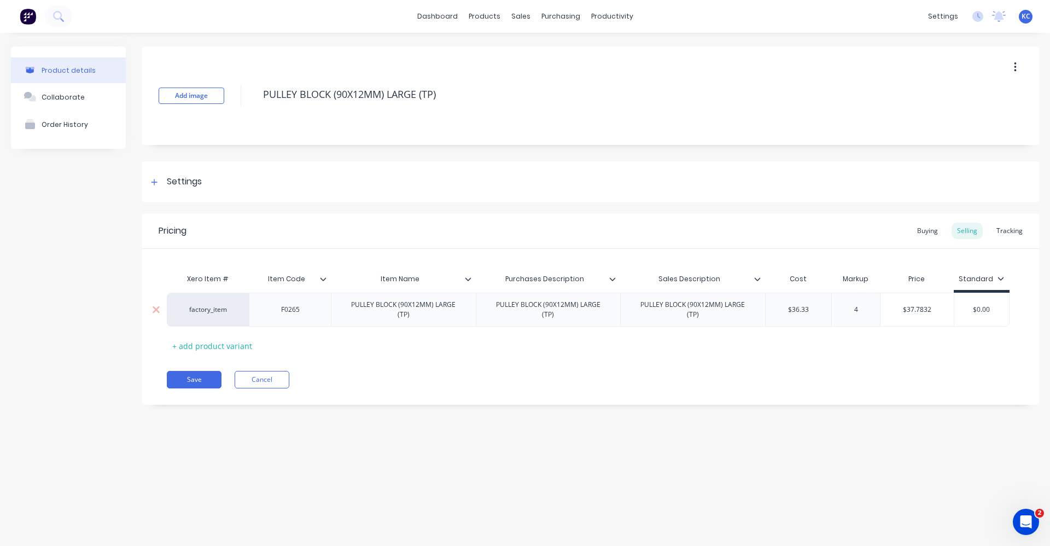
type textarea "x"
type input "40"
click at [829, 353] on div "Pricing Buying Selling Tracking Xero Item # Item Code Item Name Purchases Descr…" at bounding box center [590, 308] width 897 height 191
click at [928, 227] on div "Buying" at bounding box center [927, 231] width 32 height 16
click at [188, 180] on div "Settings" at bounding box center [184, 182] width 35 height 14
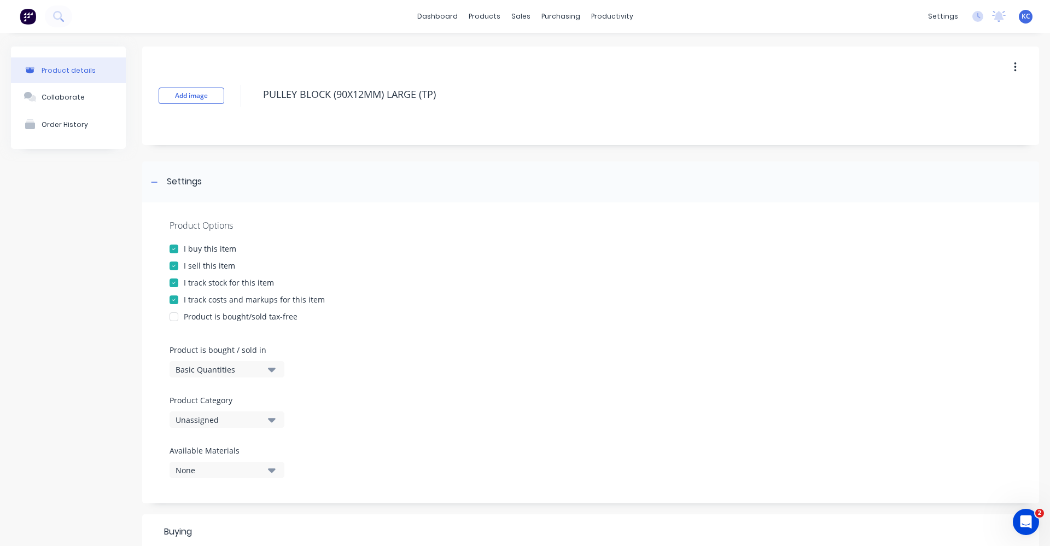
click at [275, 418] on icon "button" at bounding box center [272, 420] width 8 height 4
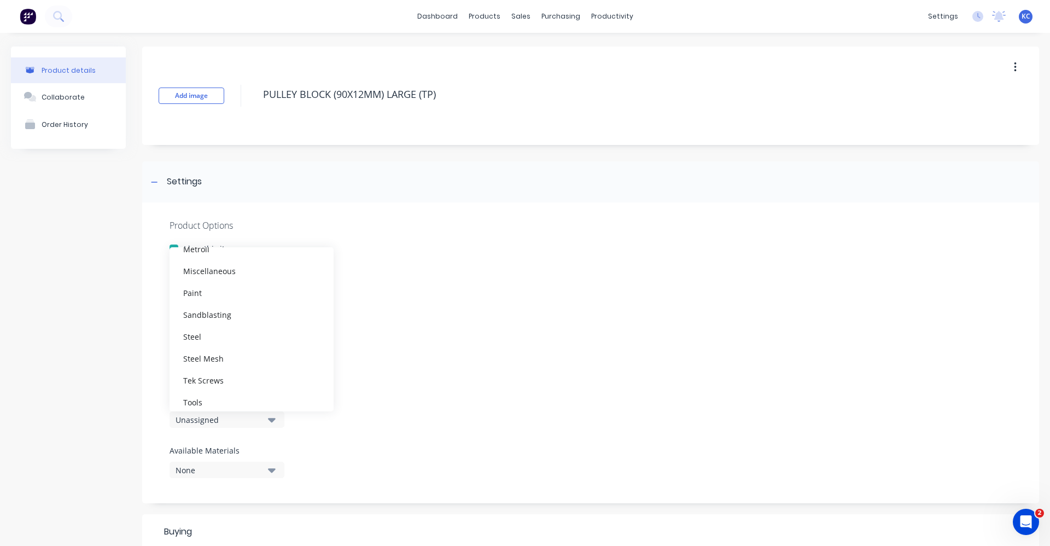
scroll to position [437, 0]
click at [255, 346] on div "Trailer Parts" at bounding box center [251, 340] width 164 height 22
type textarea "x"
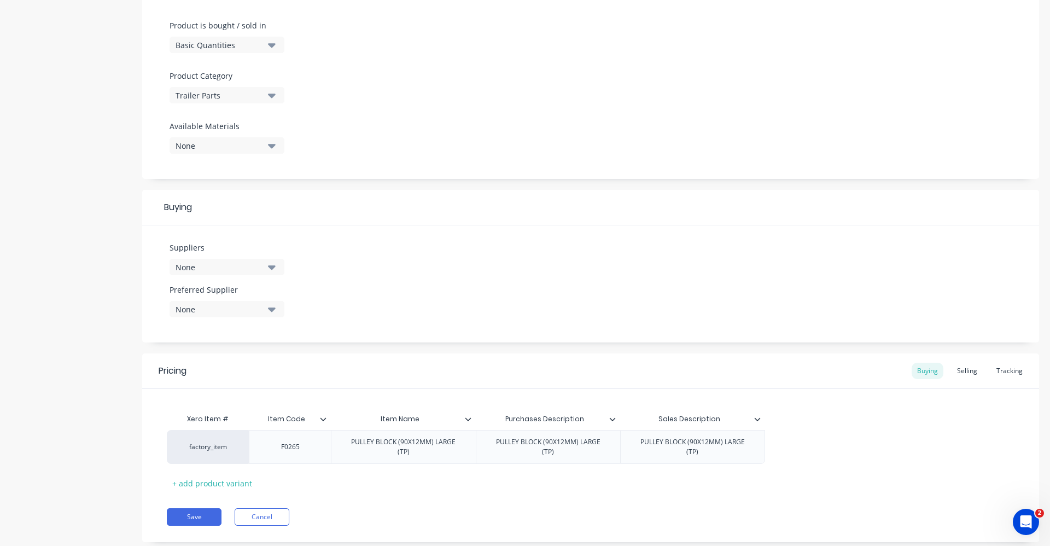
scroll to position [328, 0]
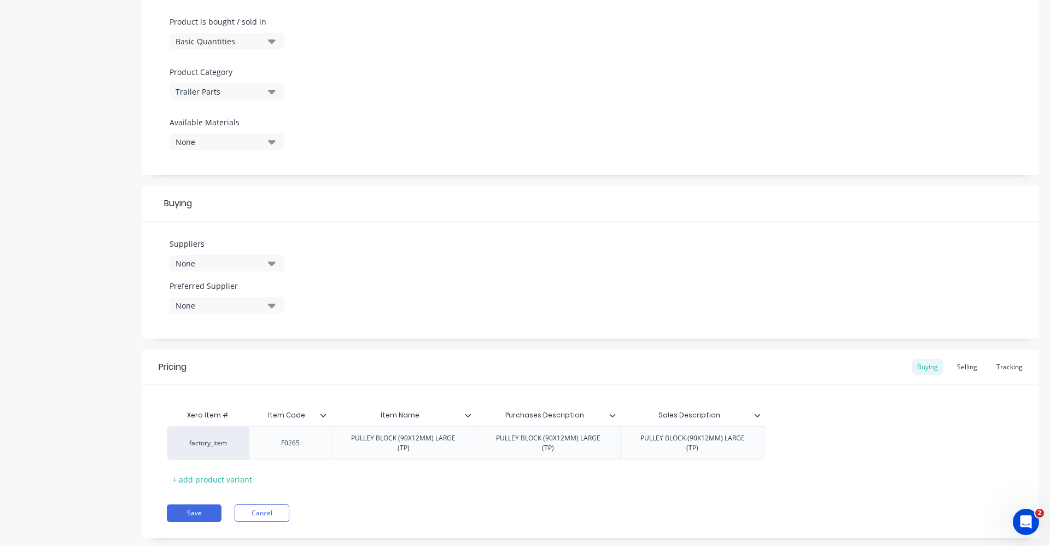
click at [276, 265] on button "None" at bounding box center [226, 263] width 115 height 16
click at [244, 301] on input "text" at bounding box center [259, 296] width 116 height 22
type input "TRAILER"
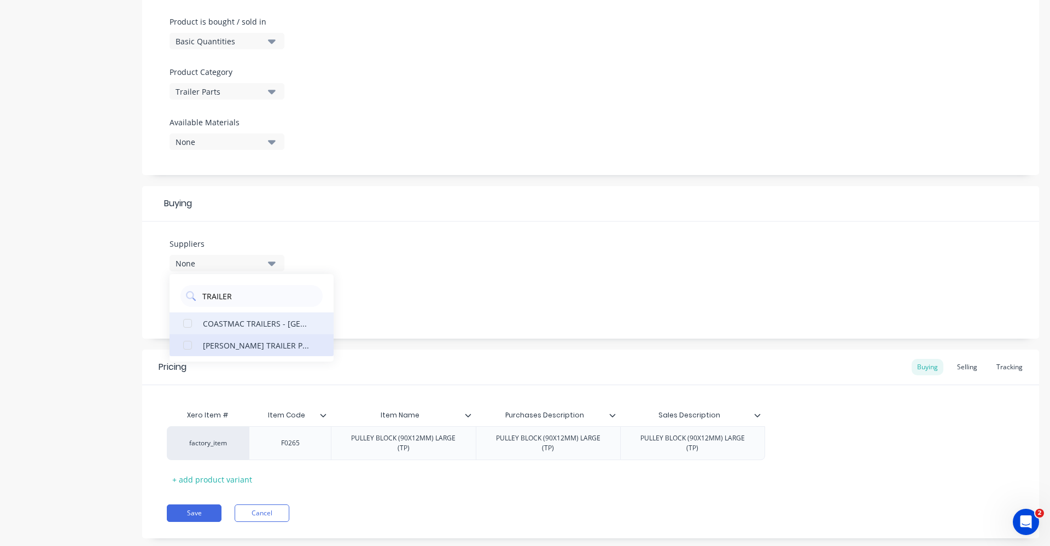
click at [245, 343] on div "[PERSON_NAME] TRAILER PARTS" at bounding box center [257, 344] width 109 height 11
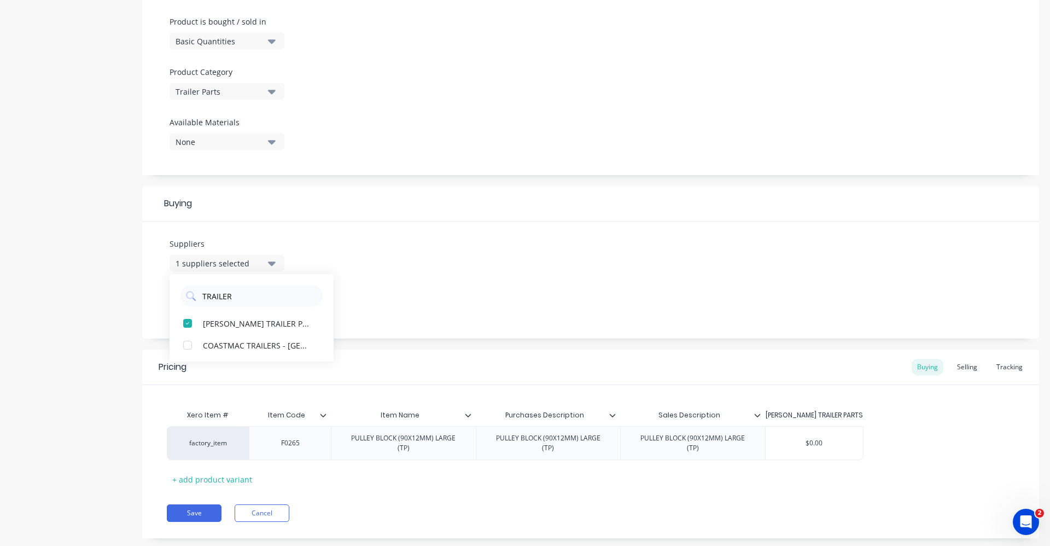
click at [494, 273] on div "Suppliers 1 suppliers selected TRAILER [PERSON_NAME] TRAILER PARTS COASTMAC TRA…" at bounding box center [590, 279] width 897 height 117
click at [239, 308] on div "None" at bounding box center [219, 305] width 87 height 11
click at [262, 366] on div "[PERSON_NAME] TRAILER PARTS" at bounding box center [257, 364] width 109 height 11
type textarea "x"
click at [399, 281] on div "Suppliers 1 suppliers selected TRAILER Preferred Supplier [PERSON_NAME] TRAILER…" at bounding box center [590, 279] width 897 height 117
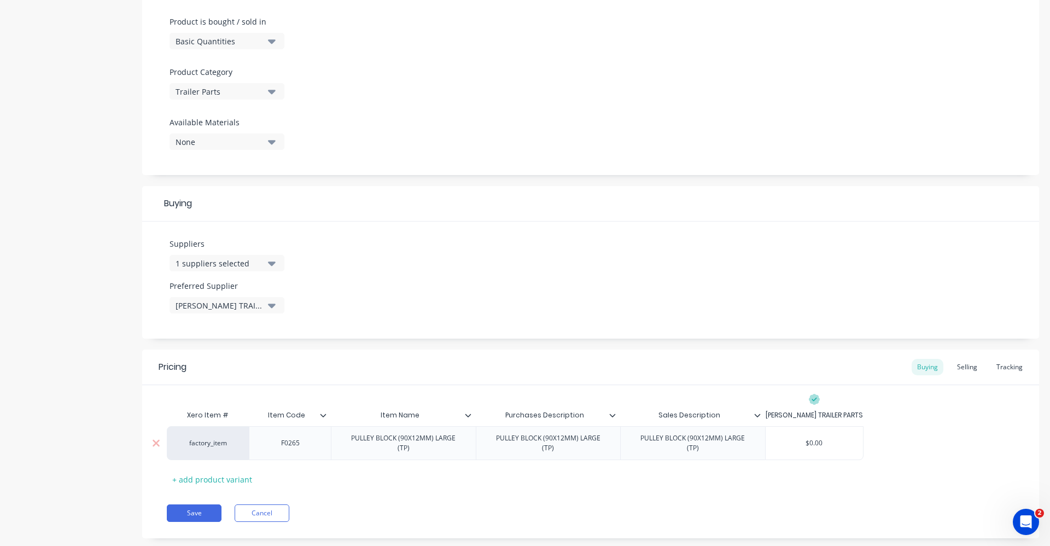
drag, startPoint x: 786, startPoint y: 436, endPoint x: 854, endPoint y: 436, distance: 67.8
click at [854, 438] on input "$0.00" at bounding box center [813, 443] width 97 height 10
type input "3"
type textarea "x"
type input "36"
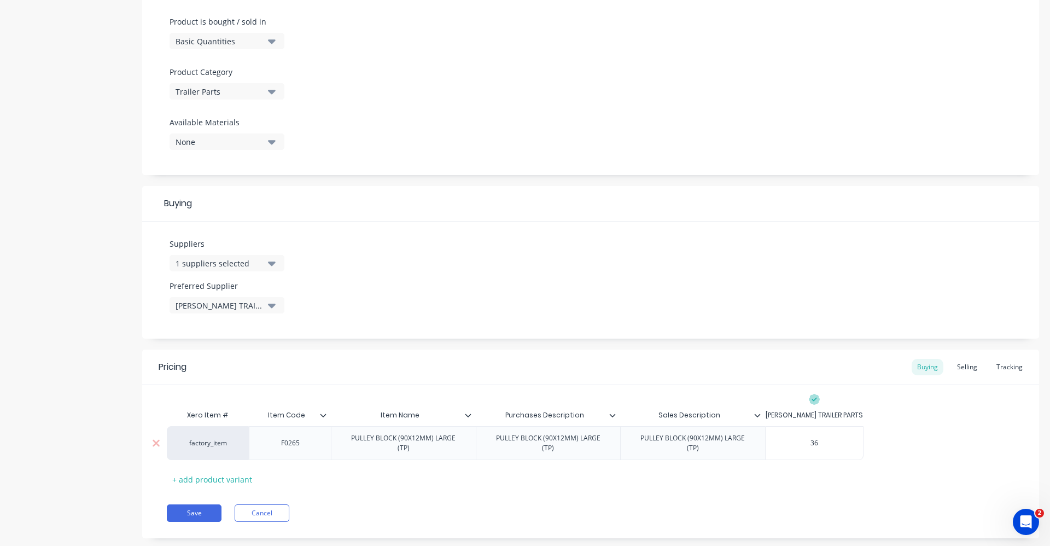
type textarea "x"
type input "36.33"
type textarea "x"
type input "36.33"
click at [890, 428] on div "factory_item F0265 PULLEY BLOCK (90X12MM) LARGE (TP) PULLEY BLOCK (90X12MM) LAR…" at bounding box center [590, 443] width 847 height 34
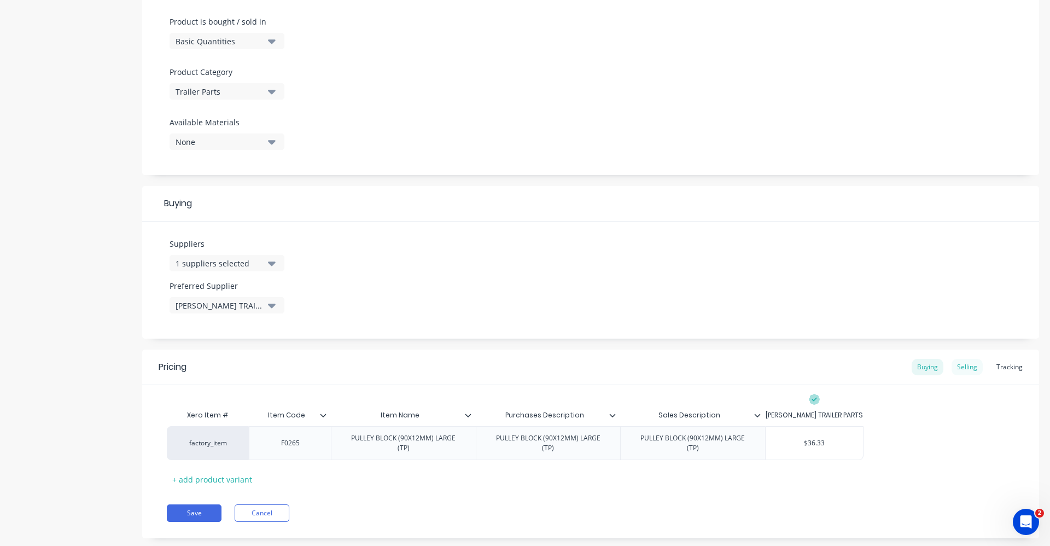
click at [970, 364] on div "Selling" at bounding box center [966, 367] width 31 height 16
click at [870, 496] on div "Pricing Buying Selling Tracking Xero Item # Item Code Item Name Purchases Descr…" at bounding box center [590, 444] width 897 height 191
click at [192, 510] on button "Save" at bounding box center [194, 515] width 55 height 17
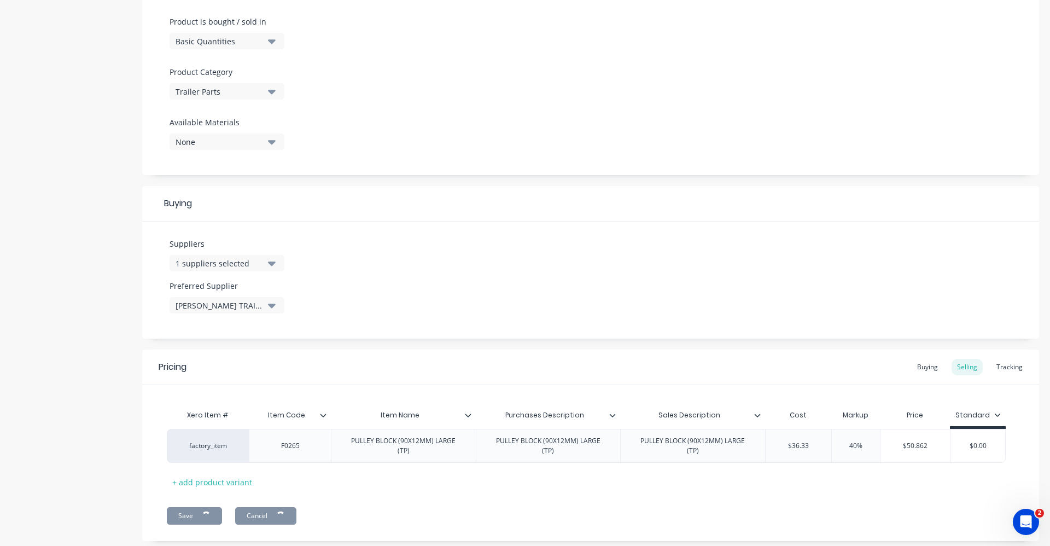
type textarea "x"
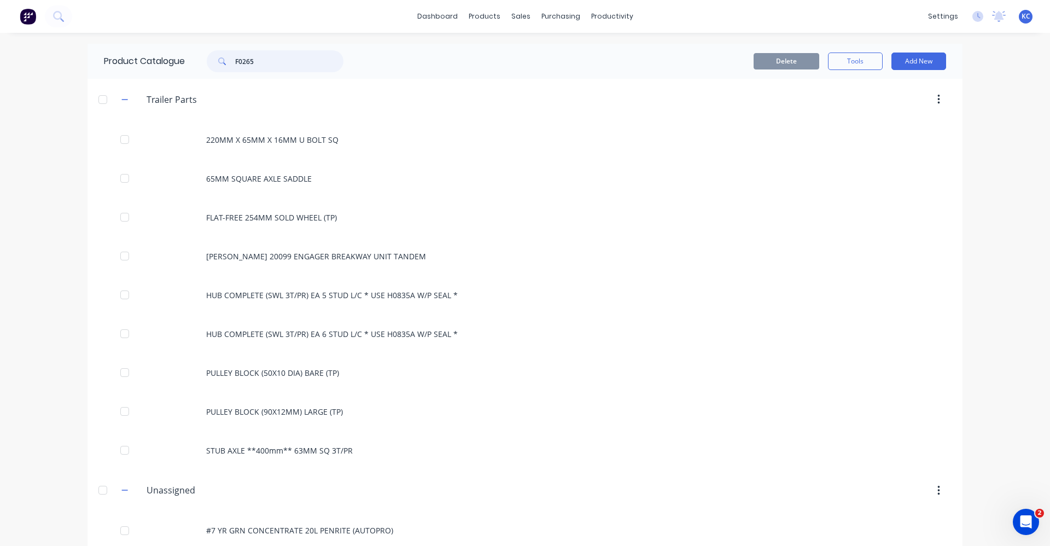
drag, startPoint x: 291, startPoint y: 59, endPoint x: 224, endPoint y: 62, distance: 67.3
click at [224, 62] on div "F0265" at bounding box center [275, 61] width 137 height 22
type input "PULLY"
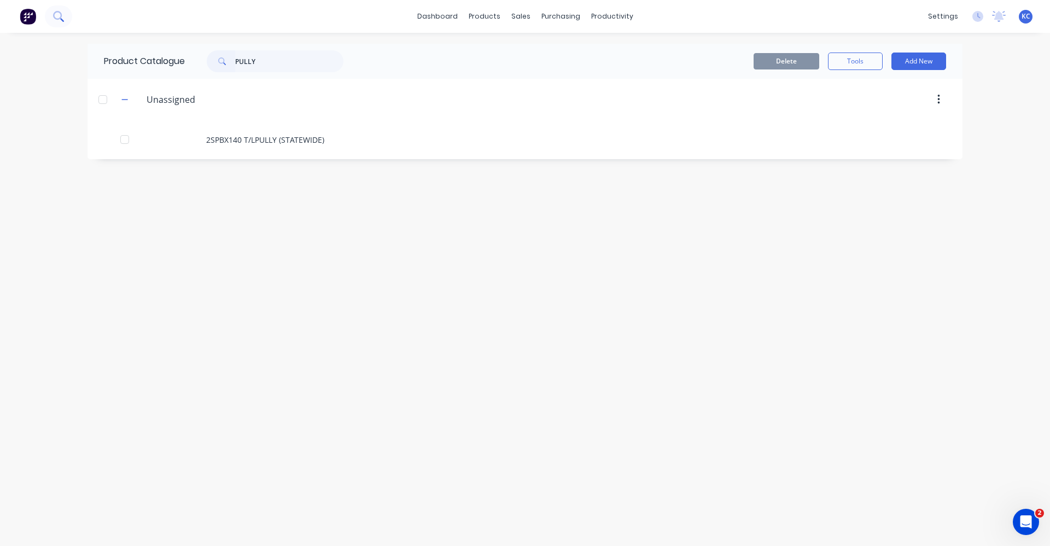
click at [62, 15] on icon at bounding box center [58, 16] width 10 height 10
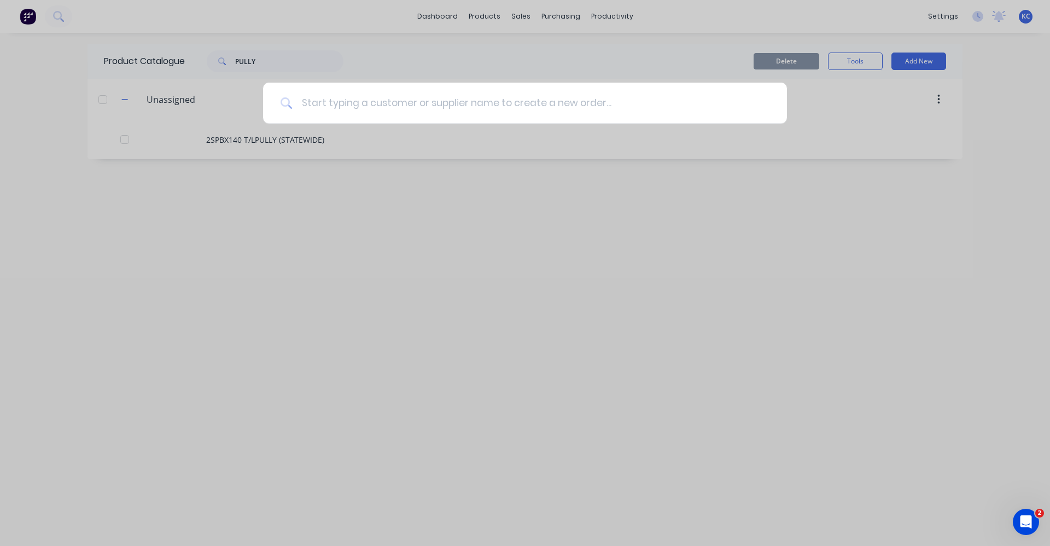
click at [330, 104] on input at bounding box center [531, 103] width 477 height 41
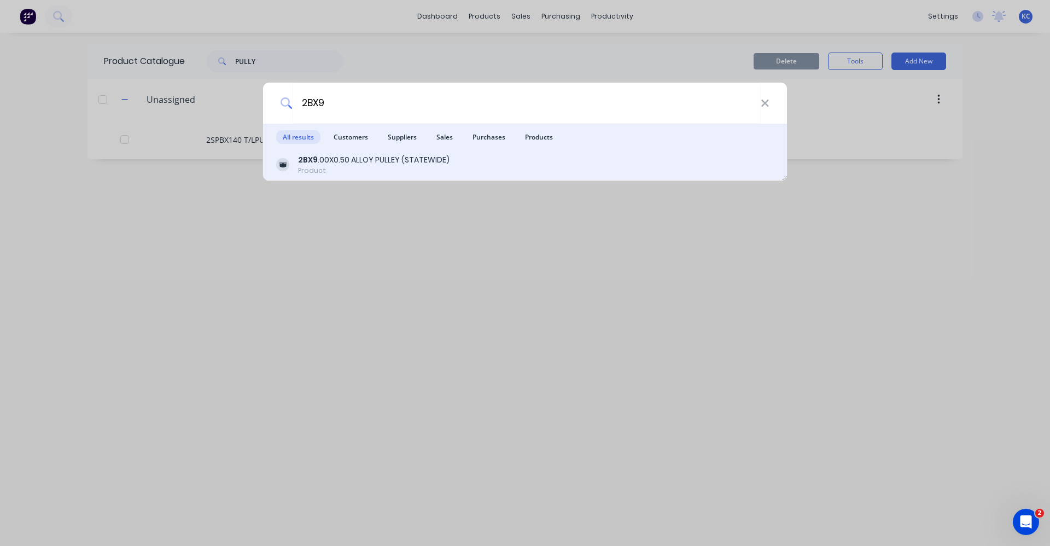
type input "2BX9"
click at [371, 165] on div "2BX9 .00X0.50 ALLOY PULLEY (STATEWIDE)" at bounding box center [373, 159] width 151 height 11
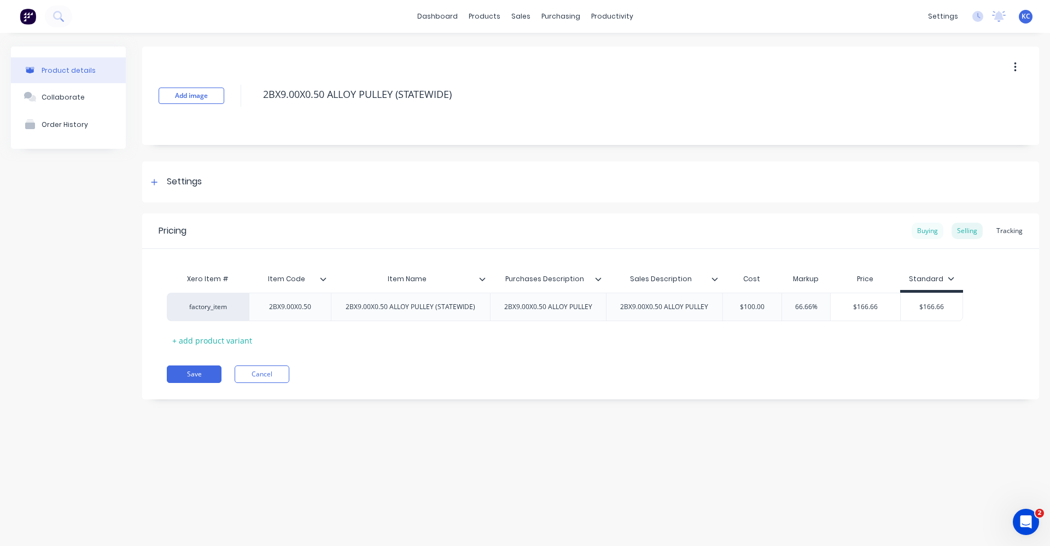
click at [936, 227] on div "Buying" at bounding box center [927, 231] width 32 height 16
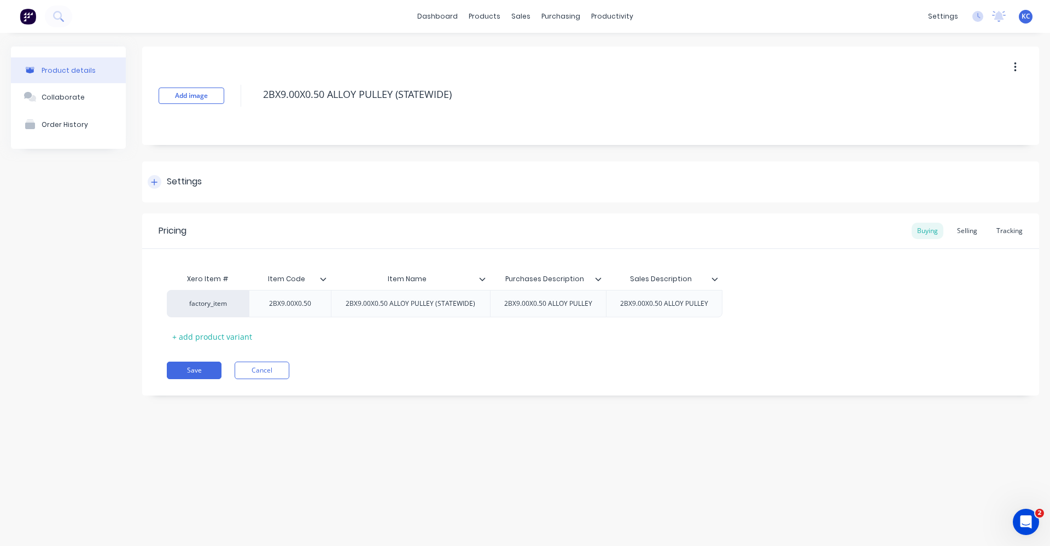
click at [179, 179] on div "Settings" at bounding box center [184, 182] width 35 height 14
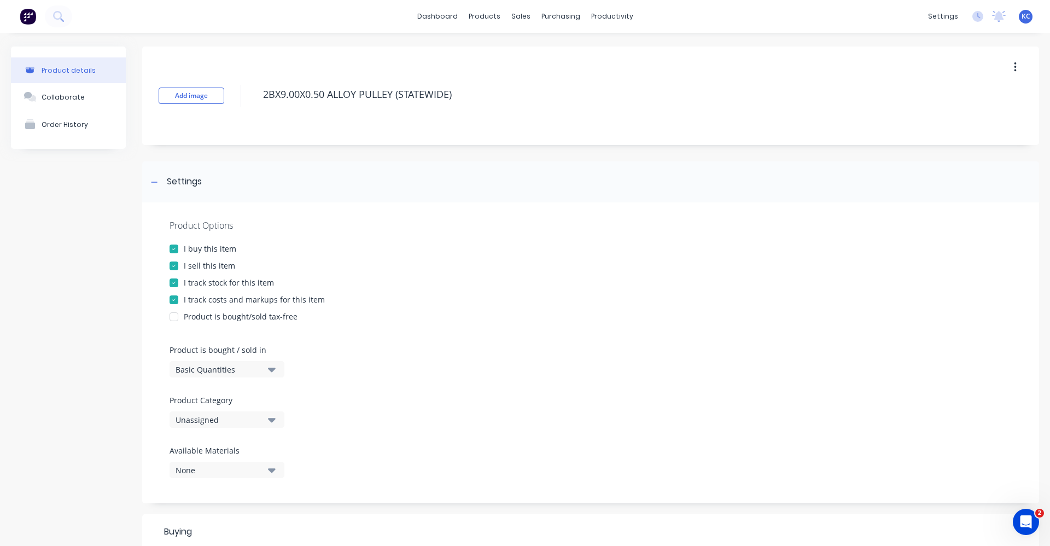
click at [272, 420] on icon "button" at bounding box center [272, 420] width 8 height 4
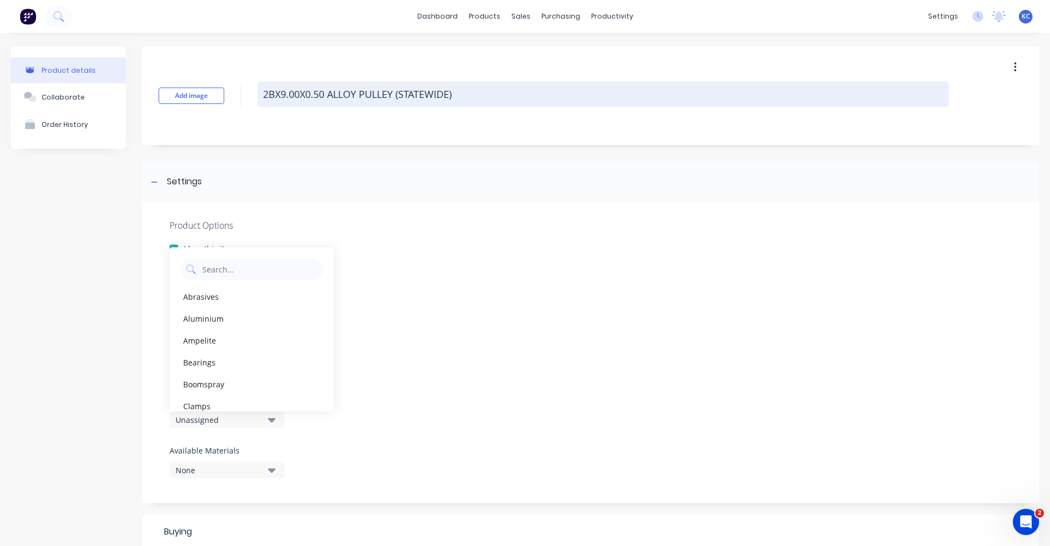
drag, startPoint x: 492, startPoint y: 91, endPoint x: 397, endPoint y: 91, distance: 94.6
click at [397, 91] on textarea "2BX9.00X0.50 ALLOY PULLEY (STATEWIDE)" at bounding box center [603, 94] width 691 height 26
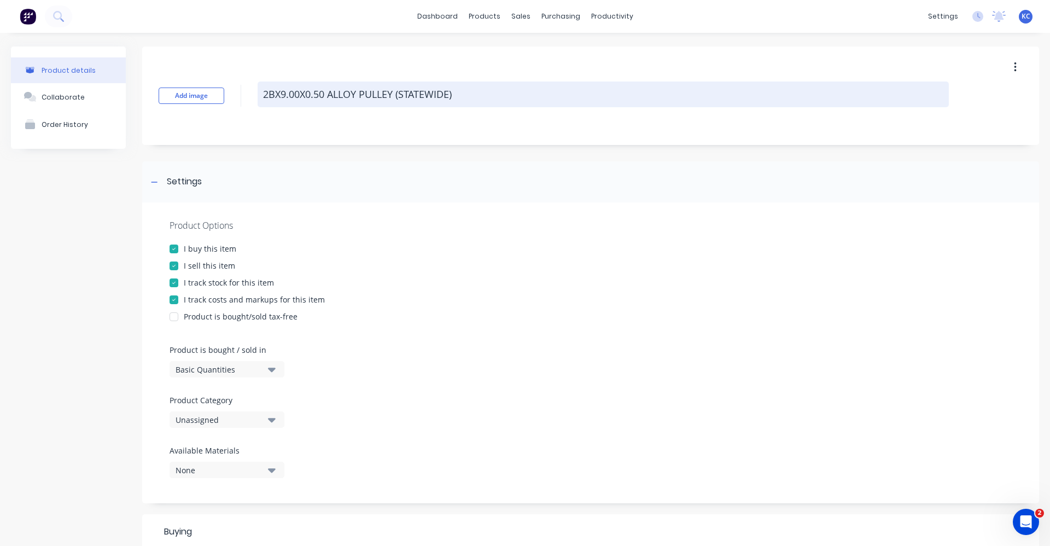
type textarea "x"
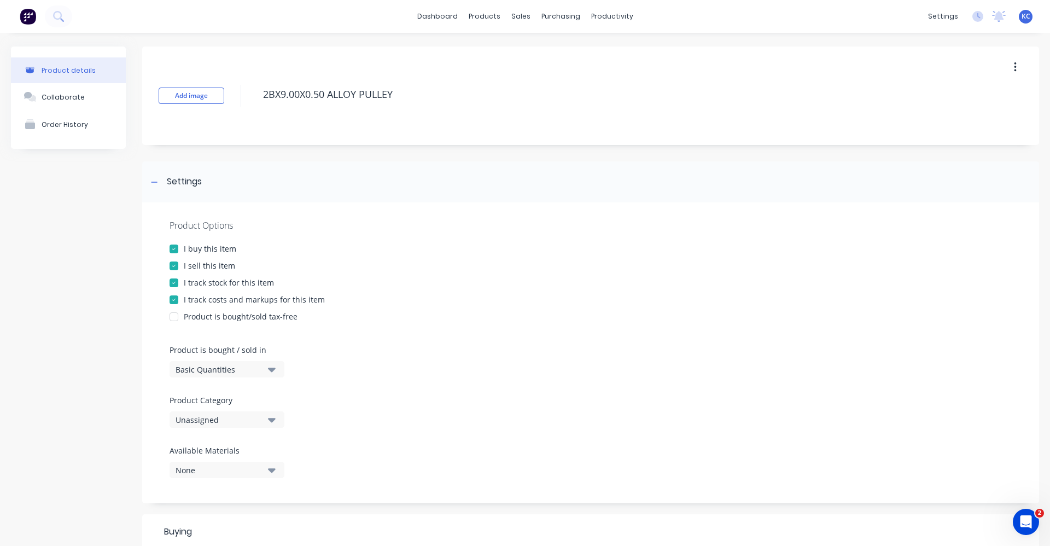
type textarea "2BX9.00X0.50 ALLOY PULLEY"
type textarea "x"
type textarea "2BX9.00X0.50 ALLOY PULLEY"
click at [271, 417] on icon "button" at bounding box center [272, 419] width 8 height 12
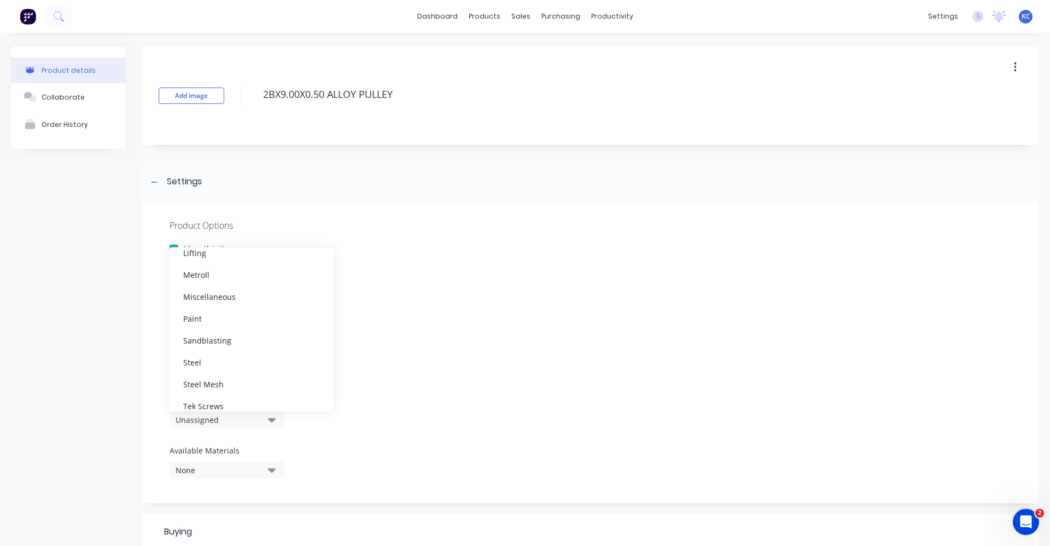
scroll to position [273, 0]
click at [594, 341] on div at bounding box center [590, 336] width 842 height 16
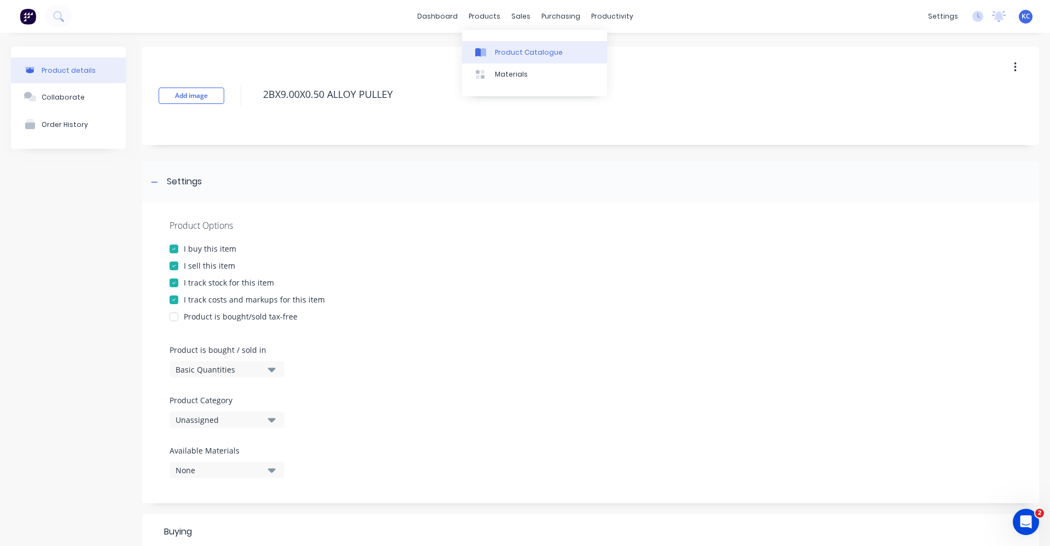
click at [501, 55] on div "Product Catalogue" at bounding box center [529, 53] width 68 height 10
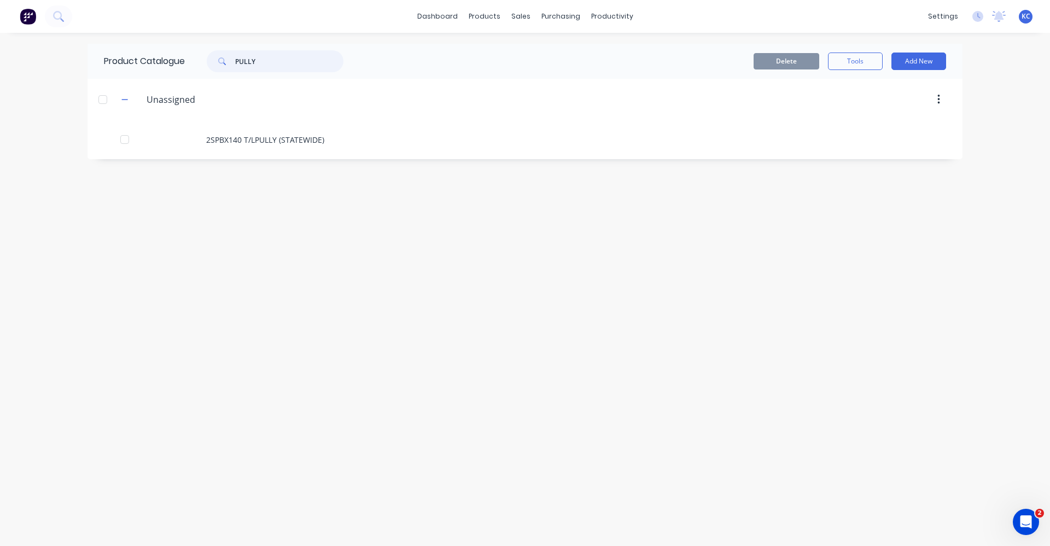
drag, startPoint x: 229, startPoint y: 60, endPoint x: 205, endPoint y: 66, distance: 24.8
click at [205, 66] on div "PULLY" at bounding box center [270, 61] width 148 height 22
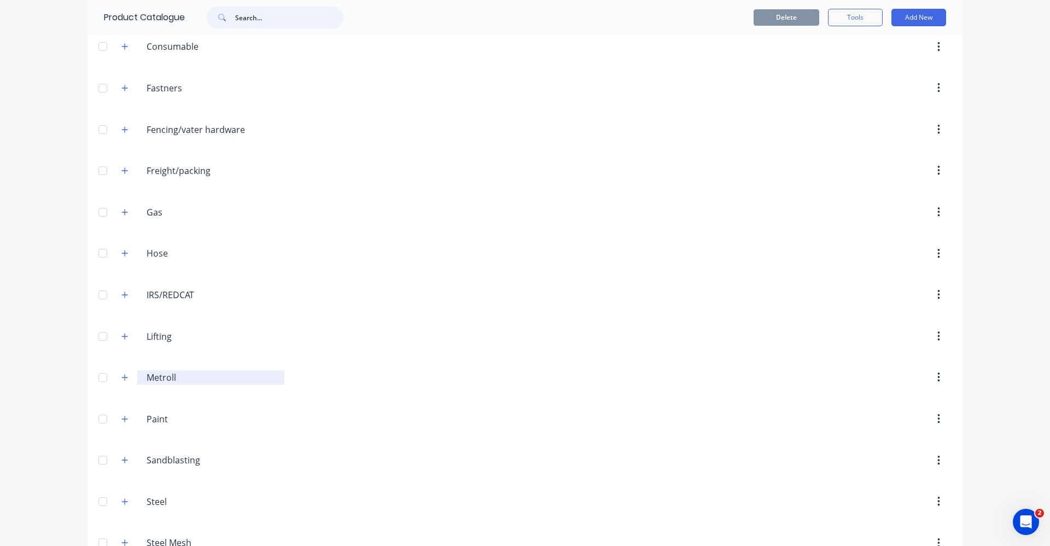
scroll to position [383, 0]
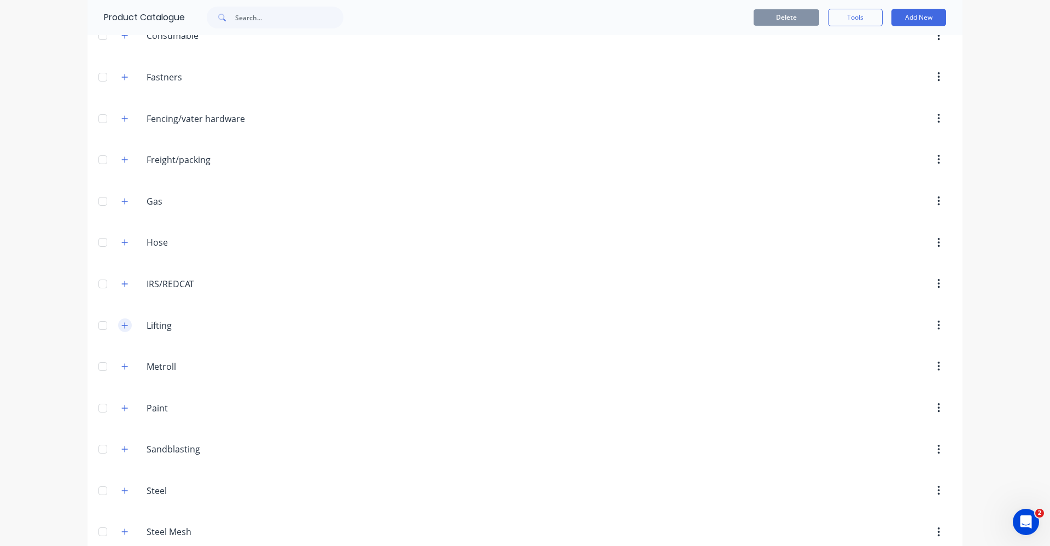
click at [121, 324] on icon "button" at bounding box center [124, 325] width 7 height 8
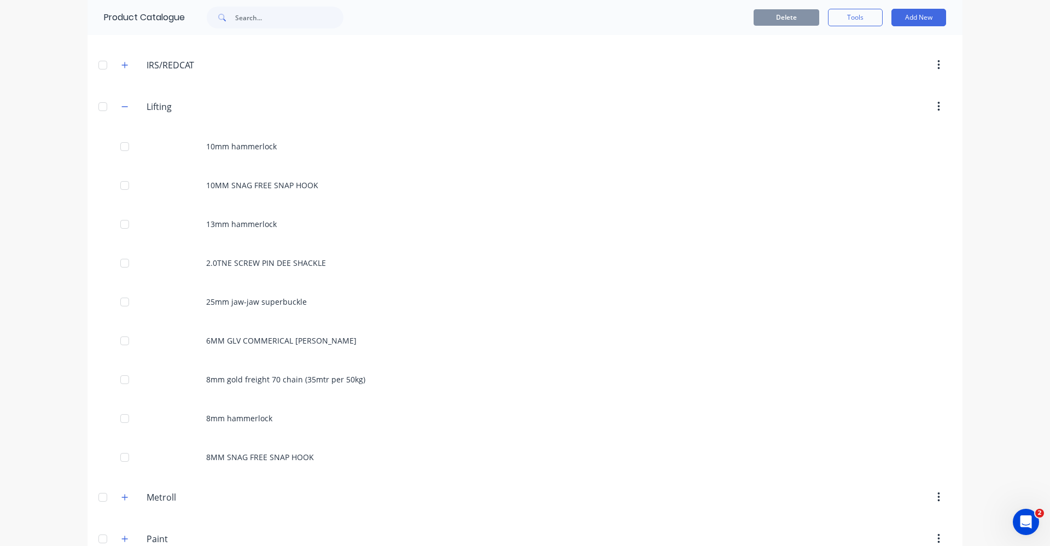
scroll to position [656, 0]
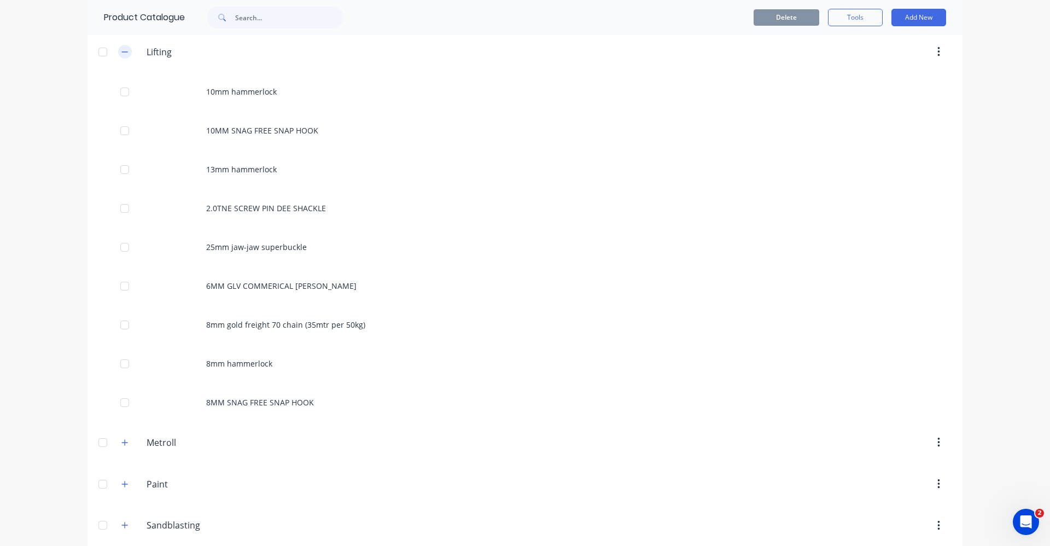
click at [126, 55] on button "button" at bounding box center [125, 52] width 14 height 14
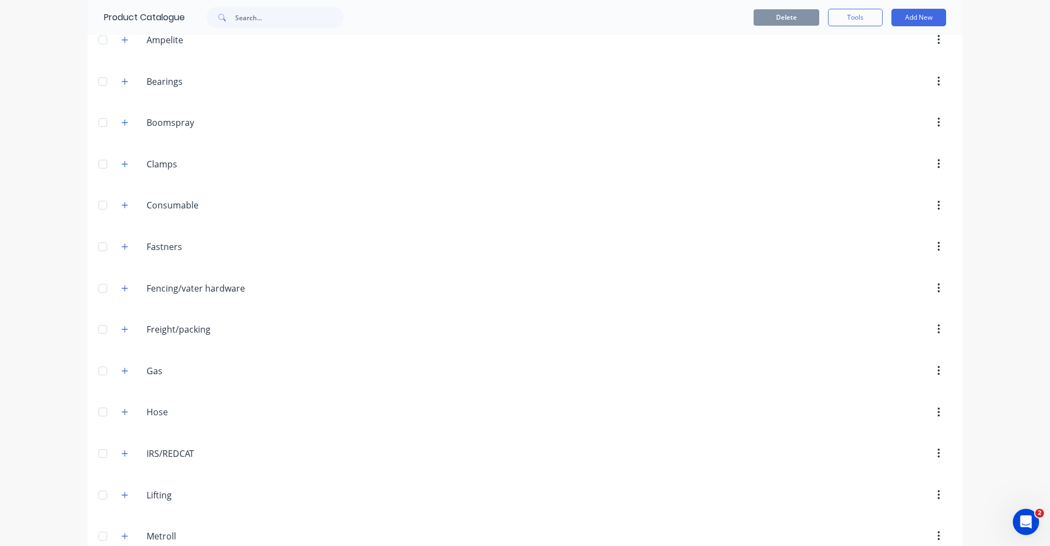
scroll to position [211, 0]
click at [121, 204] on icon "button" at bounding box center [124, 207] width 7 height 8
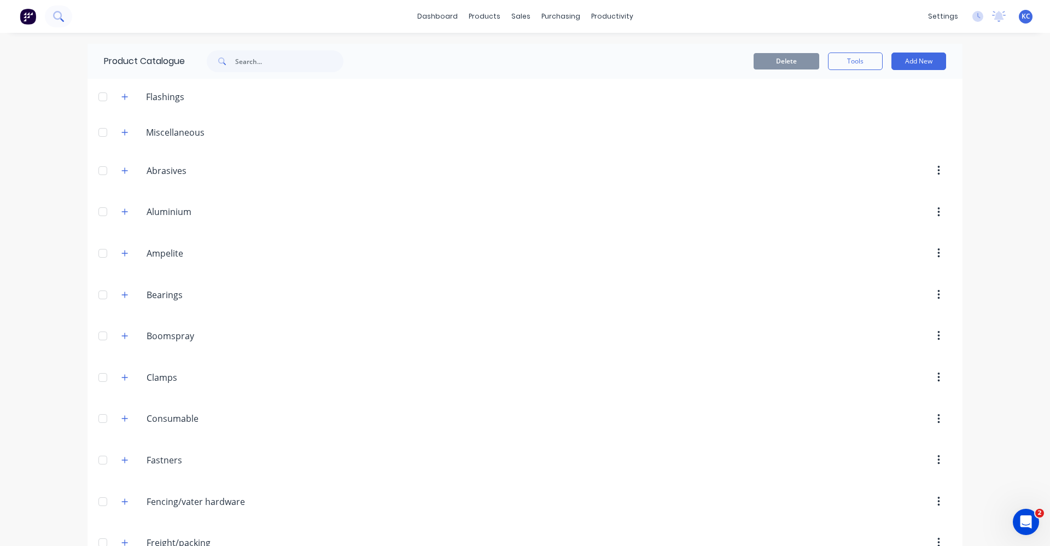
click at [55, 12] on icon at bounding box center [58, 16] width 10 height 10
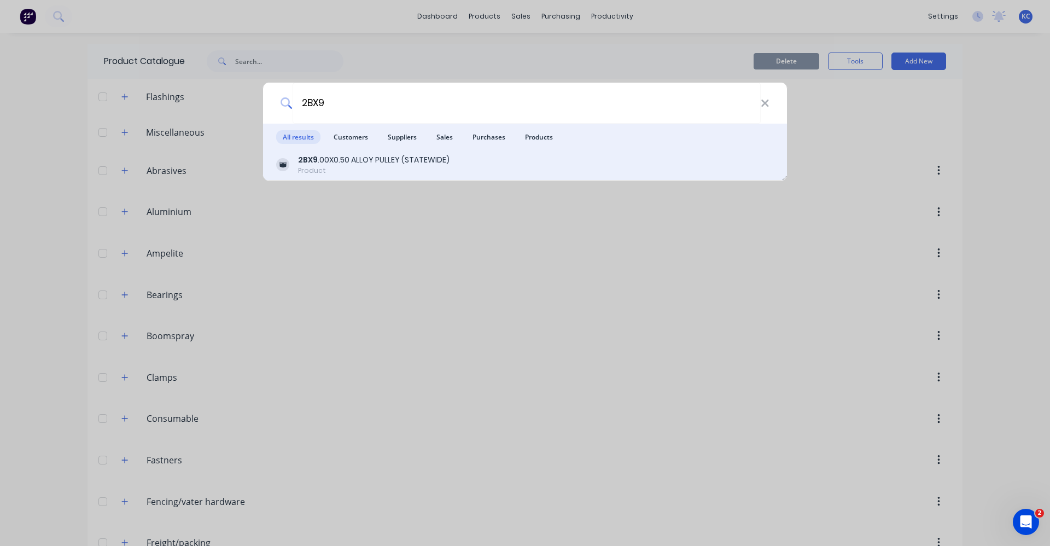
type input "2BX9"
click at [373, 161] on div "2BX9 .00X0.50 ALLOY PULLEY (STATEWIDE)" at bounding box center [373, 159] width 151 height 11
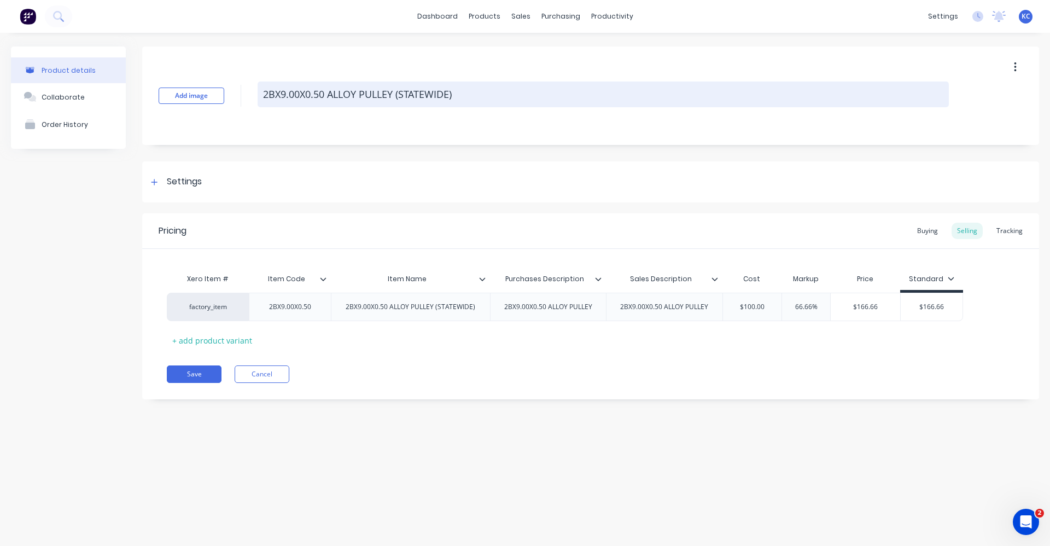
click at [459, 90] on textarea "2BX9.00X0.50 ALLOY PULLEY (STATEWIDE)" at bounding box center [603, 94] width 691 height 26
drag, startPoint x: 459, startPoint y: 90, endPoint x: 401, endPoint y: 89, distance: 57.4
click at [401, 89] on textarea "2BX9.00X0.50 ALLOY PULLEY (STATEWIDE)" at bounding box center [603, 94] width 691 height 26
type textarea "x"
type textarea "2BX9.00X0.50 ALLOY PULLEY ("
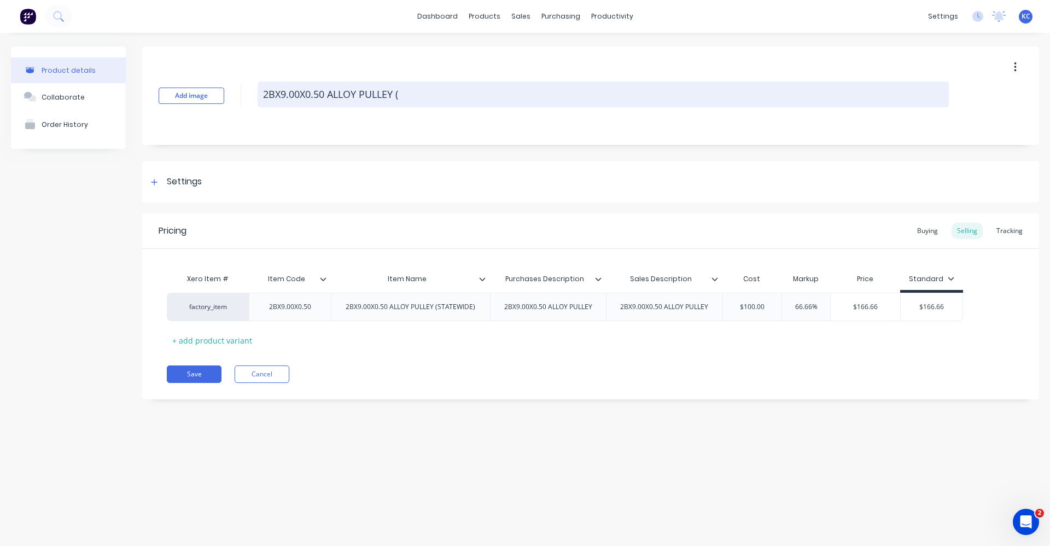
type textarea "x"
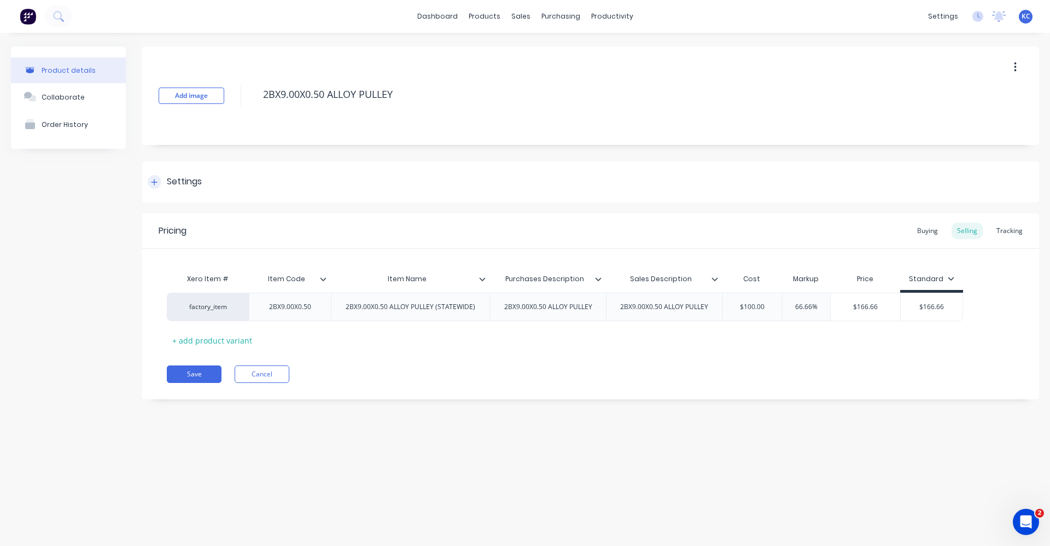
type textarea "2BX9.00X0.50 ALLOY PULLEY"
type textarea "x"
type textarea "2BX9.00X0.50 ALLOY PULLEY"
click at [185, 177] on div "Settings" at bounding box center [184, 182] width 35 height 14
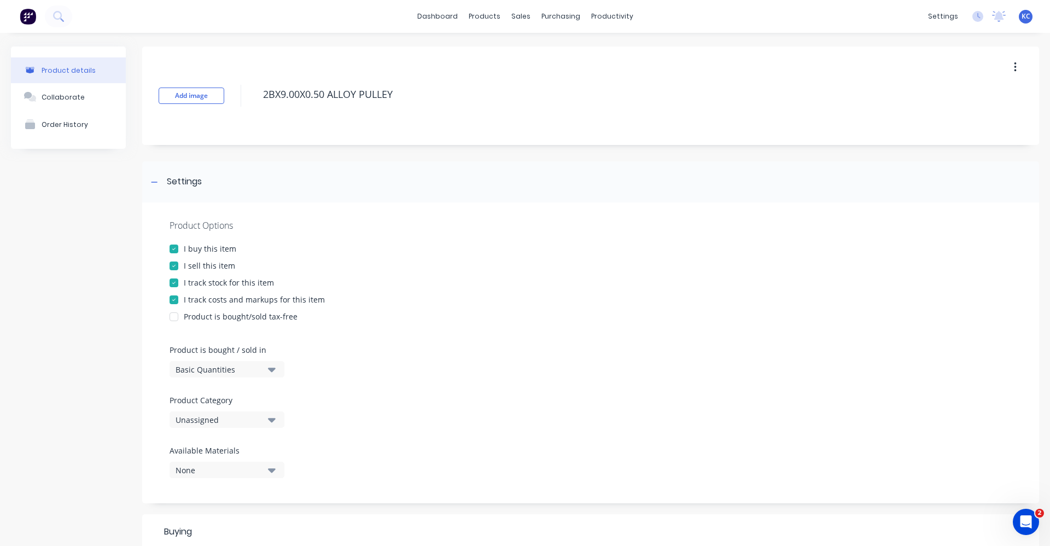
click at [276, 423] on button "Unassigned" at bounding box center [226, 419] width 115 height 16
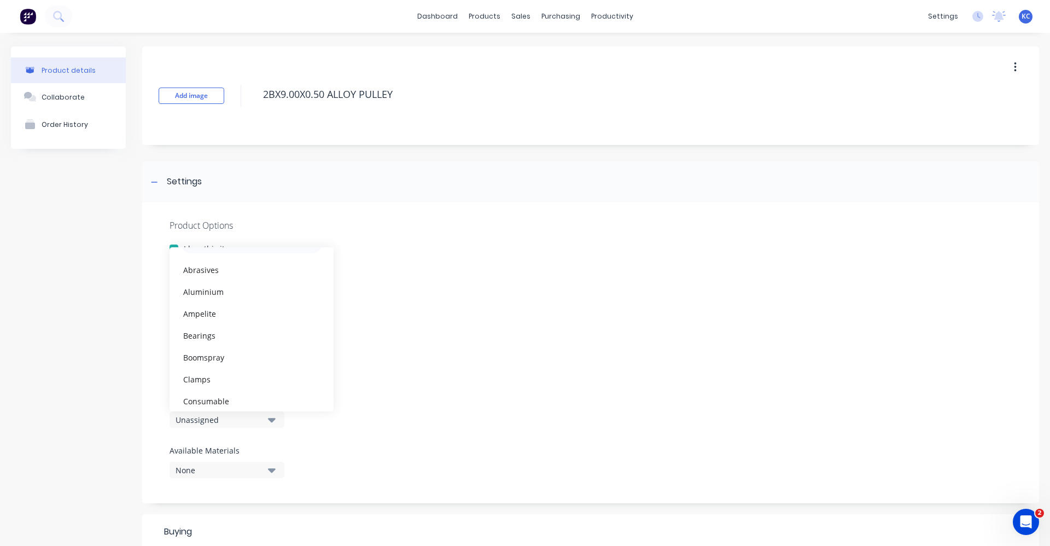
scroll to position [11, 0]
click at [618, 318] on div "Product is bought/sold tax-free" at bounding box center [590, 316] width 842 height 11
type textarea "x"
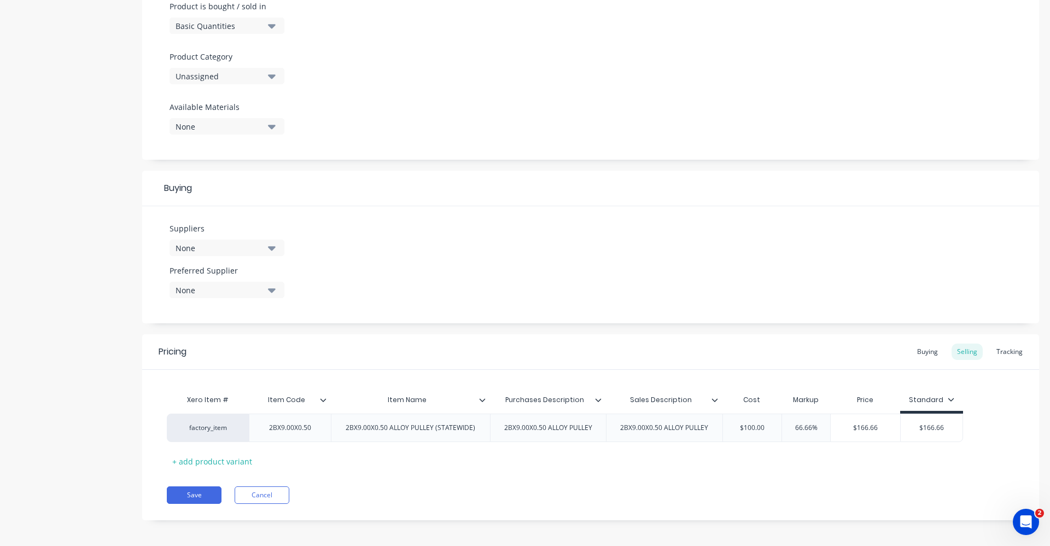
scroll to position [348, 0]
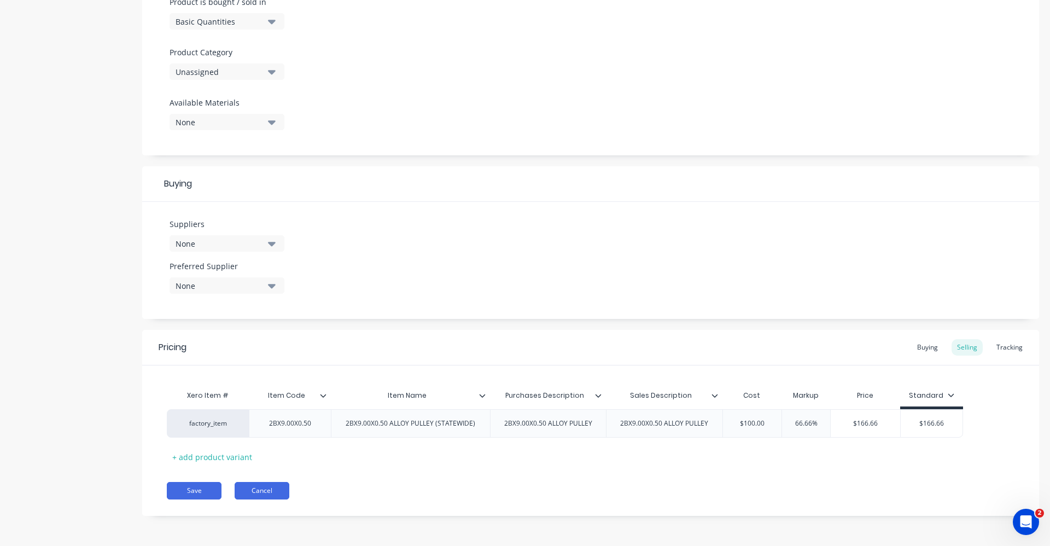
click at [262, 489] on button "Cancel" at bounding box center [262, 490] width 55 height 17
